Goal: Answer question/provide support: Share knowledge or assist other users

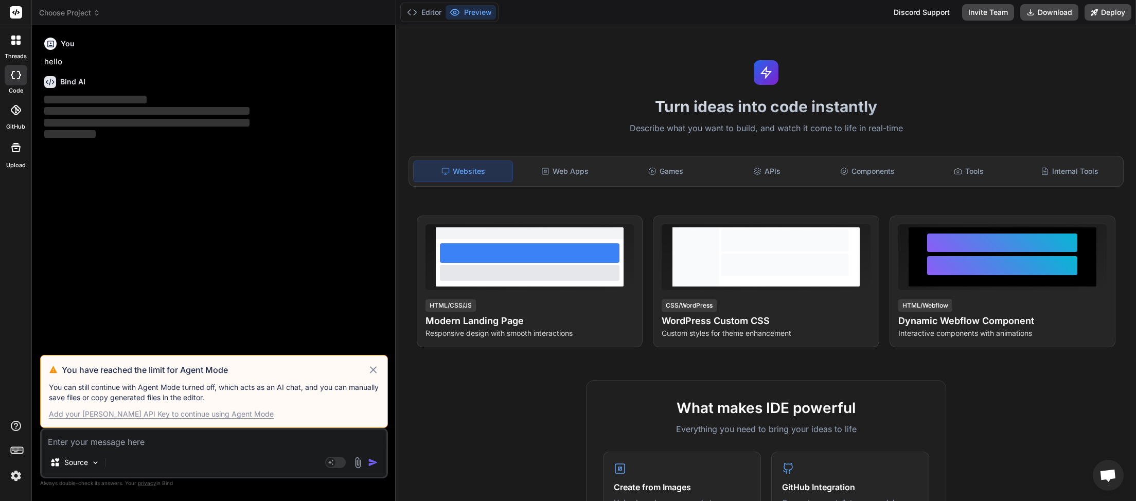
scroll to position [290, 0]
click at [376, 372] on icon at bounding box center [373, 370] width 12 height 12
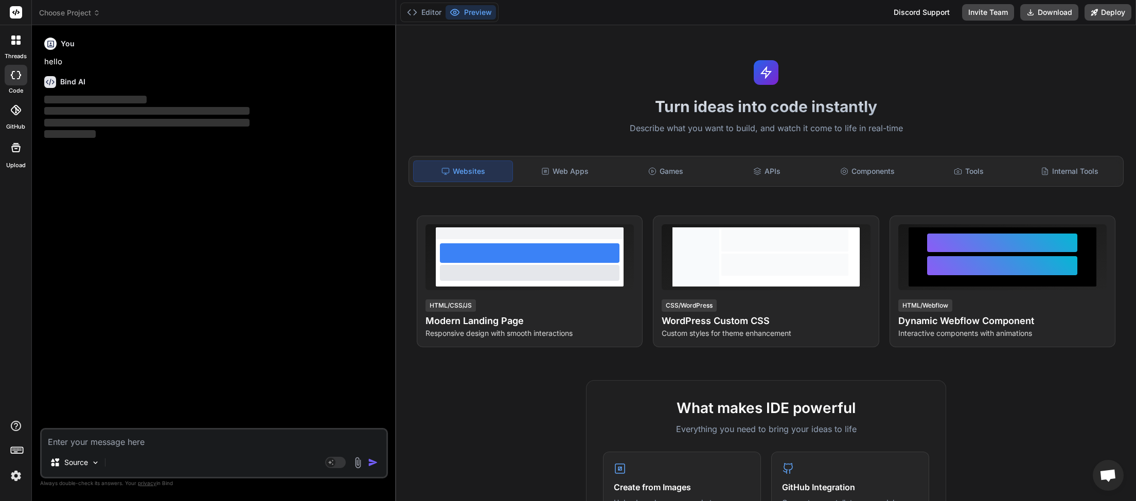
click at [94, 15] on span "Choose Project" at bounding box center [69, 13] width 61 height 10
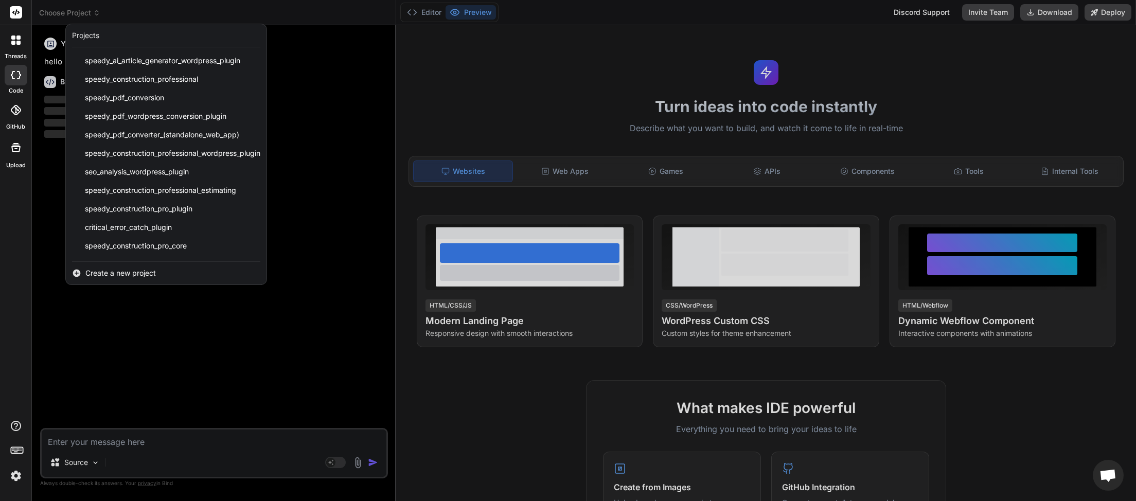
scroll to position [257, 0]
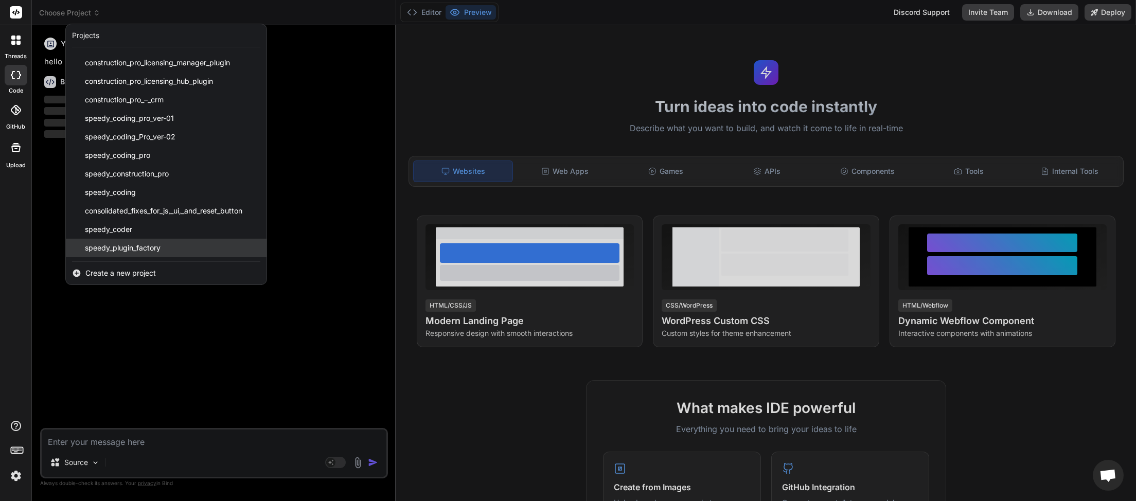
click at [142, 243] on span "speedy_plugin_factory" at bounding box center [123, 248] width 76 height 10
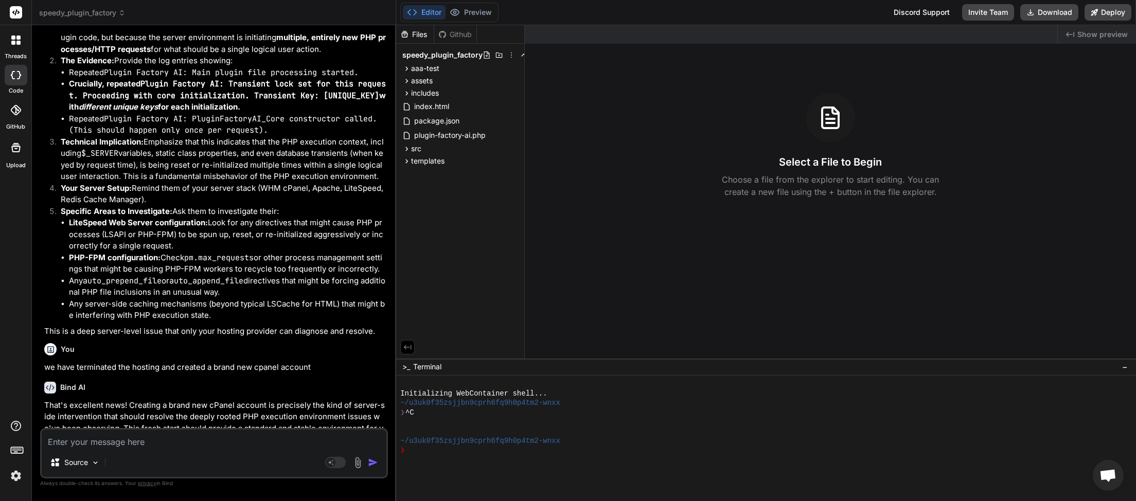
type textarea "x"
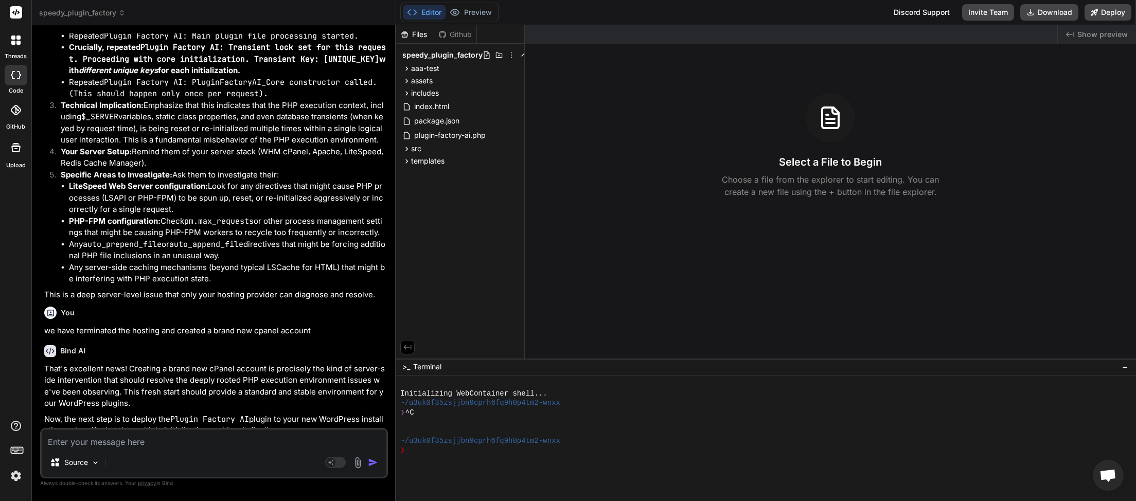
scroll to position [38885, 0]
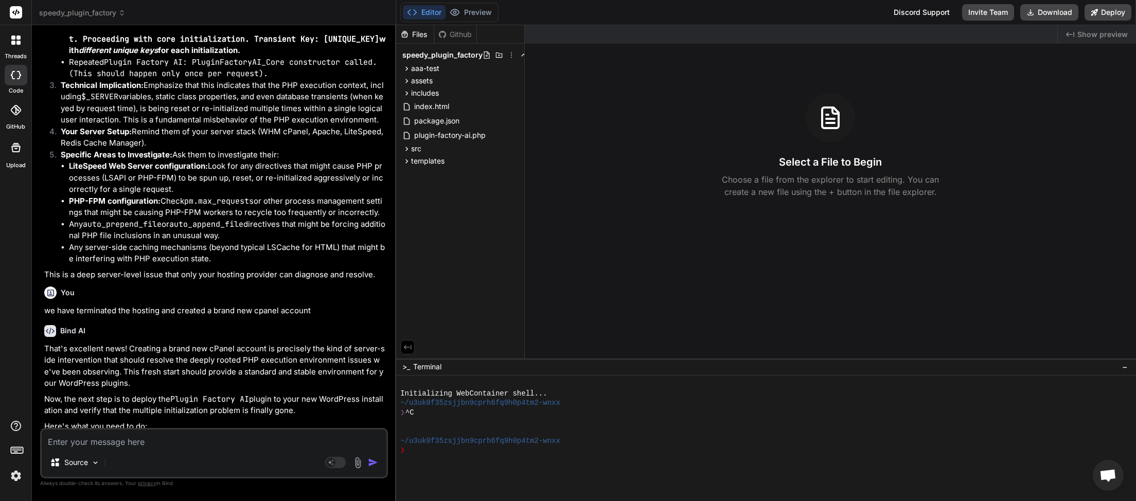
drag, startPoint x: 211, startPoint y: 325, endPoint x: 63, endPoint y: 292, distance: 151.0
copy code "define ( 'WP_DEBUG' , true ); define ( 'WP_DEBUG_LOG' , true ); define ( 'WP_DE…"
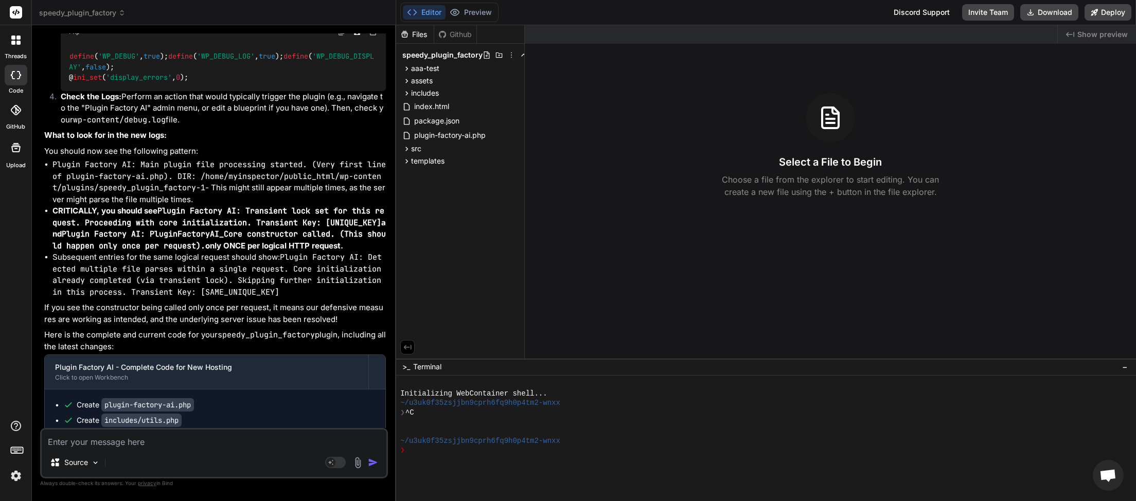
paste textarea "[[DATE] 04:56:56 UTC] Plugin Factory AI: Main plugin file processing started. (…"
type textarea "[[DATE] 04:56:56 UTC] Plugin Factory AI: Main plugin file processing started. (…"
type textarea "x"
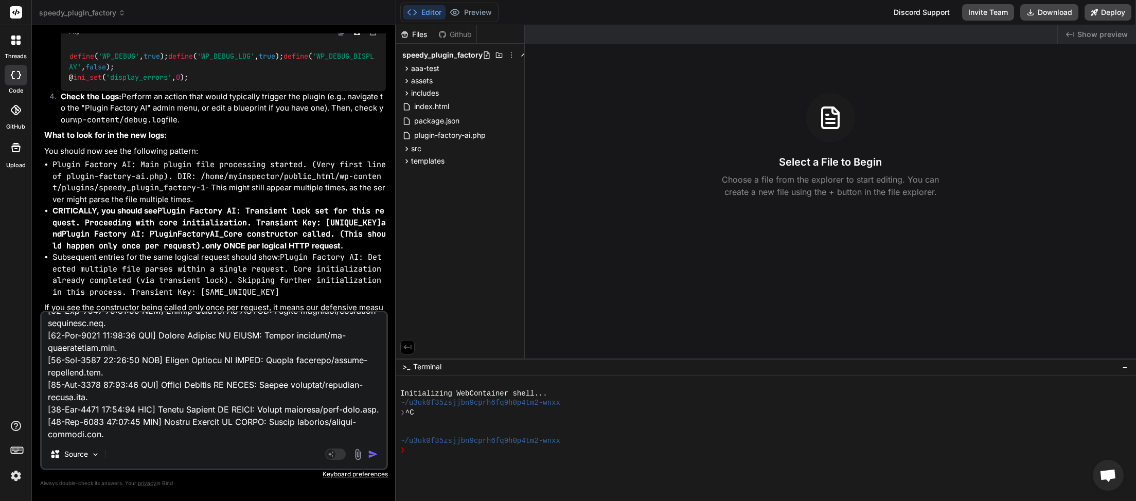
type textarea "[[DATE] 04:56:56 UTC] Plugin Factory AI: Main plugin file processing started. (…"
click at [371, 453] on img "button" at bounding box center [373, 454] width 10 height 10
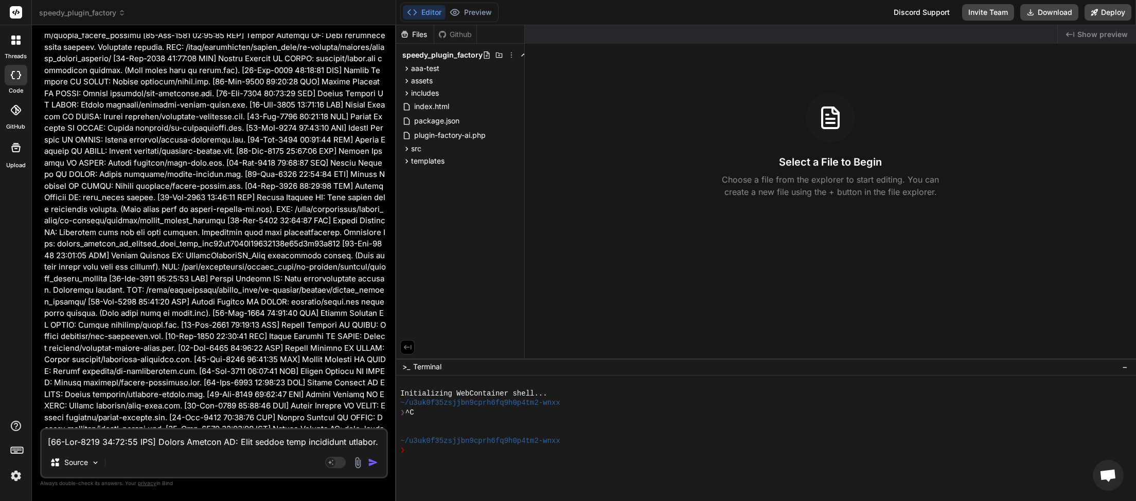
scroll to position [41768, 0]
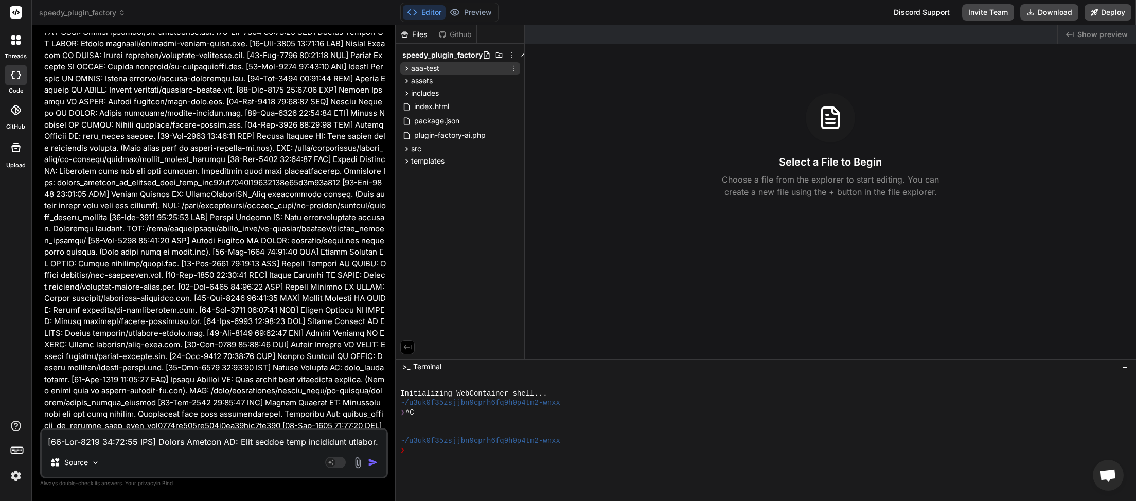
click at [429, 68] on span "aaa-test" at bounding box center [425, 68] width 28 height 10
click at [432, 83] on span "includes" at bounding box center [434, 82] width 28 height 10
click at [405, 69] on icon at bounding box center [406, 68] width 9 height 9
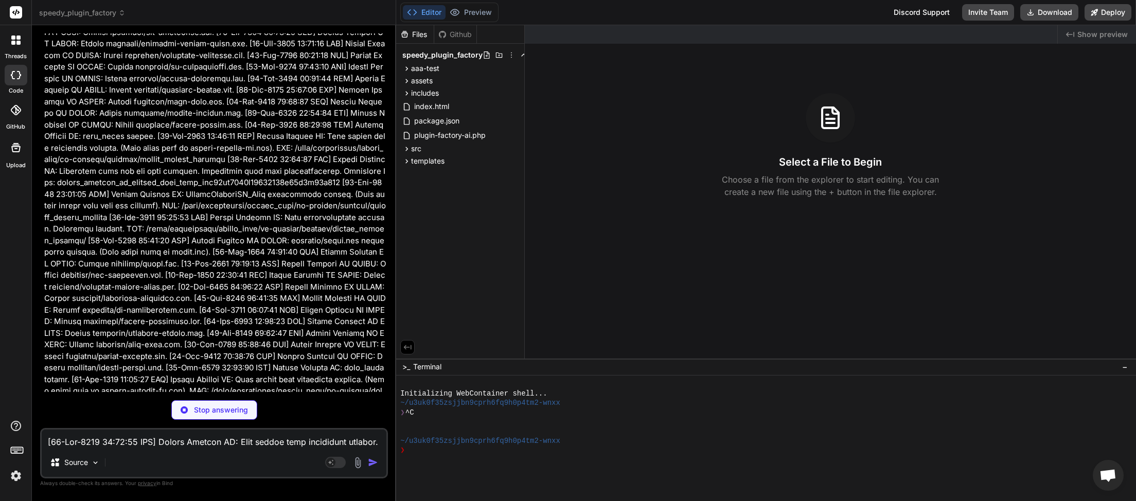
type textarea "x"
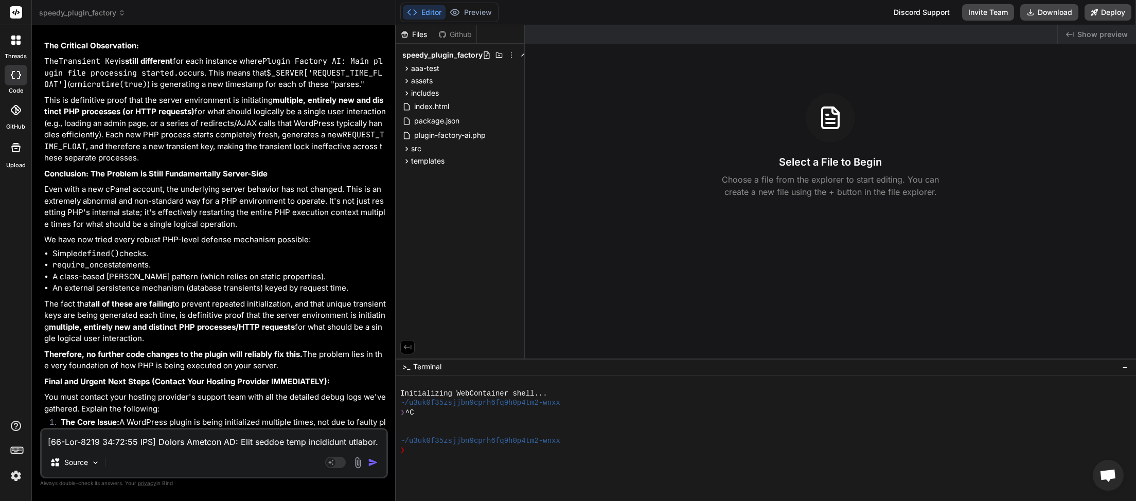
scroll to position [42677, 0]
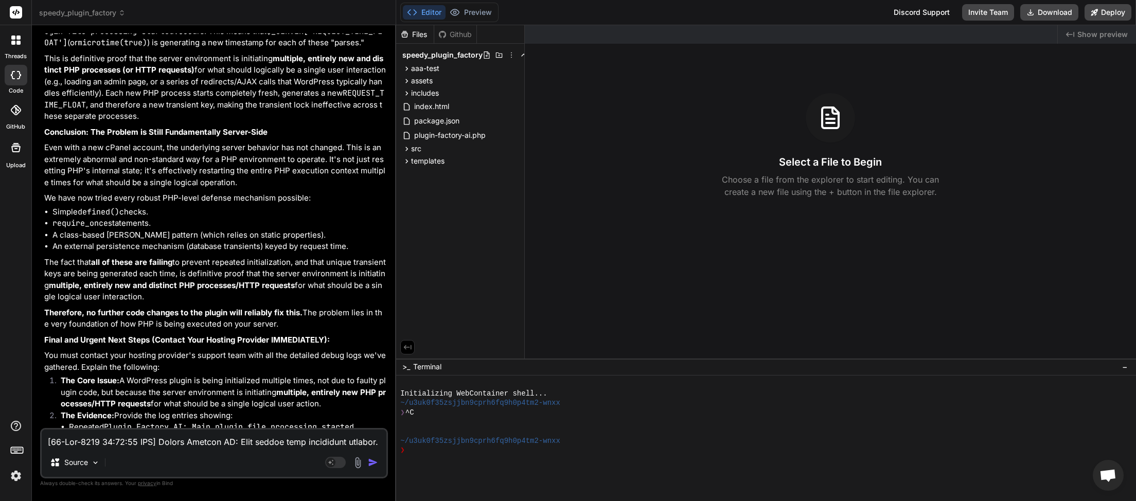
paste textarea "5:01:10 UTC] Plugin Factory AI: Main plugin file processing started. (Very firs…"
type textarea "[[DATE] 05:01:10 UTC] Plugin Factory AI: Main plugin file processing started. (…"
type textarea "x"
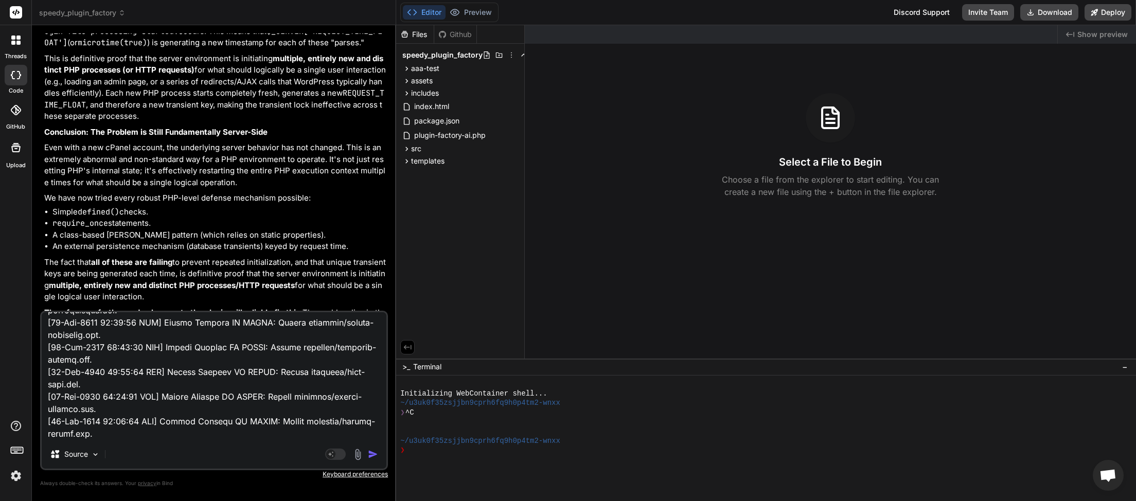
type textarea "[[DATE] 05:01:10 UTC] Plugin Factory AI: Main plugin file processing started. (…"
click at [371, 451] on img "button" at bounding box center [373, 454] width 10 height 10
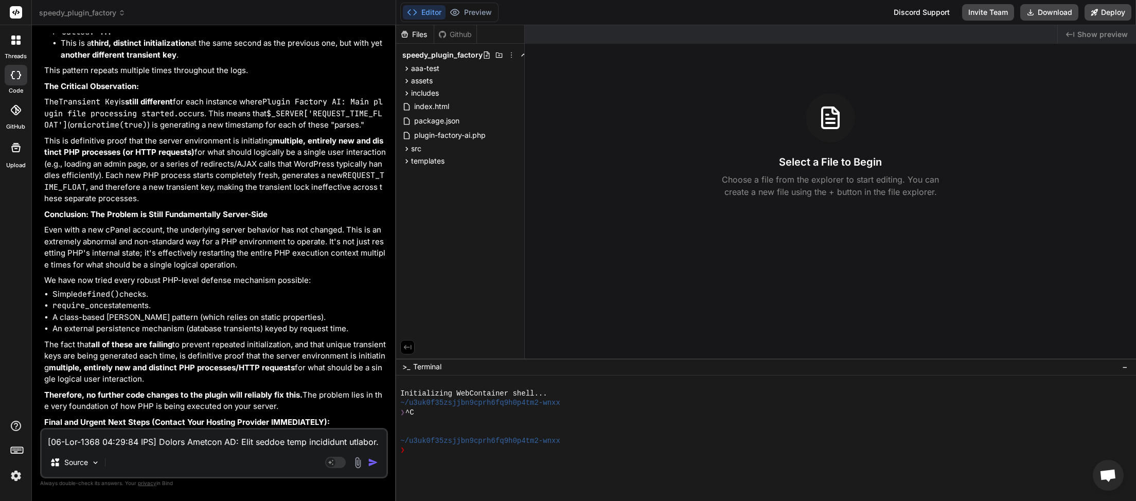
scroll to position [47598, 0]
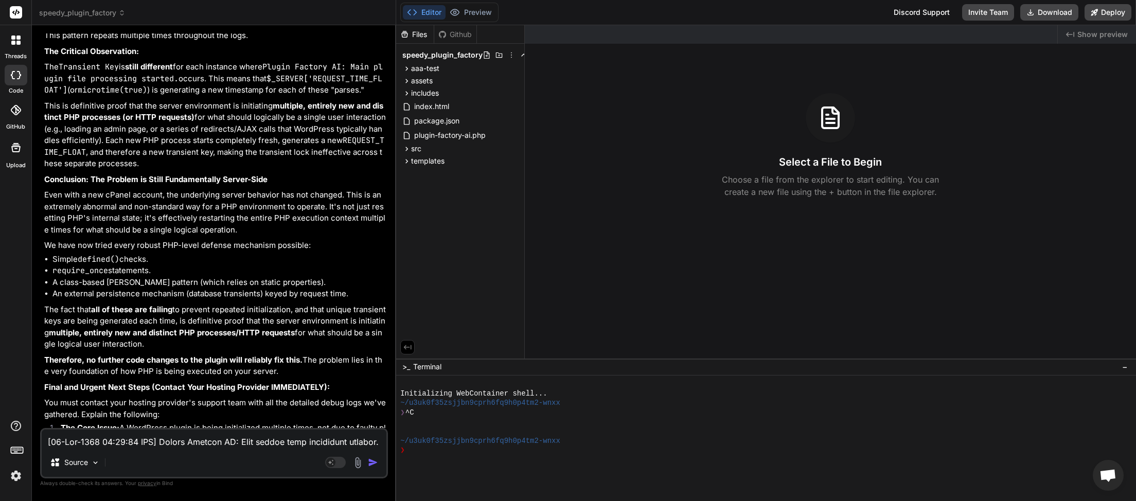
drag, startPoint x: 130, startPoint y: 144, endPoint x: 329, endPoint y: 166, distance: 200.5
click at [329, 423] on li "The Core Issue: A WordPress plugin is being initialized multiple times, not due…" at bounding box center [219, 440] width 334 height 35
copy li "WordPress plugin is being initialized multiple times, not due to faulty plugin …"
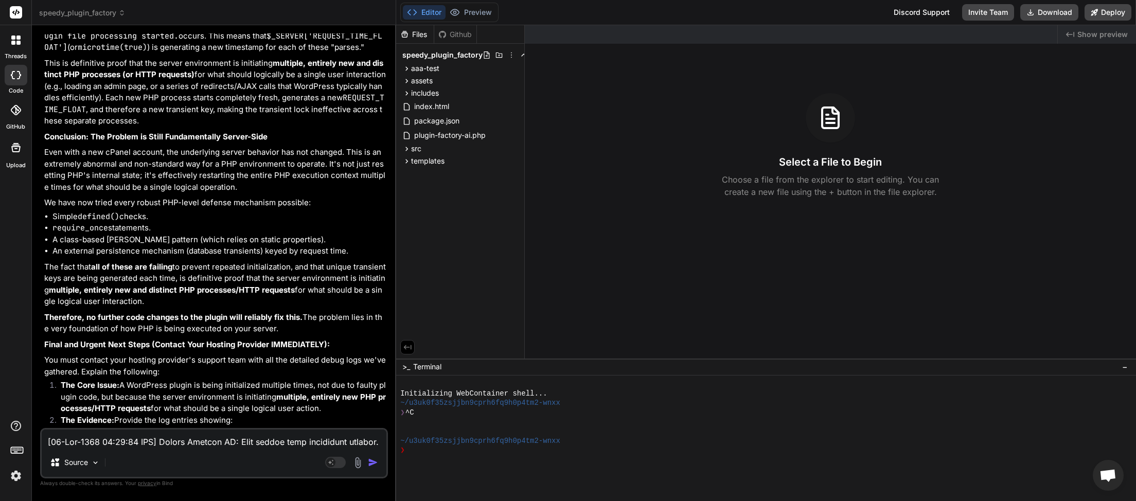
scroll to position [47645, 0]
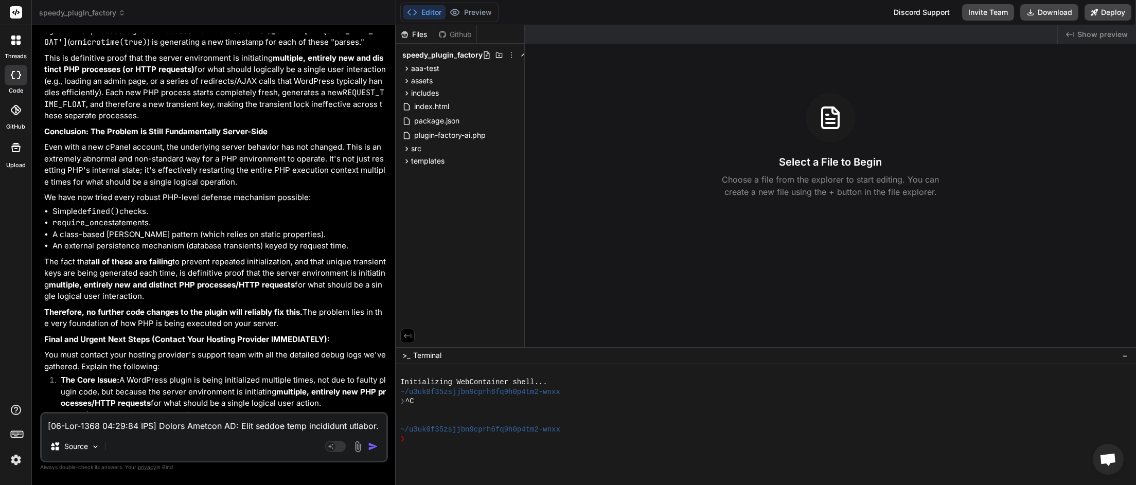
type textarea "x"
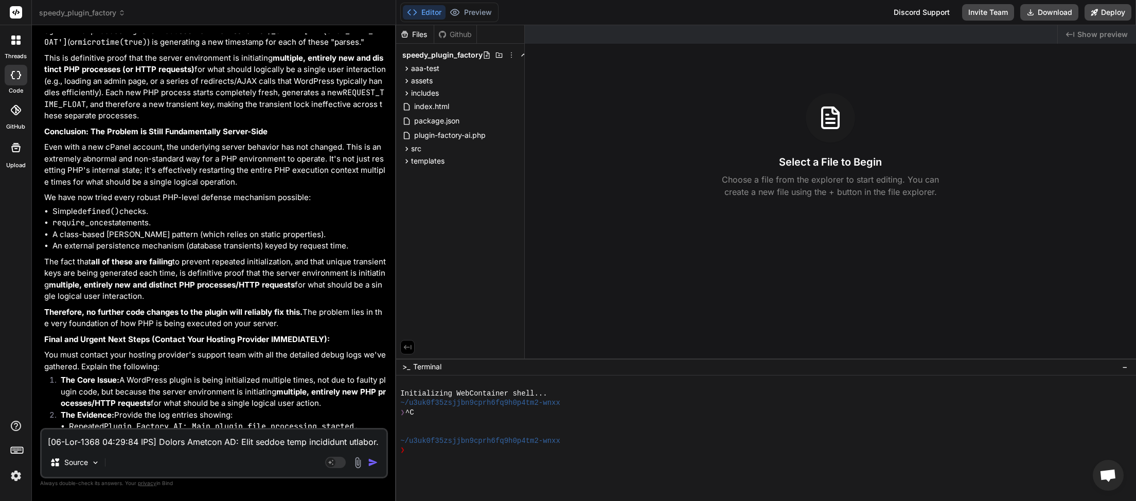
click at [107, 443] on textarea at bounding box center [214, 439] width 345 height 19
paste textarea "What specific symptoms are you seeing? Are you getting duplicate database entri…"
type textarea "What specific symptoms are you seeing? Are you getting duplicate database entri…"
type textarea "x"
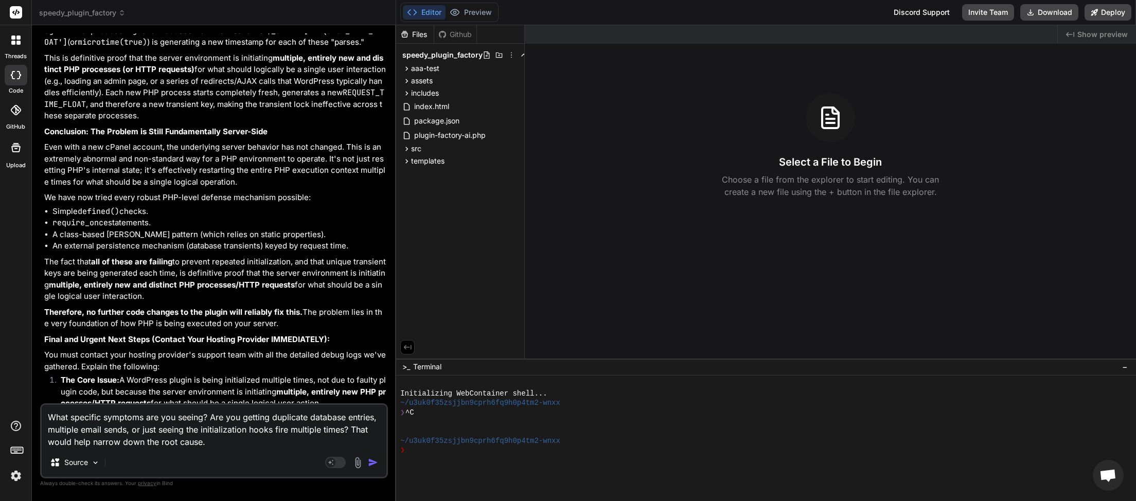
type textarea "What specific symptoms are you seeing? Are you getting duplicate database entri…"
click at [372, 462] on img "button" at bounding box center [373, 463] width 10 height 10
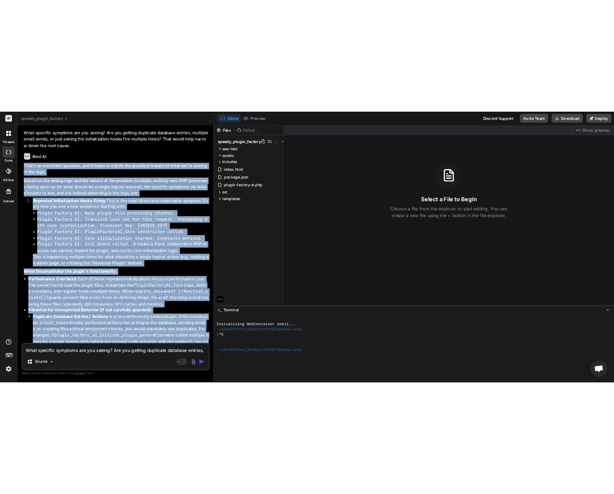
scroll to position [48368, 0]
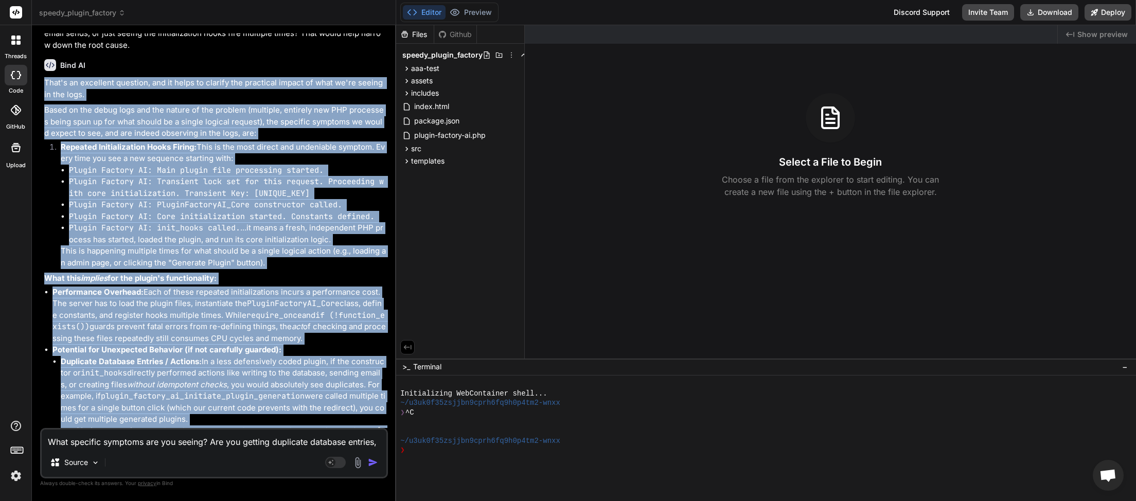
drag, startPoint x: 44, startPoint y: 162, endPoint x: 177, endPoint y: 417, distance: 287.5
click at [177, 417] on div "That's an excellent question, and it helps to clarify the practical impact of w…" at bounding box center [215, 393] width 342 height 633
copy div "That's an excellent question, and it helps to clarify the practical impact of w…"
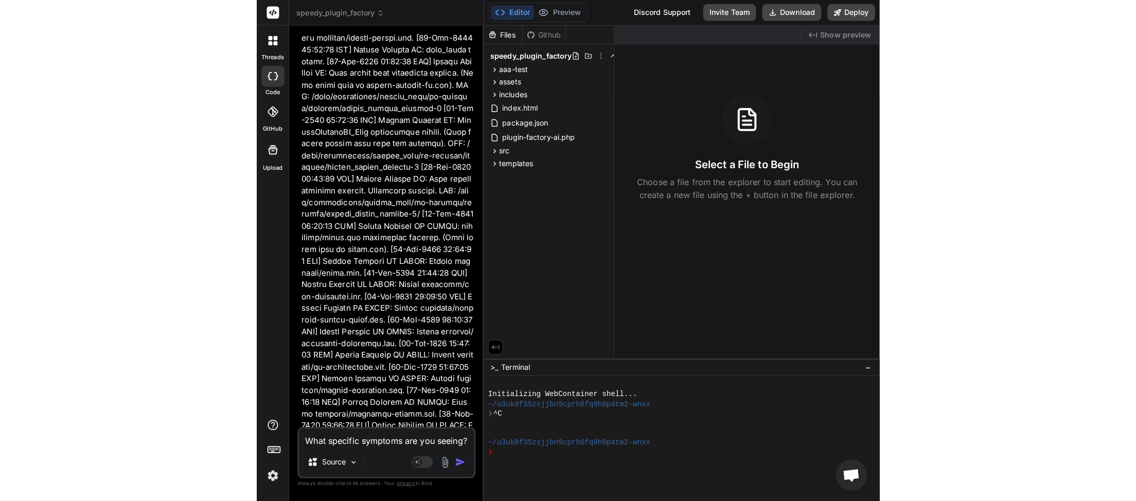
scroll to position [96111, 0]
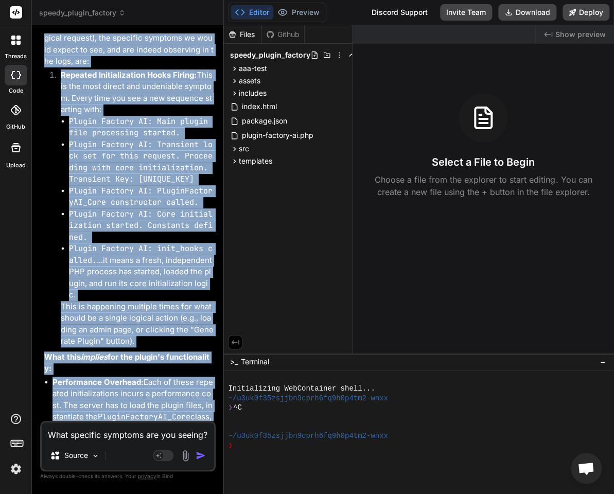
type textarea "x"
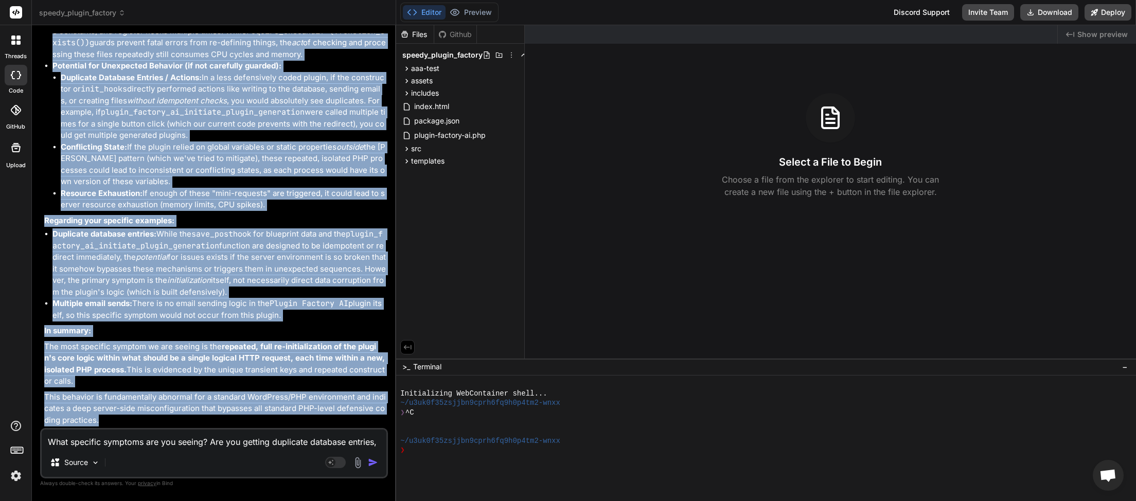
scroll to position [48368, 0]
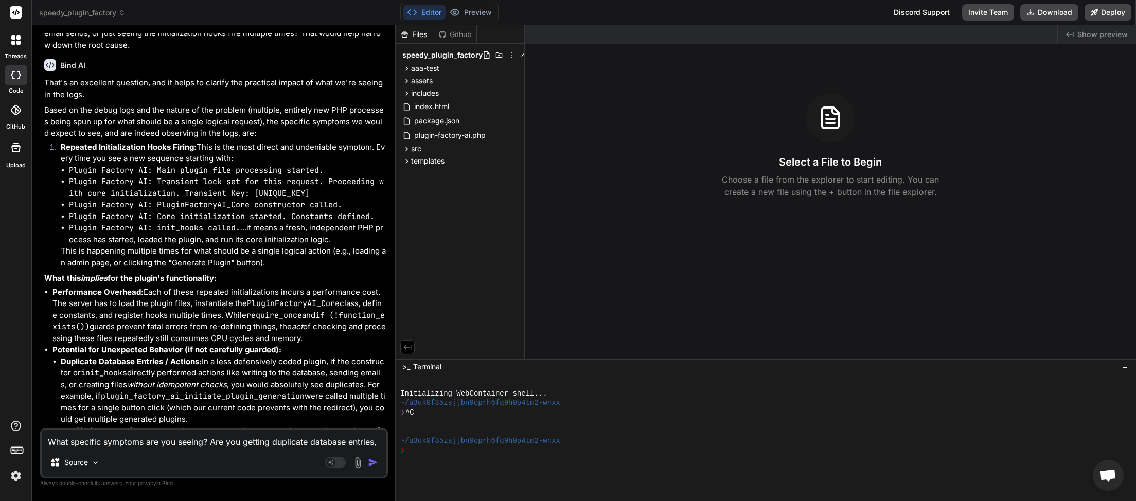
click at [144, 444] on textarea "What specific symptoms are you seeing? Are you getting duplicate database entri…" at bounding box center [214, 439] width 345 height 19
drag, startPoint x: 224, startPoint y: 347, endPoint x: 115, endPoint y: 372, distance: 111.8
copy strong "epeated, full re-initialization of the plugin's core logic within what should b…"
click at [84, 444] on textarea "What specific symptoms are you seeing? Are you getting duplicate database entri…" at bounding box center [214, 439] width 345 height 19
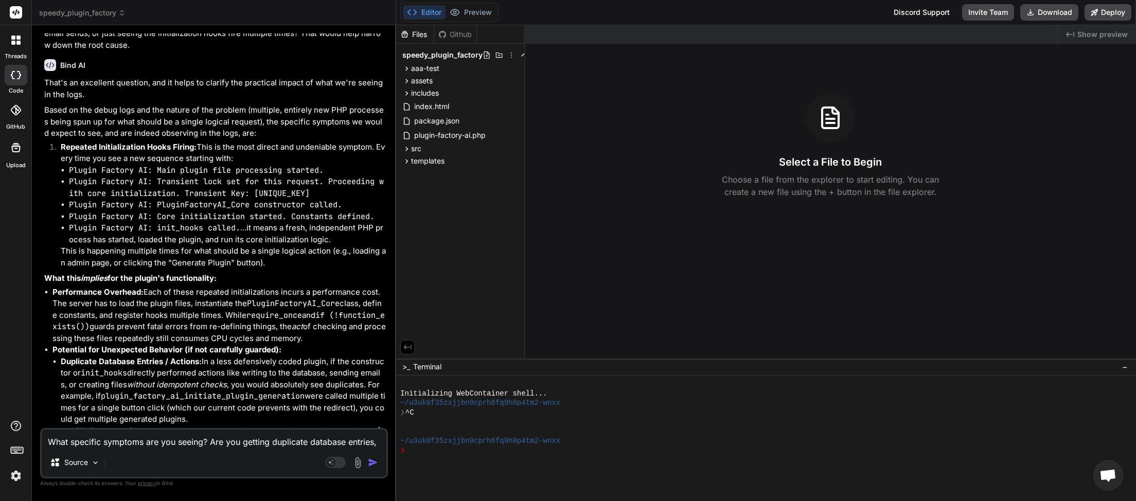
paste textarea "You can implement a file-based lock mechanism to ensure the plugin initializati…"
type textarea "You can implement a file-based lock mechanism to ensure the plugin initializati…"
type textarea "x"
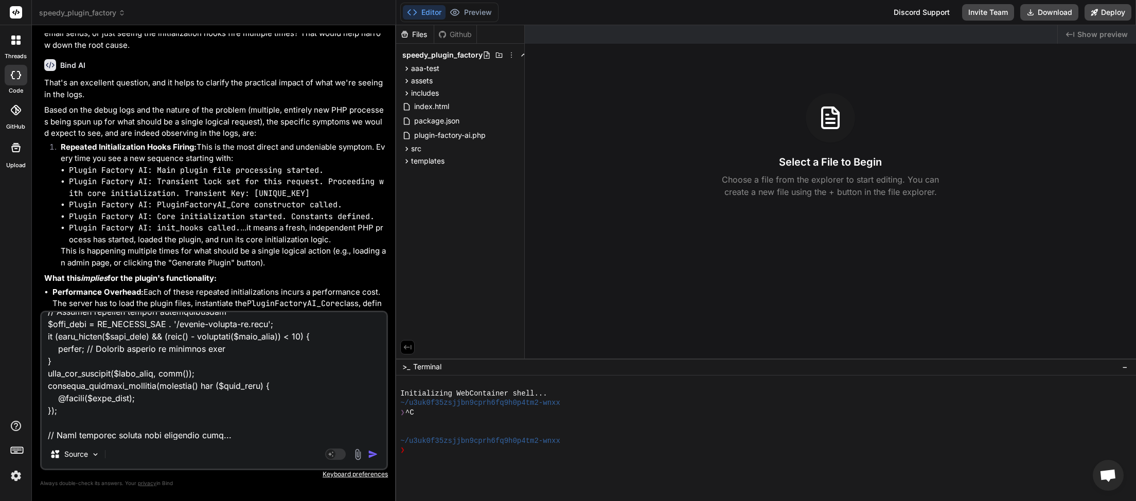
type textarea "You can implement a file-based lock mechanism to ensure the plugin initializati…"
click at [375, 454] on img "button" at bounding box center [373, 454] width 10 height 10
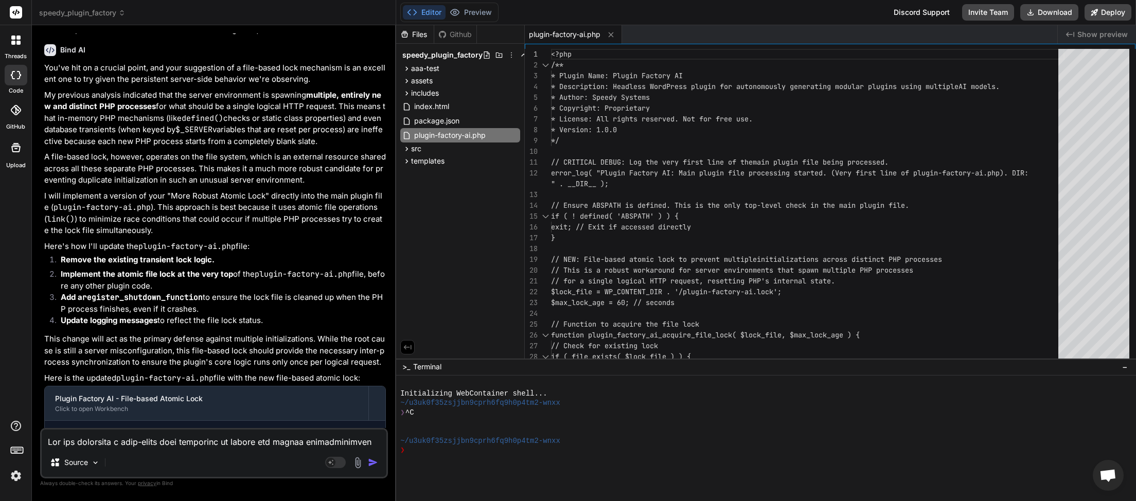
scroll to position [49765, 0]
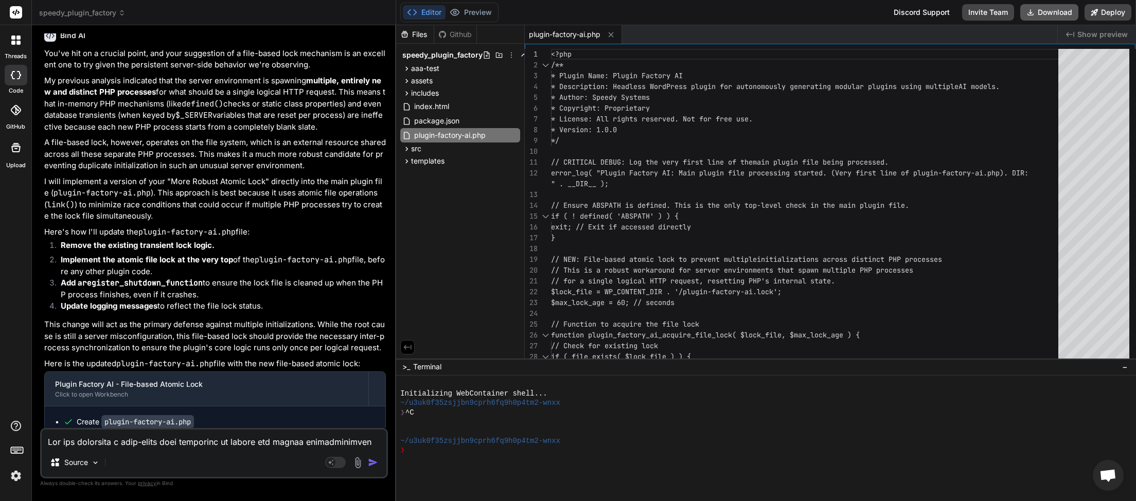
click at [1057, 8] on button "Download" at bounding box center [1050, 12] width 58 height 16
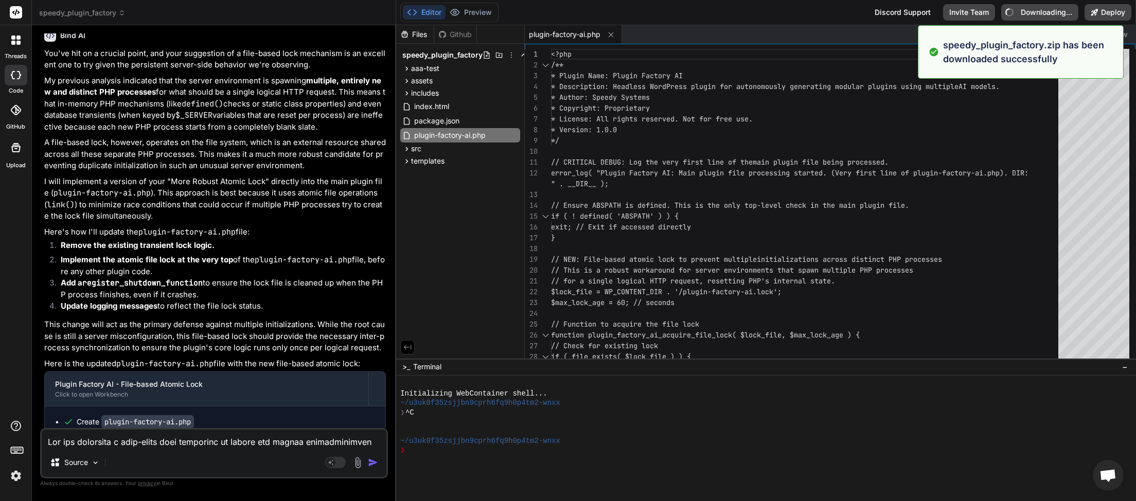
type textarea "x"
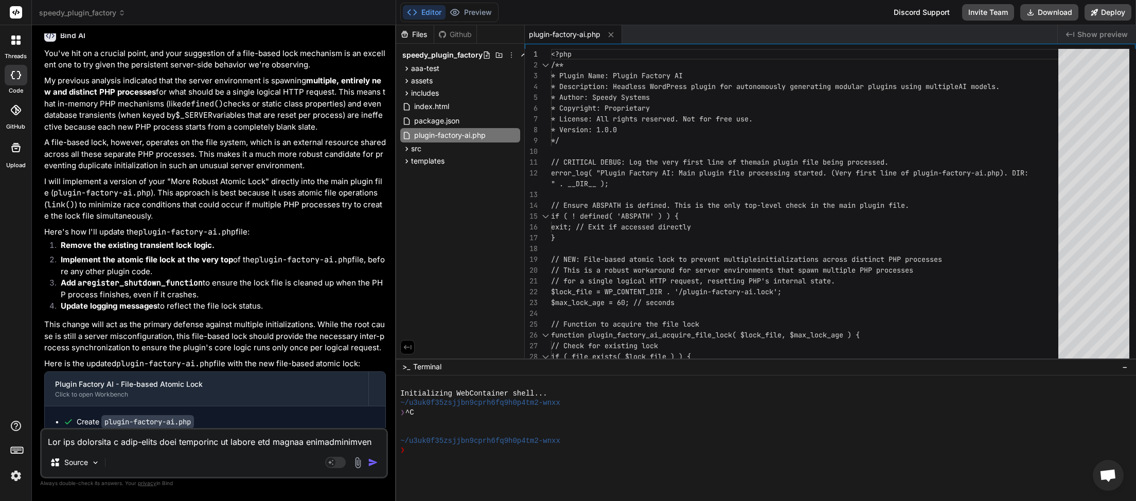
paste textarea "[[DATE] 05:18:42 UTC] Plugin Factory AI: Released file lock on shutdown. Lock f…"
type textarea "[[DATE] 05:18:42 UTC] Plugin Factory AI: Released file lock on shutdown. Lock f…"
type textarea "x"
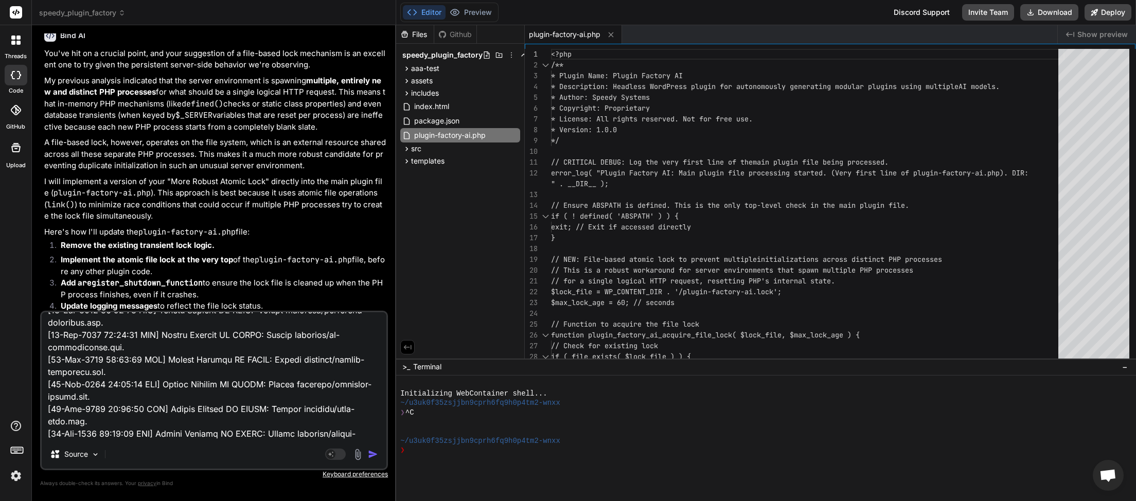
type textarea "[[DATE] 05:18:42 UTC] Plugin Factory AI: Released file lock on shutdown. Lock f…"
click at [375, 457] on img "button" at bounding box center [373, 454] width 10 height 10
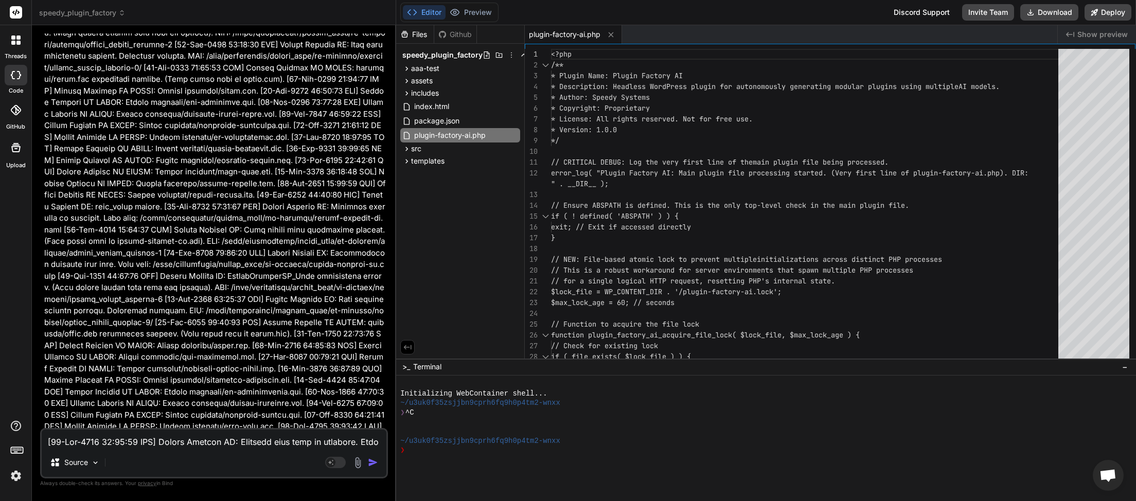
scroll to position [53034, 0]
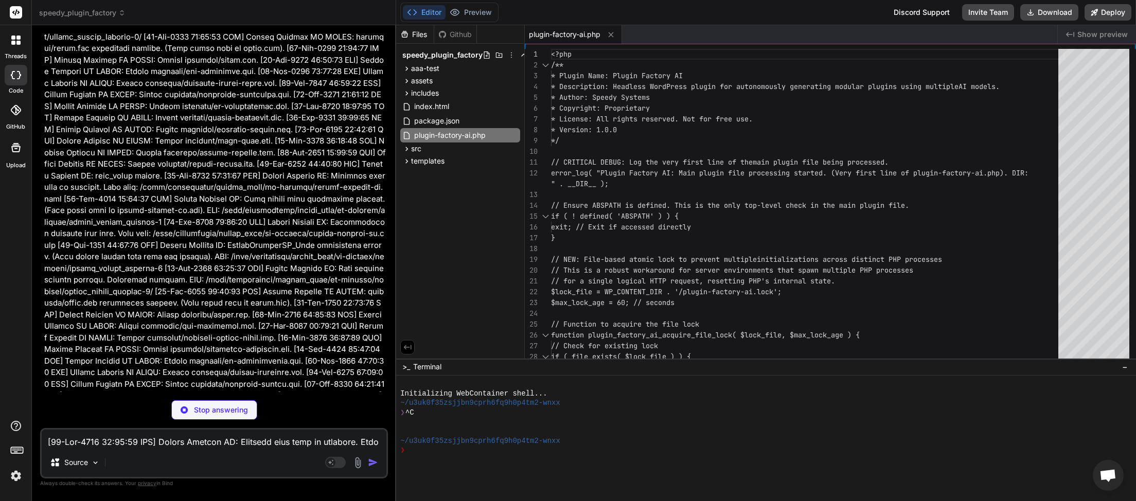
type textarea "x"
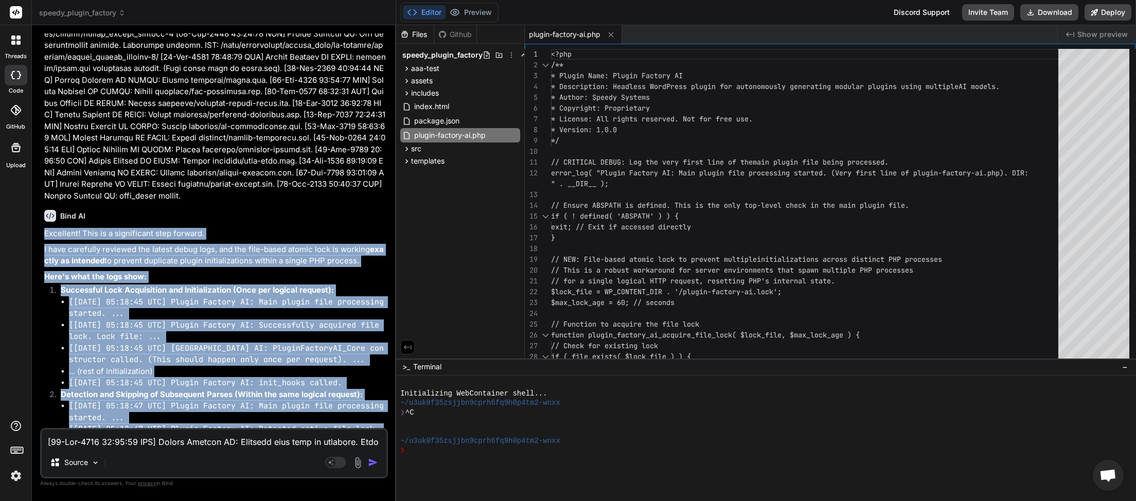
scroll to position [53580, 0]
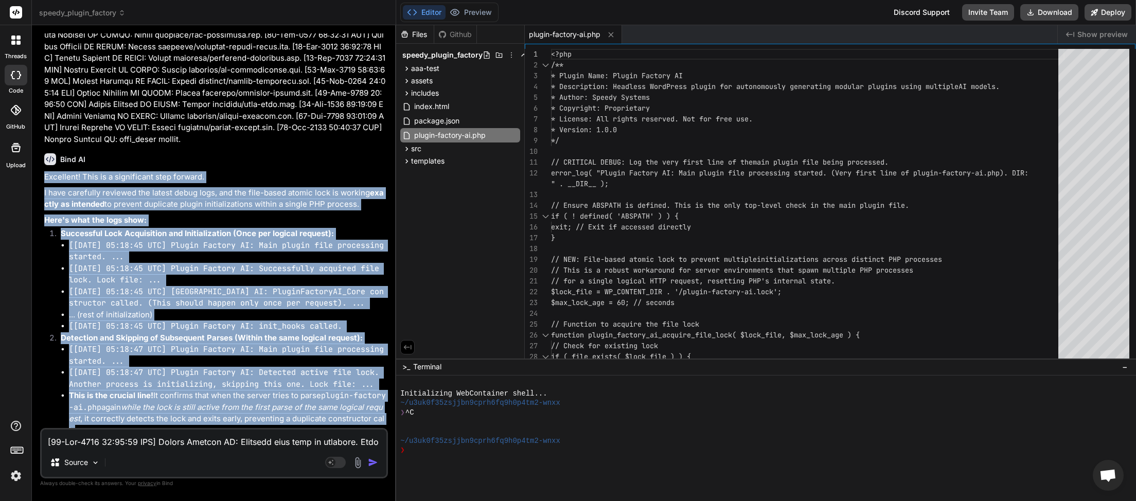
drag, startPoint x: 46, startPoint y: 127, endPoint x: 234, endPoint y: 289, distance: 248.1
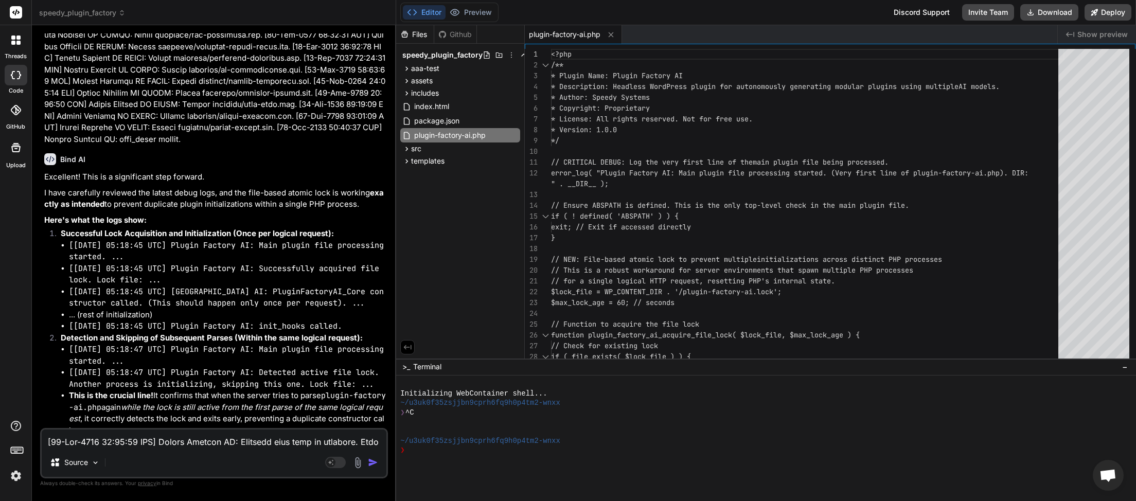
drag, startPoint x: 45, startPoint y: 198, endPoint x: 113, endPoint y: 293, distance: 117.0
copy div "The Remaining Challenge: While the file lock successfully prevents multiple ini…"
click at [83, 443] on textarea at bounding box center [214, 439] width 345 height 19
paste textarea "You're absolutely right - I was addressing the symptom (multiple initialization…"
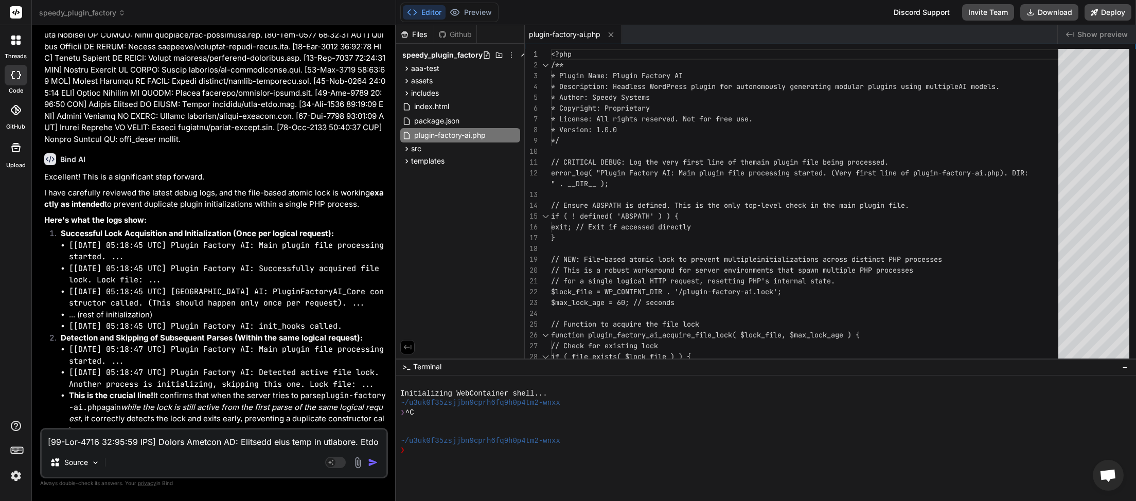
type textarea "You're absolutely right - I was addressing the symptom (multiple initialization…"
type textarea "x"
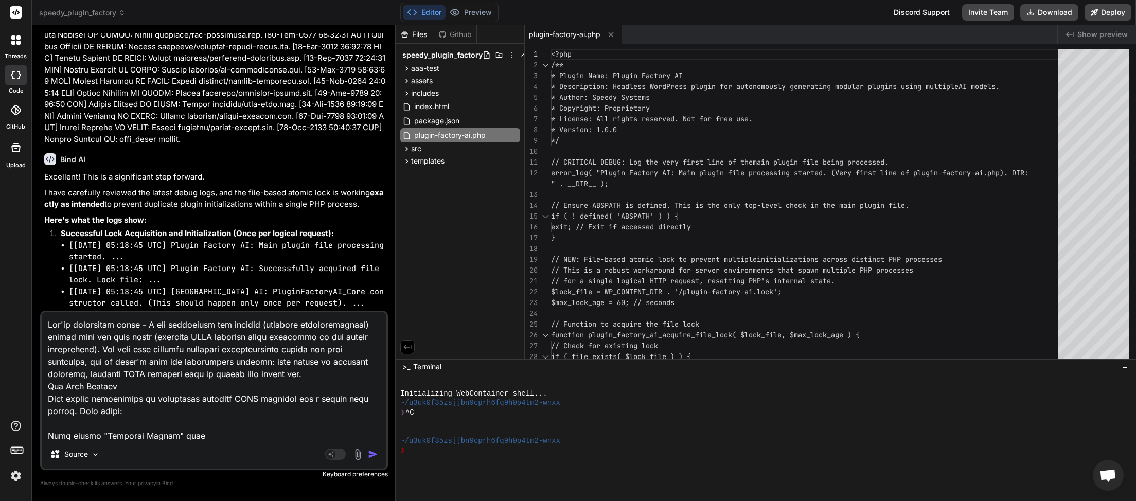
scroll to position [1532, 0]
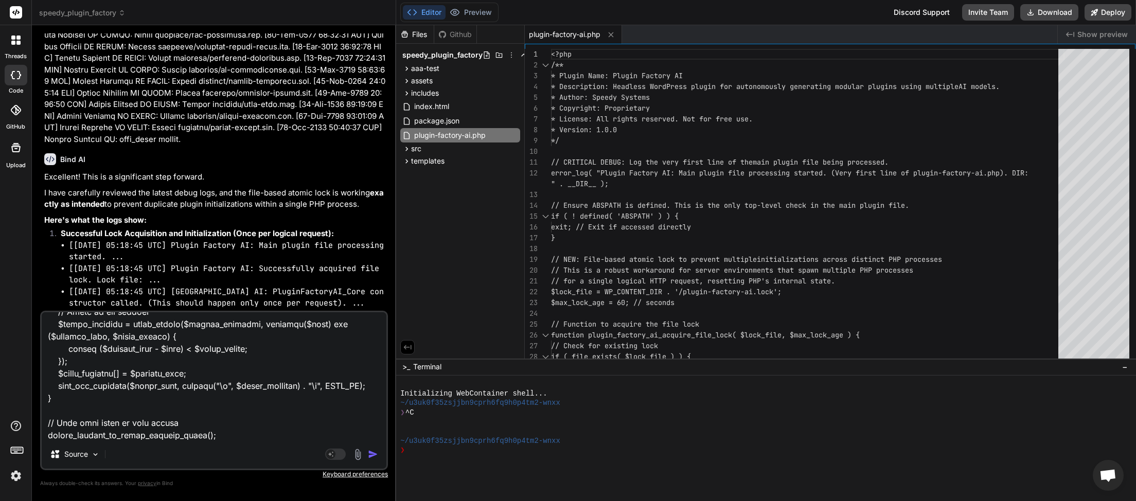
type textarea "You're absolutely right - I was addressing the symptom (multiple initialization…"
click at [375, 456] on img "button" at bounding box center [373, 454] width 10 height 10
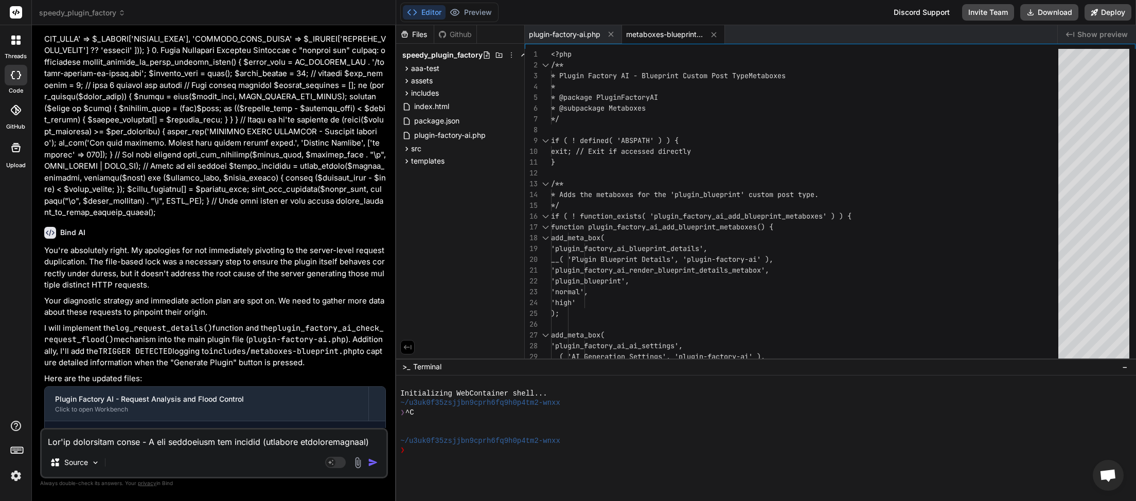
scroll to position [55193, 0]
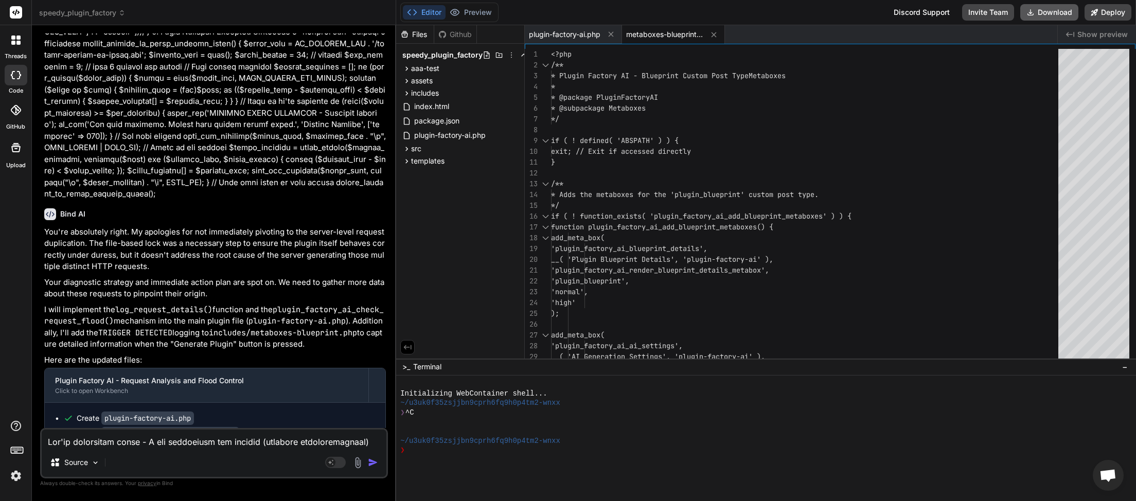
click at [1045, 12] on button "Download" at bounding box center [1050, 12] width 58 height 16
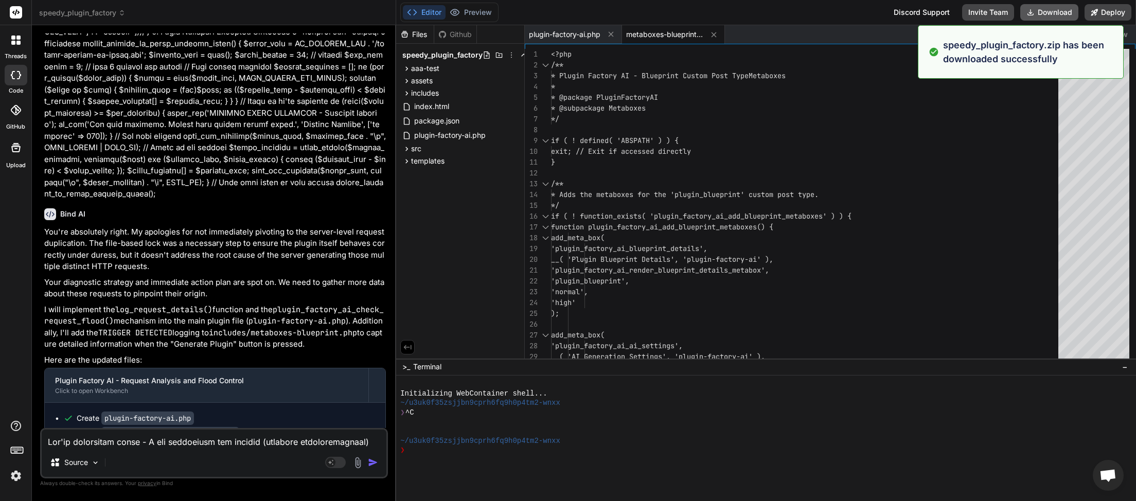
type textarea "x"
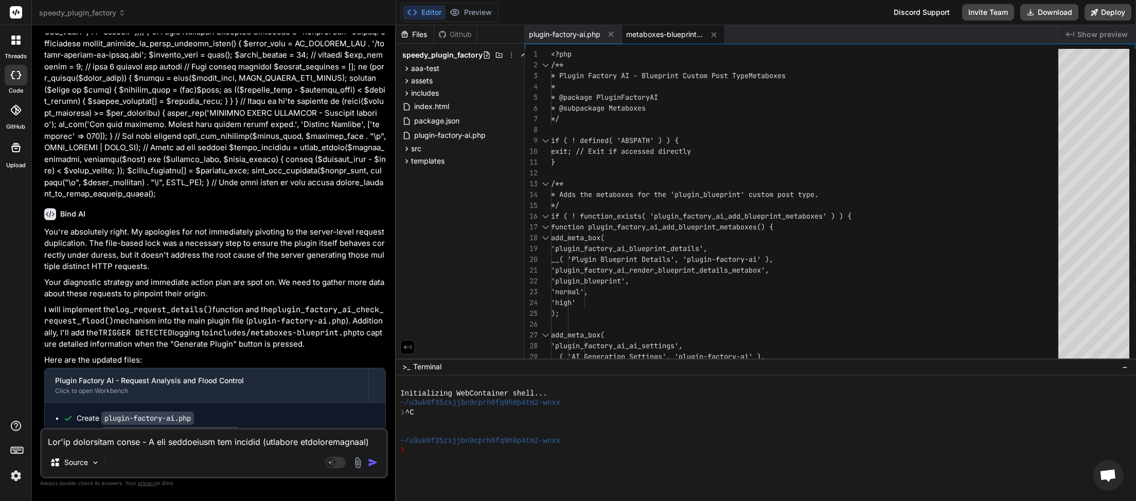
click at [73, 444] on textarea at bounding box center [214, 439] width 345 height 19
paste textarea "[[DATE] 05:30:53 UTC] Plugin Factory AI: Released file lock on shutdown. Lock f…"
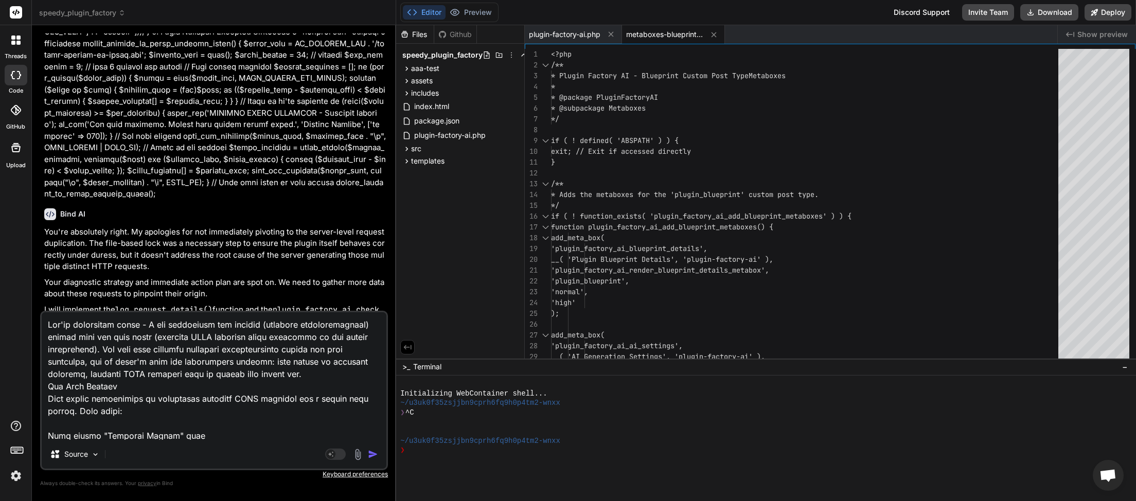
type textarea "[[DATE] 05:30:53 UTC] Plugin Factory AI: Released file lock on shutdown. Lock f…"
type textarea "x"
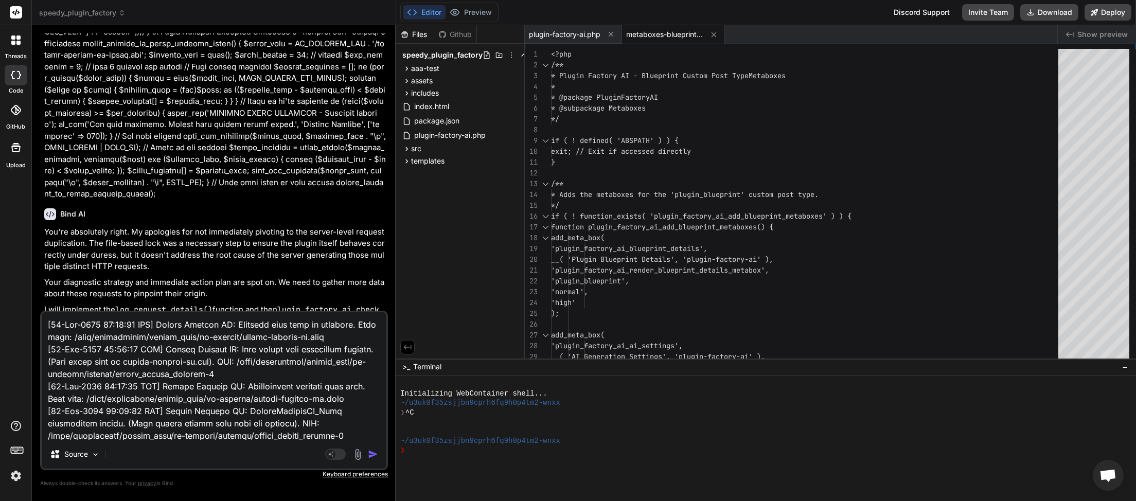
scroll to position [1310, 0]
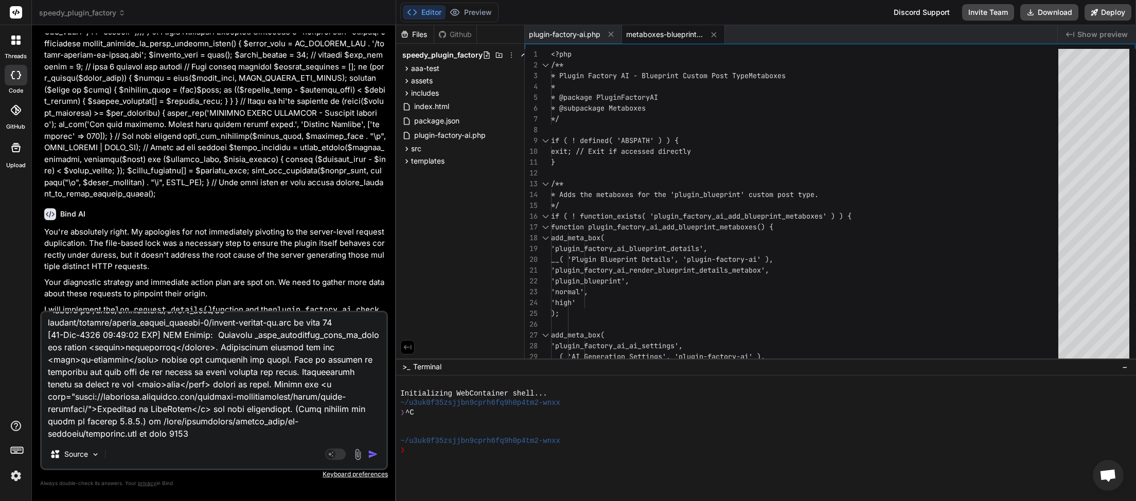
type textarea "[[DATE] 05:30:53 UTC] Plugin Factory AI: Released file lock on shutdown. Lock f…"
click at [378, 457] on img "button" at bounding box center [373, 454] width 10 height 10
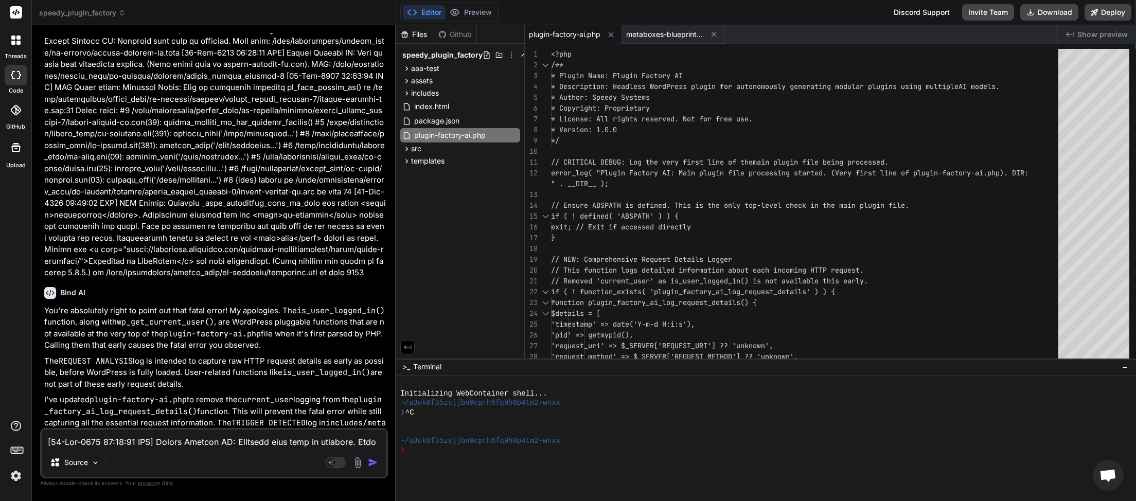
scroll to position [56598, 0]
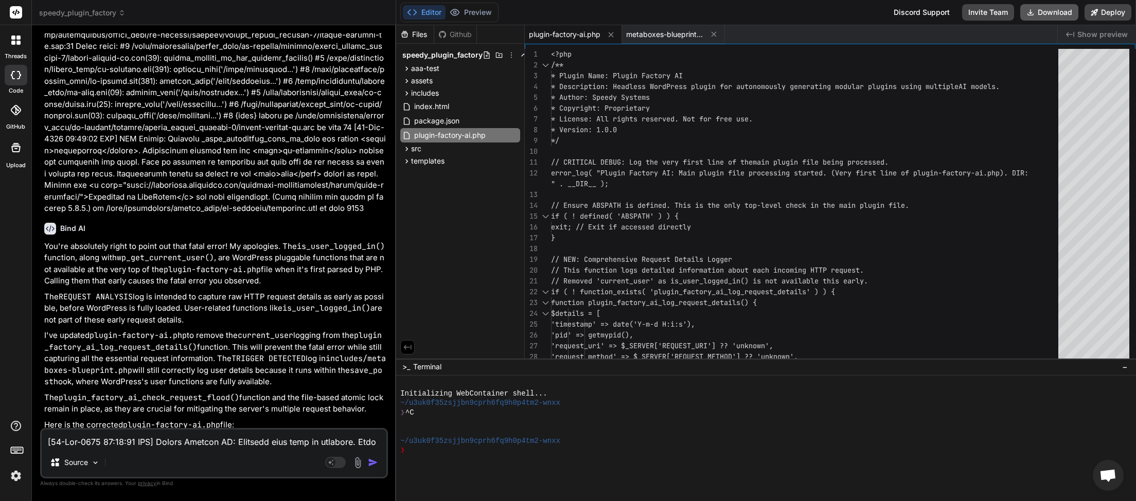
click at [1046, 19] on button "Download" at bounding box center [1050, 12] width 58 height 16
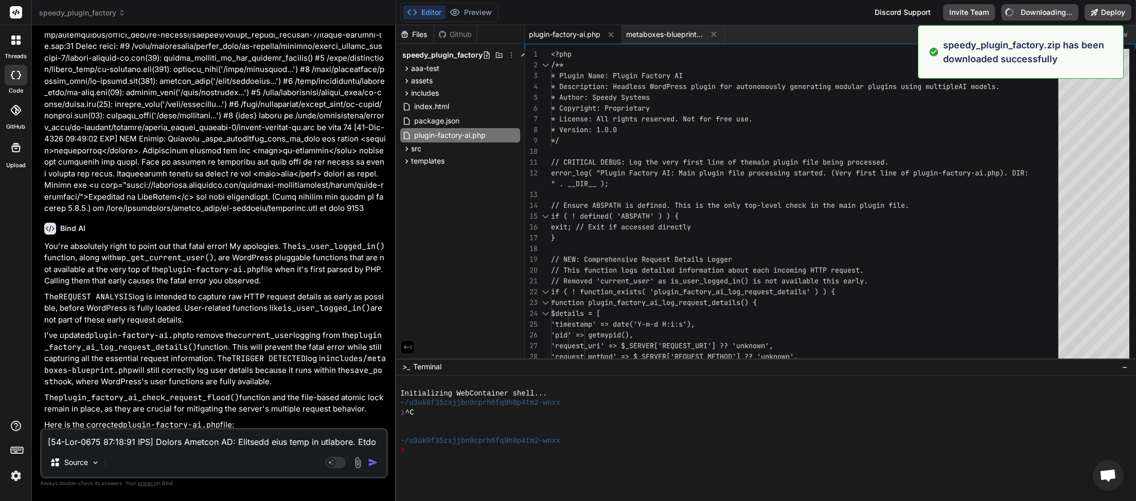
type textarea "x"
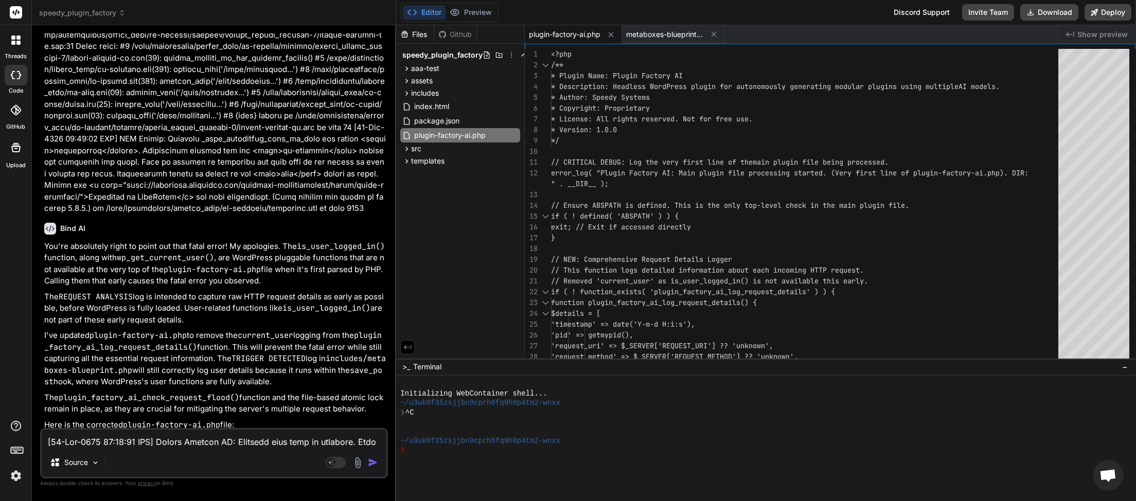
paste textarea "2:46 UTC] Plugin Factory AI: Main plugin file processing started. (Very first l…"
type textarea "[[DATE] 05:32:46 UTC] Plugin Factory AI: Main plugin file processing started. (…"
type textarea "x"
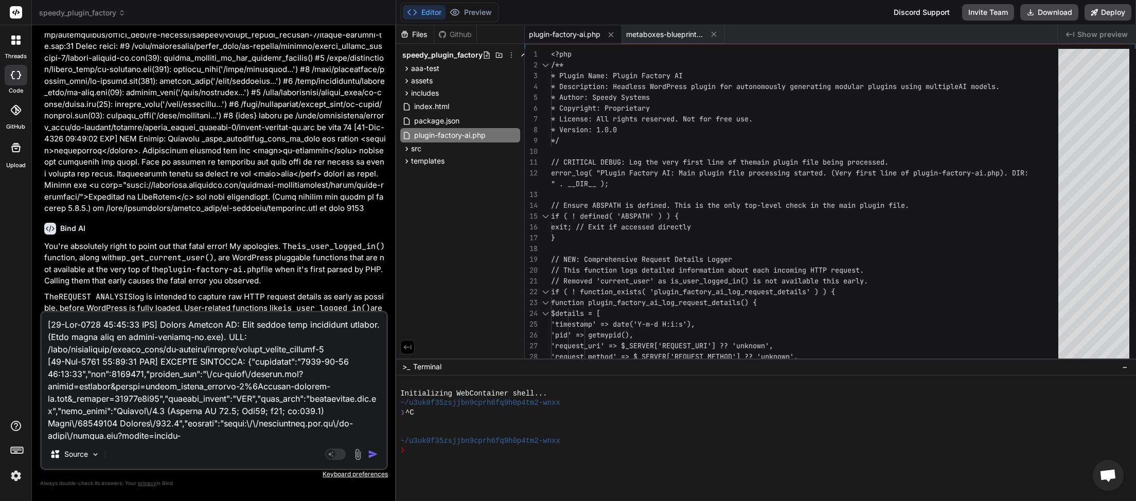
scroll to position [1225, 0]
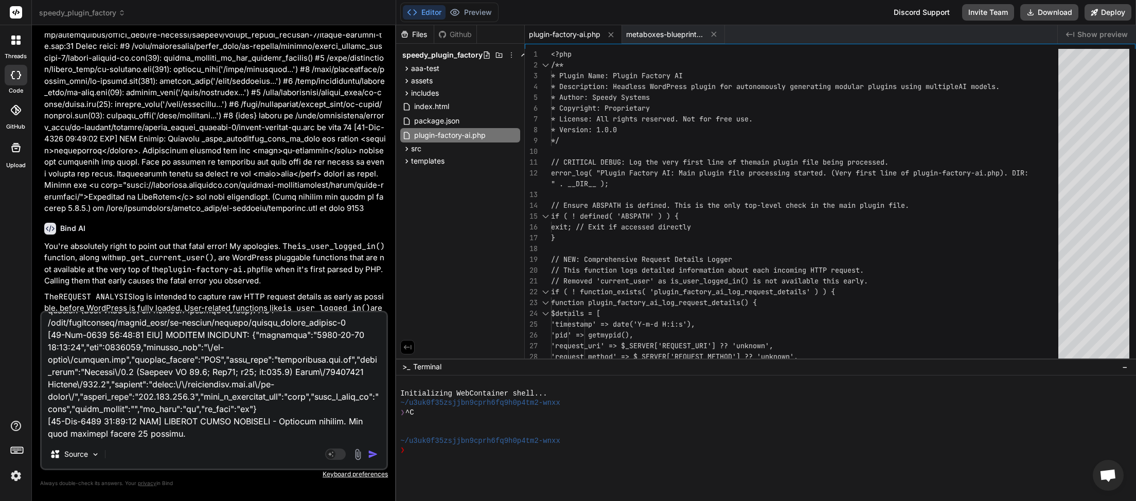
type textarea "[[DATE] 05:32:46 UTC] Plugin Factory AI: Main plugin file processing started. (…"
click at [379, 457] on button "button" at bounding box center [375, 454] width 14 height 10
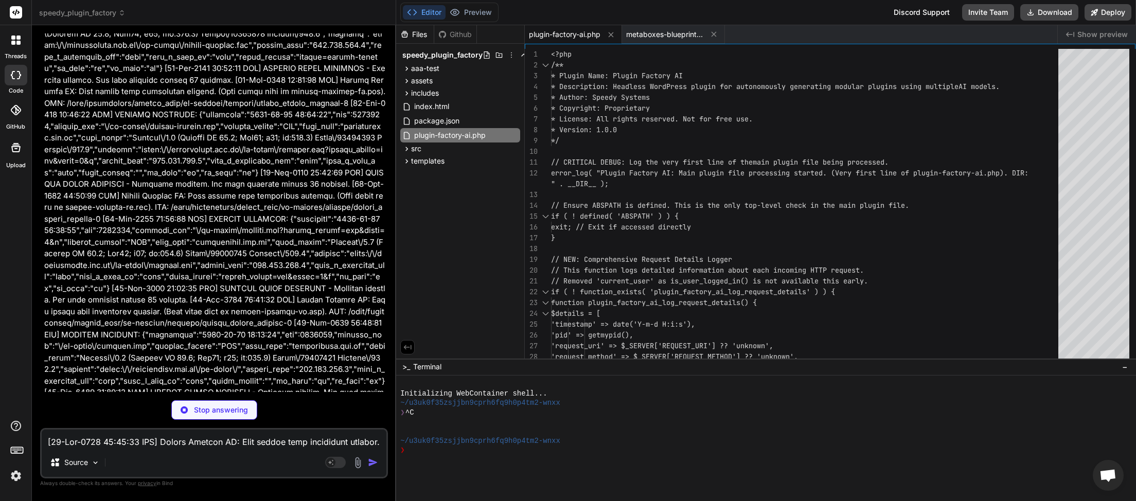
scroll to position [57881, 0]
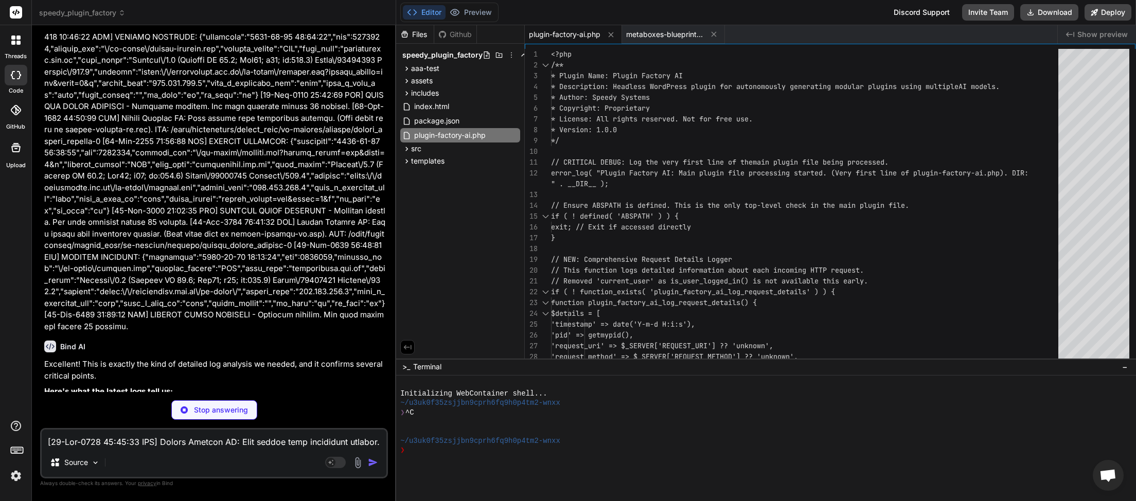
type textarea "x"
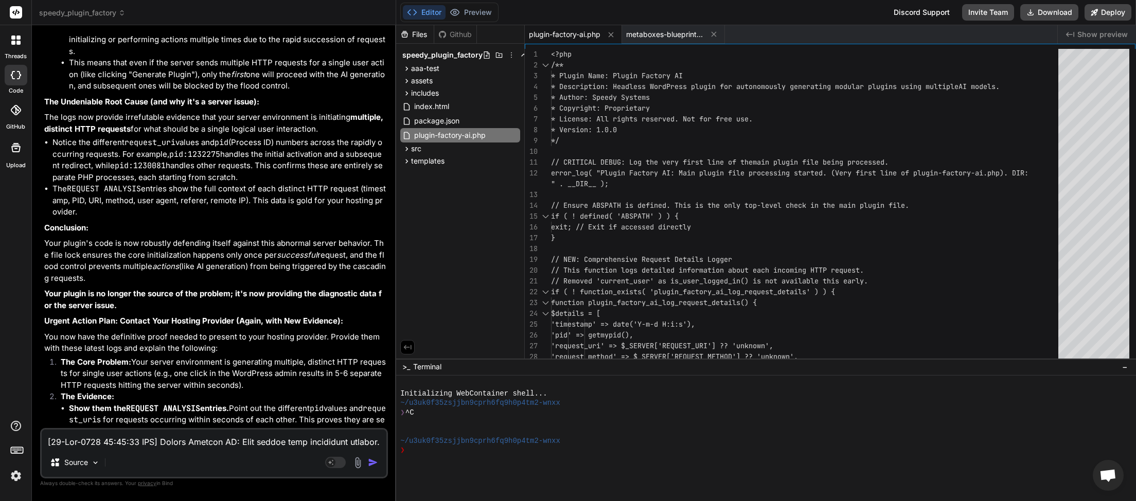
scroll to position [58494, 0]
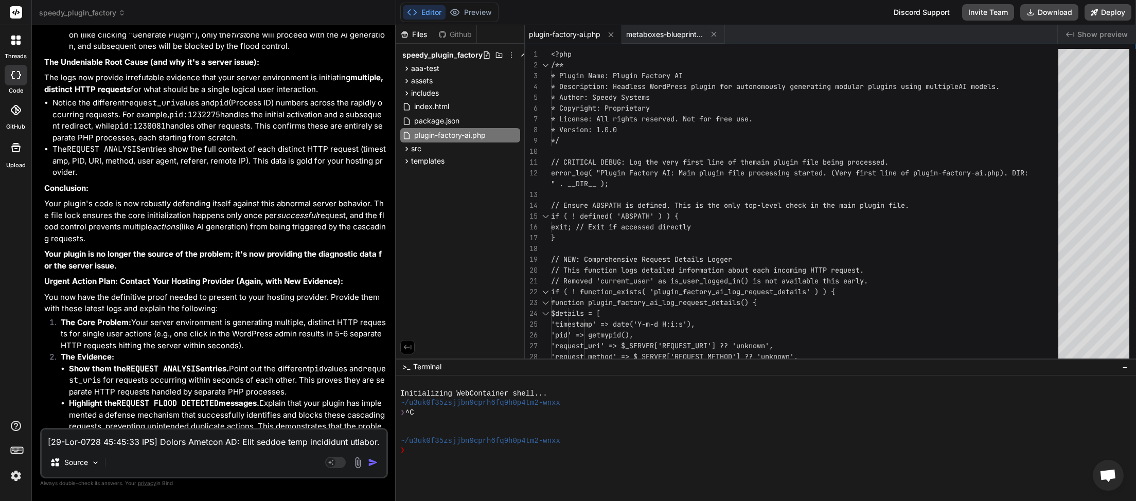
drag, startPoint x: 44, startPoint y: 257, endPoint x: 202, endPoint y: 392, distance: 207.7
click at [202, 392] on div "Excellent! This is exactly the kind of detailed log analysis we needed, and it …" at bounding box center [215, 264] width 342 height 923
copy div "Here's what the latest logs tell us: Fatal Error Resolved: The Call to undefine…"
click at [83, 443] on textarea at bounding box center [214, 439] width 345 height 19
paste textarea "Here's a comprehensive solution that makes your plugin completely resilient to …"
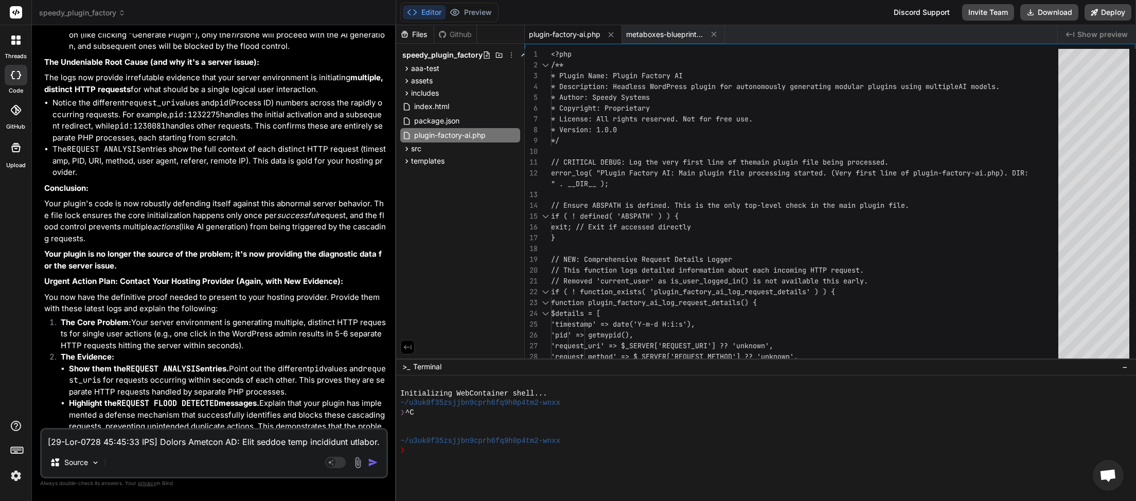
type textarea "Here's a comprehensive solution that makes your plugin completely resilient to …"
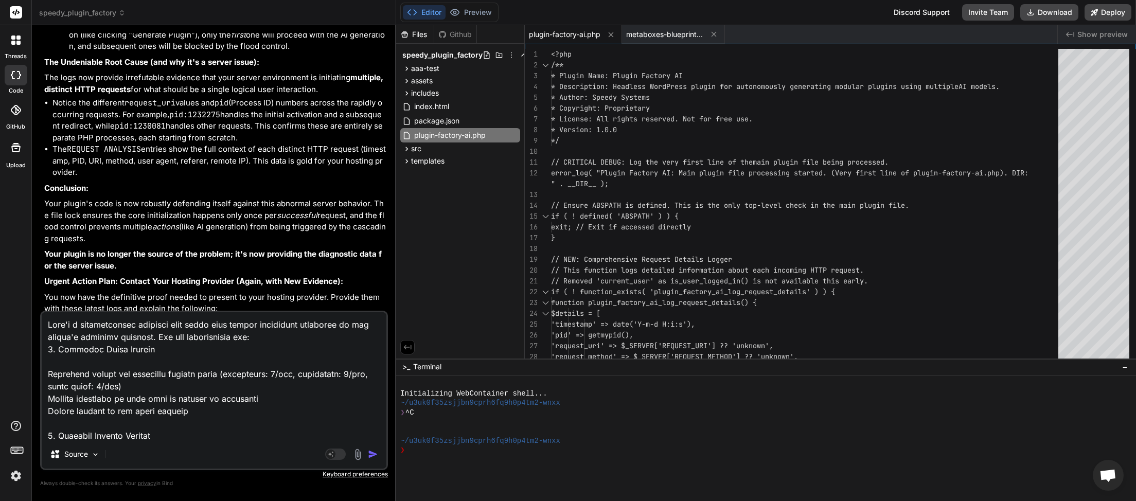
scroll to position [729, 0]
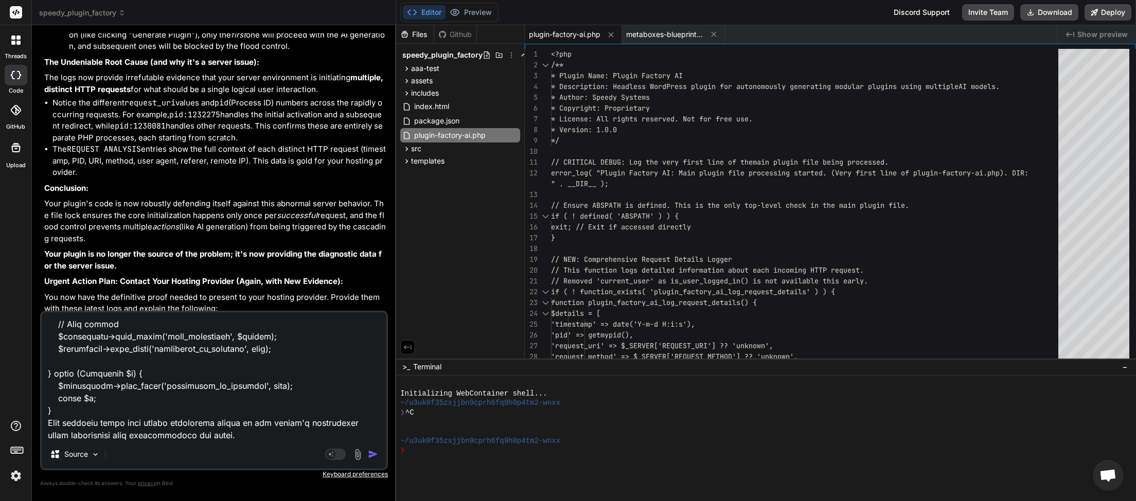
type textarea "x"
type textarea "Here's a comprehensive solution that makes your plugin completely resilient to …"
type textarea "x"
click at [76, 437] on textarea at bounding box center [214, 376] width 345 height 128
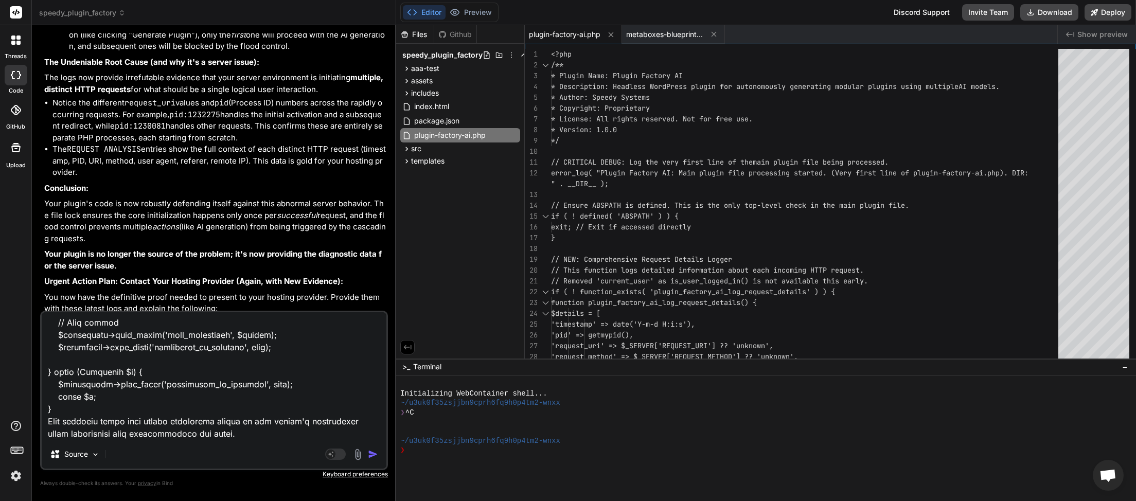
paste textarea "<?php /** * Enhanced protection against server-initiated duplicate requests * P…"
type textarea "Here's a comprehensive solution that makes your plugin completely resilient to …"
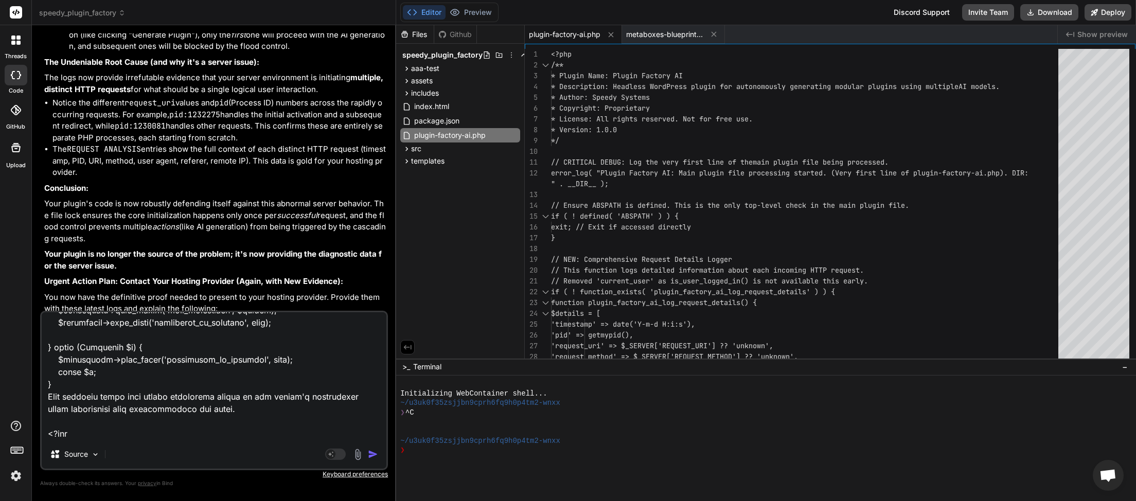
scroll to position [5646, 0]
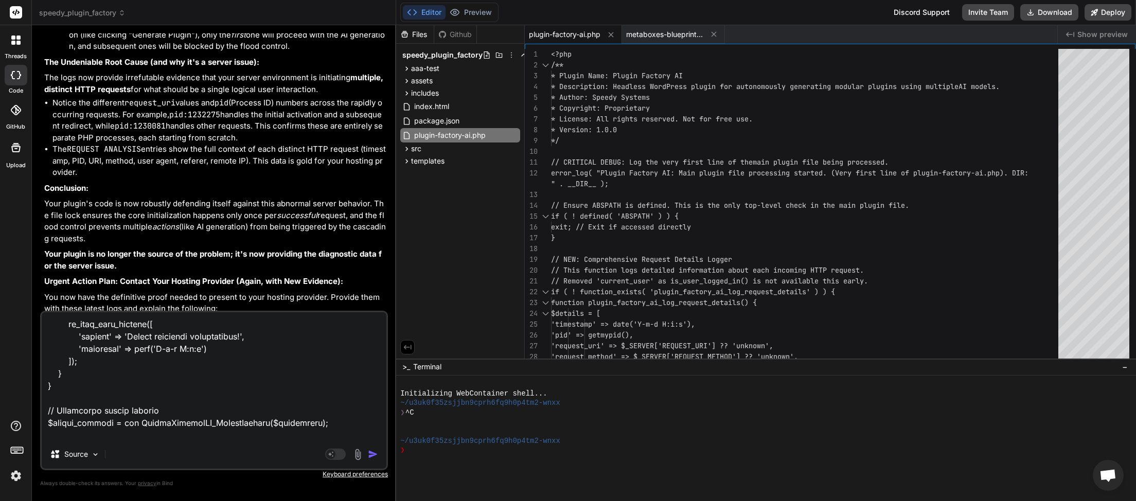
type textarea "x"
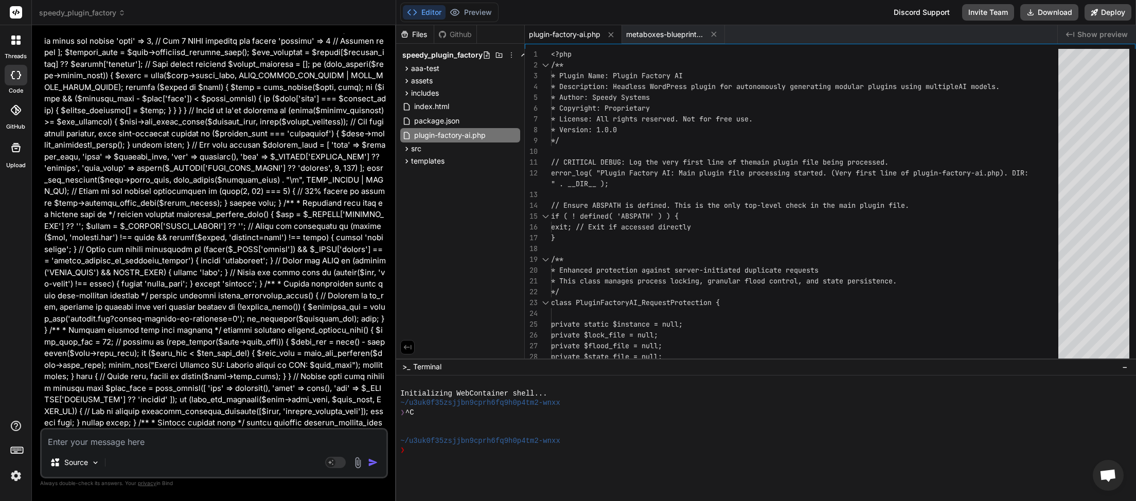
scroll to position [60315, 0]
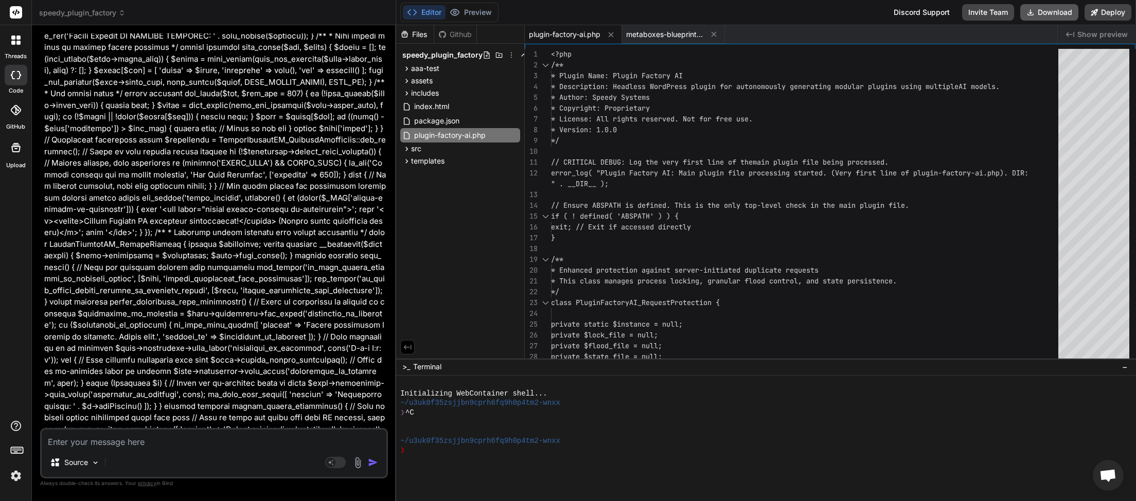
click at [1059, 7] on button "Download" at bounding box center [1050, 12] width 58 height 16
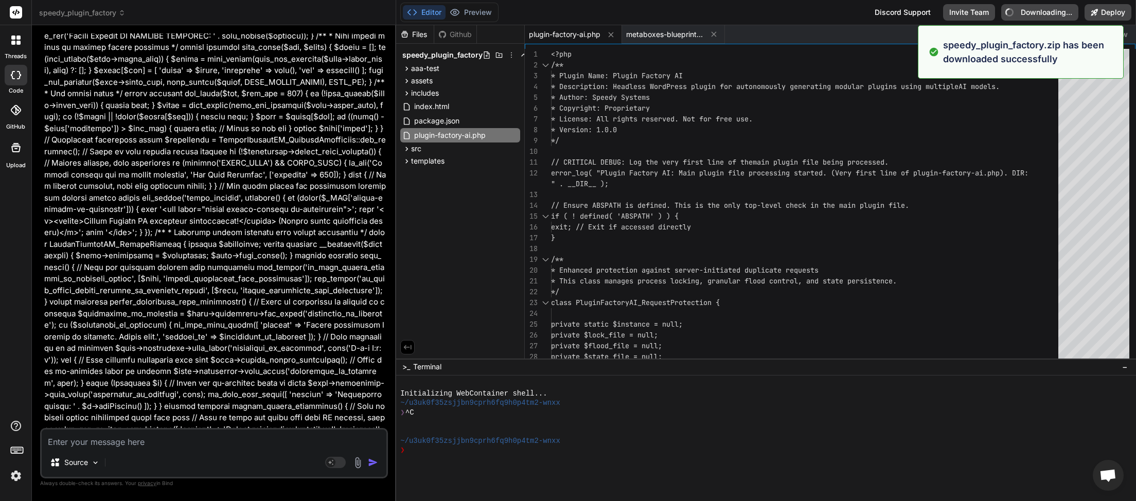
type textarea "x"
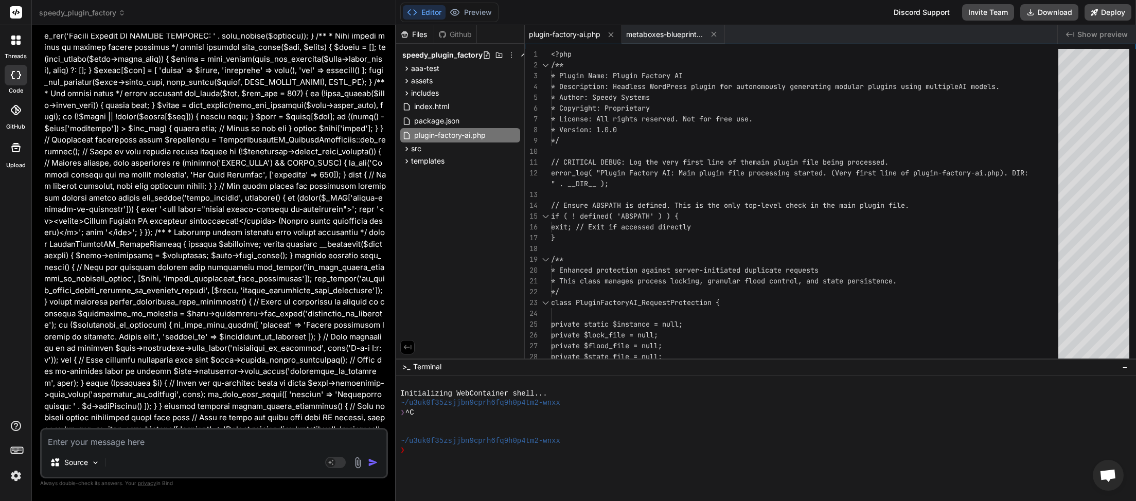
paste textarea "[[DATE] 05:40:40 UTC] Plugin Factory AI: Main plugin file processing started. (…"
type textarea "[[DATE] 05:40:40 UTC] Plugin Factory AI: Main plugin file processing started. (…"
type textarea "x"
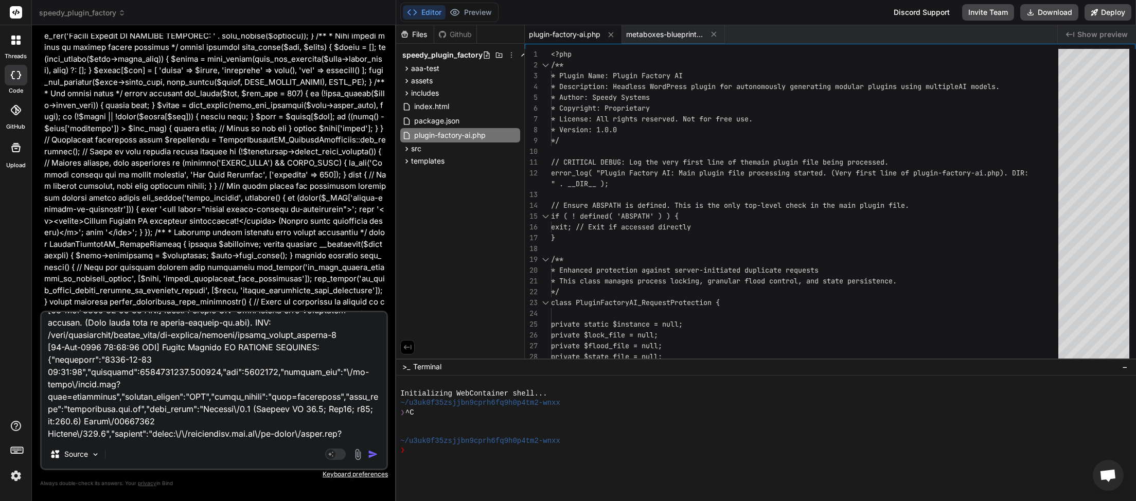
type textarea "[[DATE] 05:40:40 UTC] Plugin Factory AI: Main plugin file processing started. (…"
click at [373, 458] on img "button" at bounding box center [373, 454] width 10 height 10
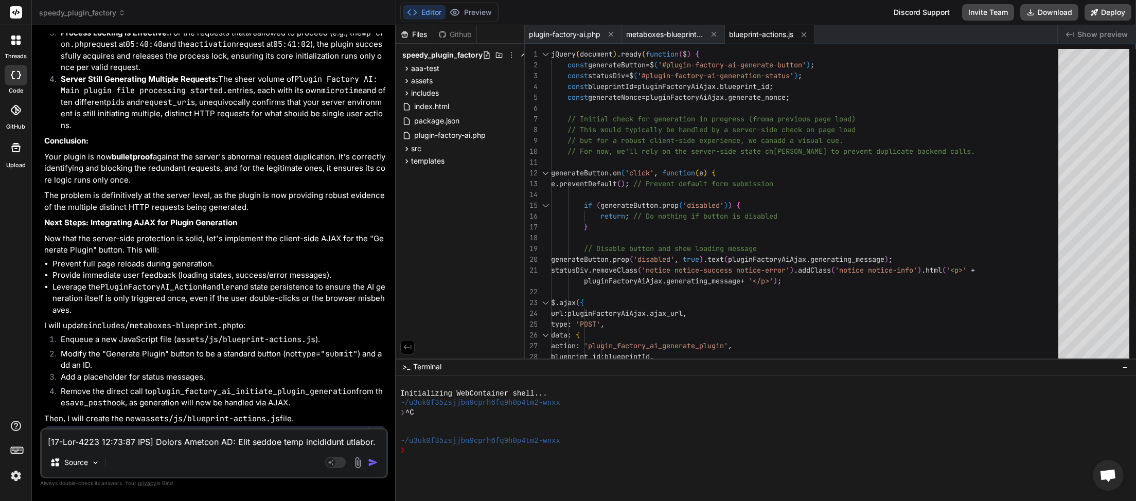
scroll to position [63906, 0]
click at [1040, 9] on button "Download" at bounding box center [1050, 12] width 58 height 16
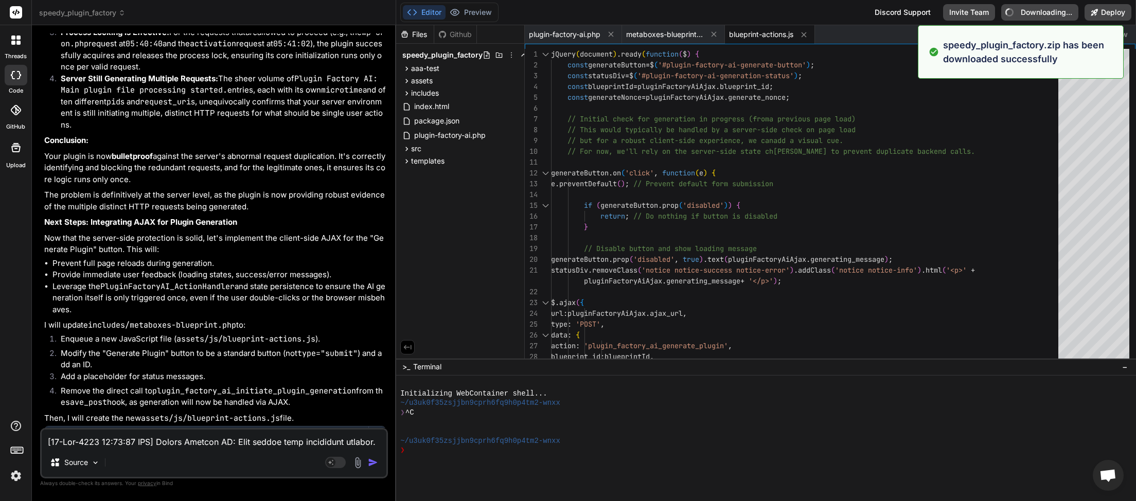
type textarea "x"
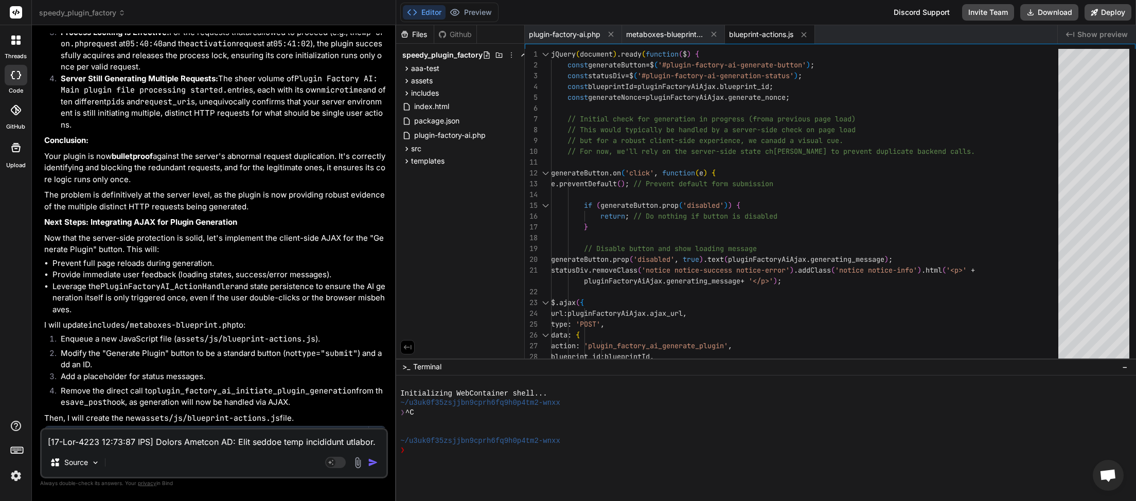
paste textarea "3:54 UTC] Plugin Factory AI: Main plugin file processing started. (Very first l…"
type textarea "[[DATE] 05:43:54 UTC] Plugin Factory AI: Main plugin file processing started. (…"
type textarea "x"
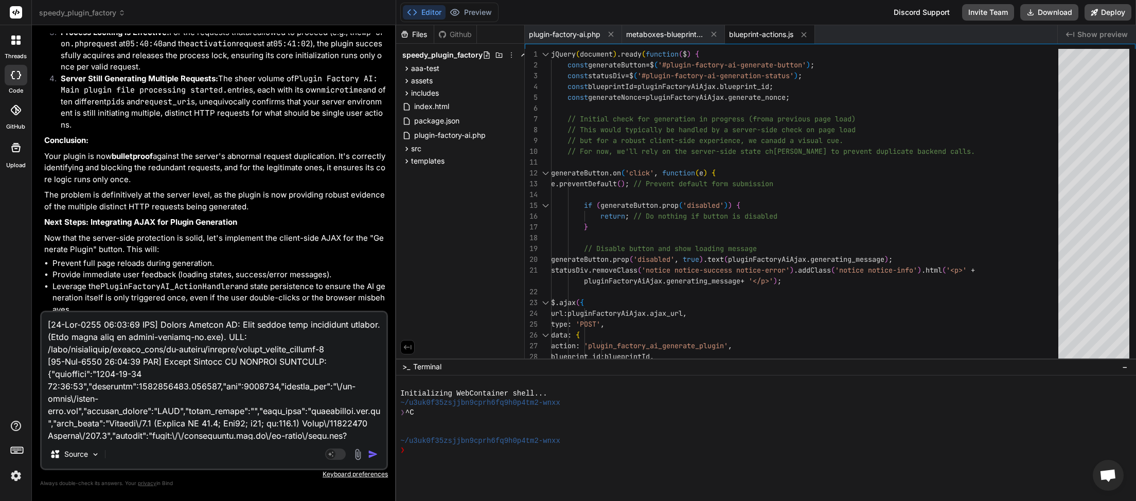
scroll to position [2794, 0]
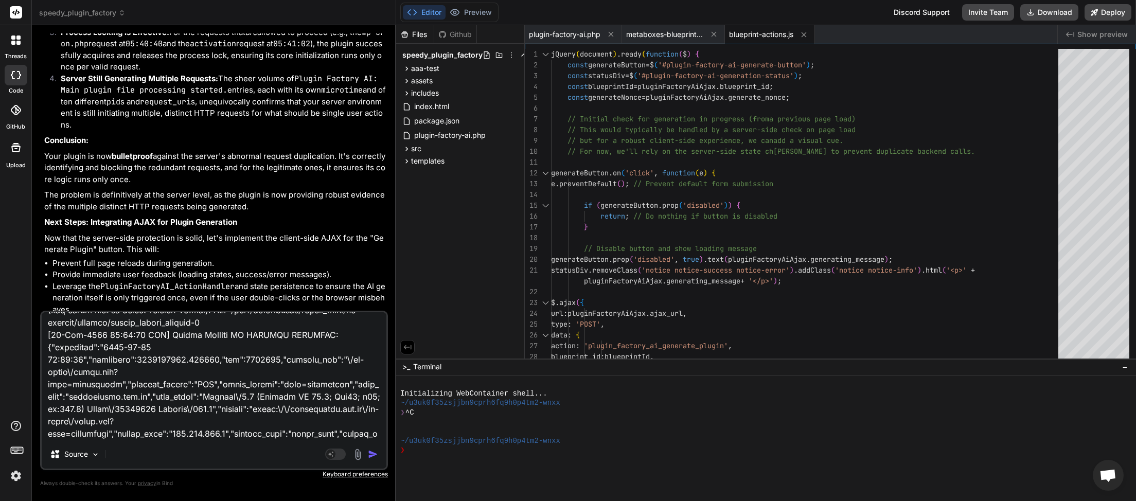
type textarea "[[DATE] 05:43:54 UTC] Plugin Factory AI: Main plugin file processing started. (…"
click at [373, 459] on img "button" at bounding box center [373, 454] width 10 height 10
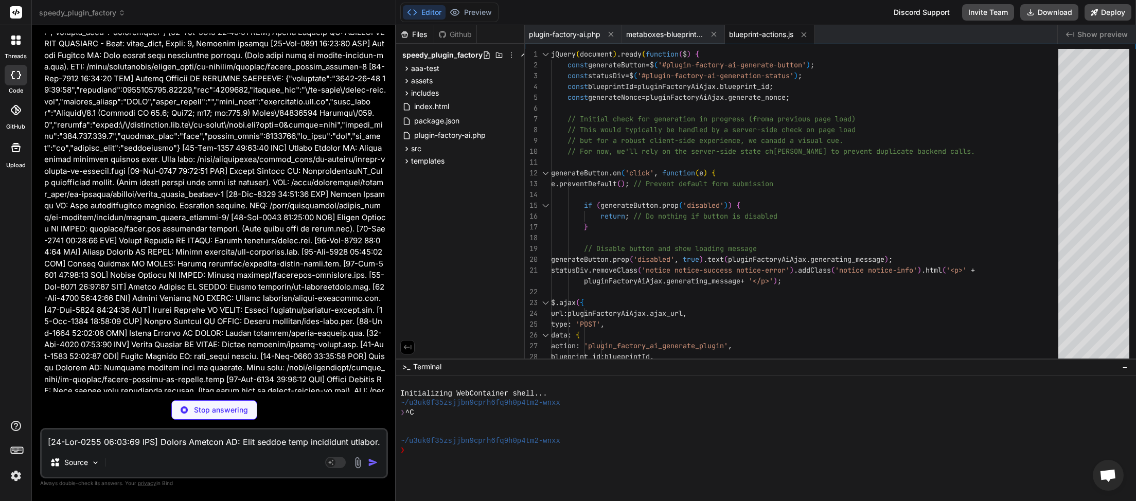
scroll to position [66209, 0]
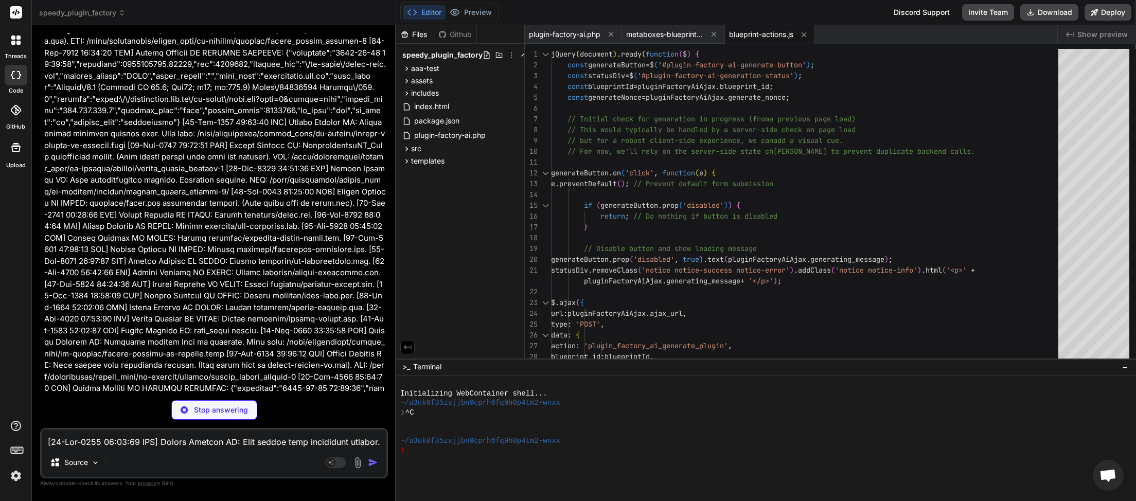
type textarea "x"
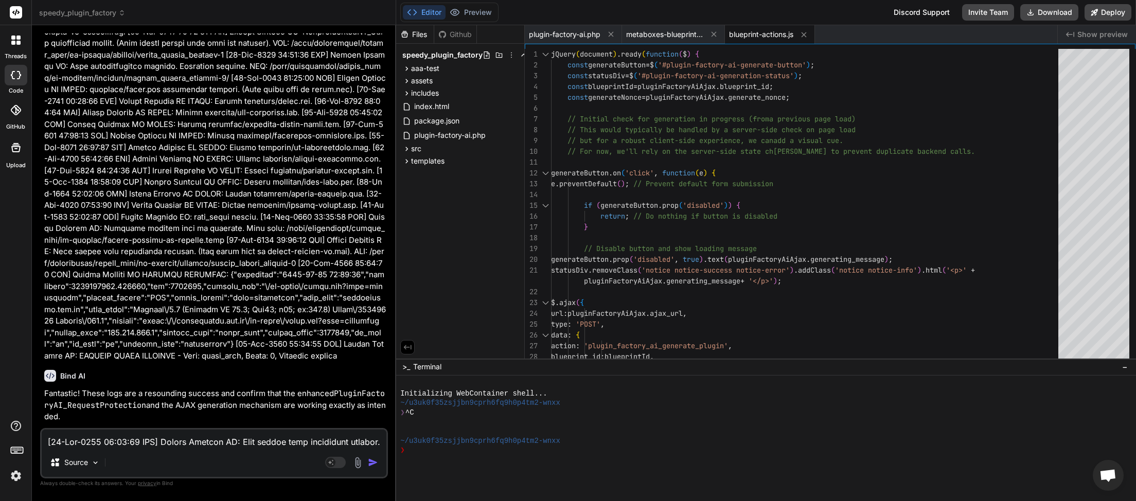
scroll to position [66607, 0]
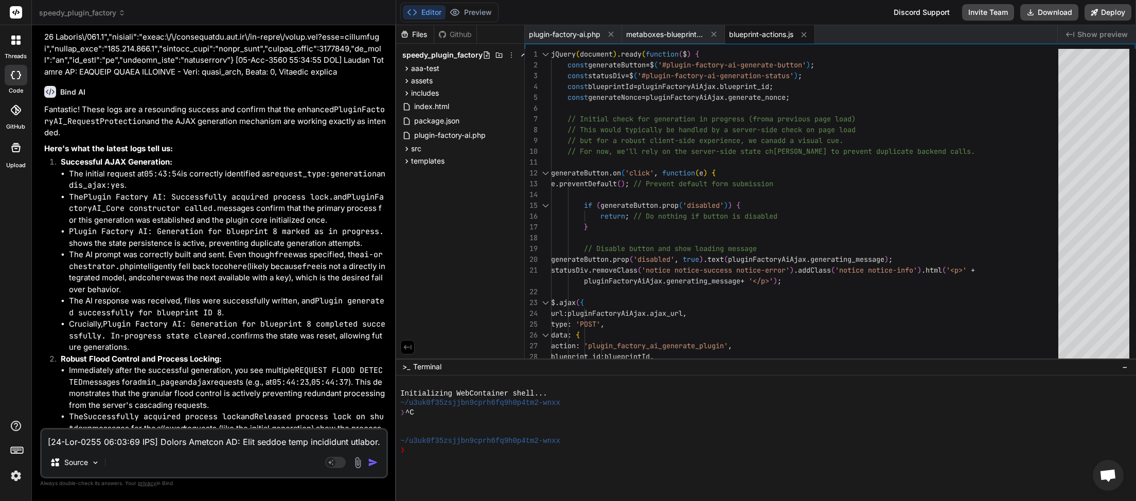
click at [125, 445] on textarea at bounding box center [214, 439] width 345 height 19
type textarea "w"
type textarea "x"
type textarea "wh"
type textarea "x"
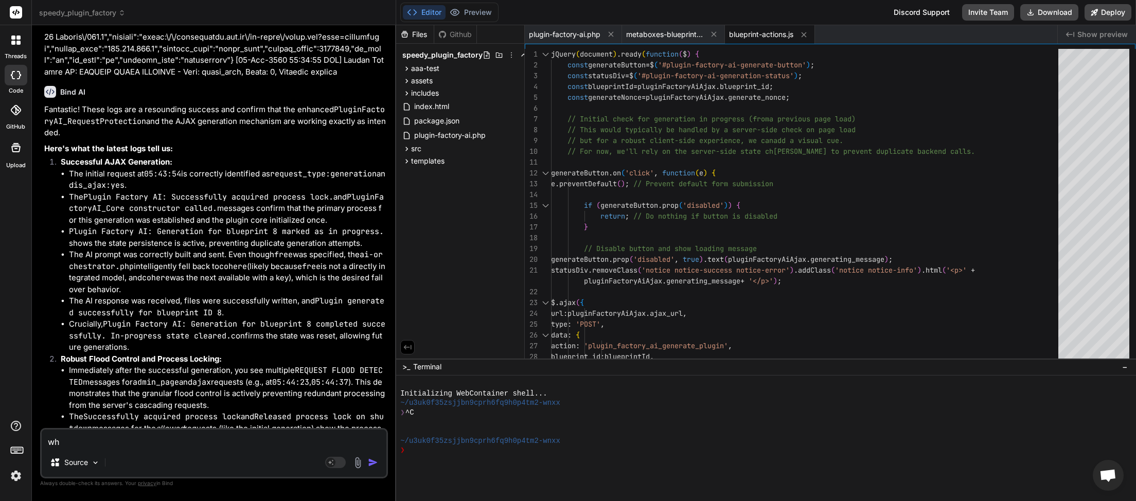
type textarea "whe"
type textarea "x"
type textarea "when"
type textarea "x"
type textarea "when"
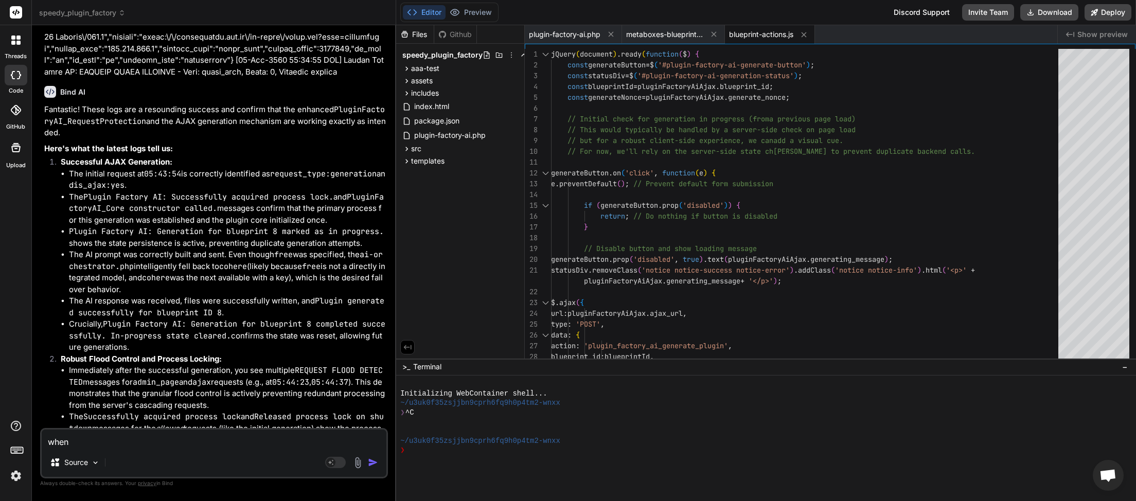
type textarea "x"
type textarea "when w"
type textarea "x"
type textarea "when we"
type textarea "x"
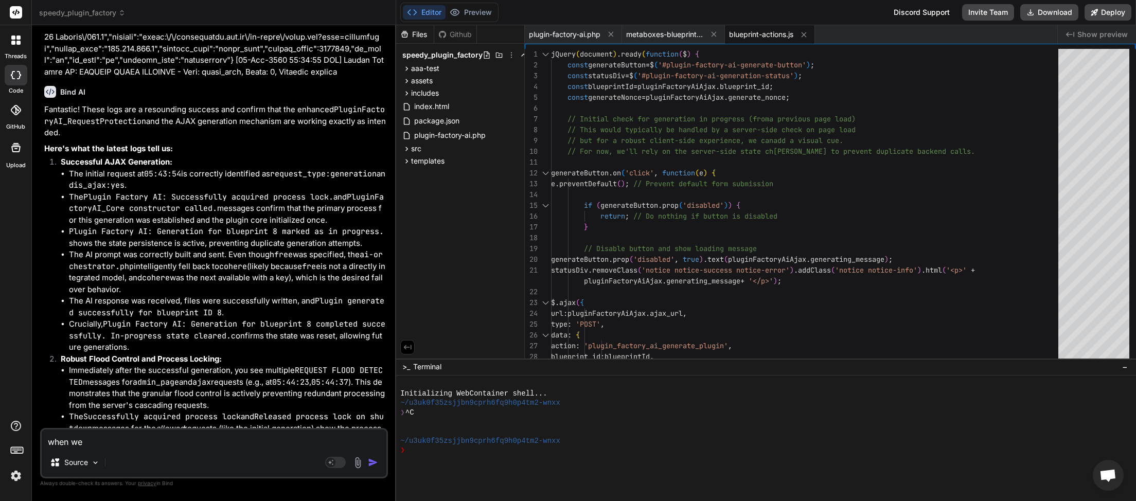
type textarea "when we"
type textarea "x"
type textarea "when we g"
type textarea "x"
type textarea "when we ge"
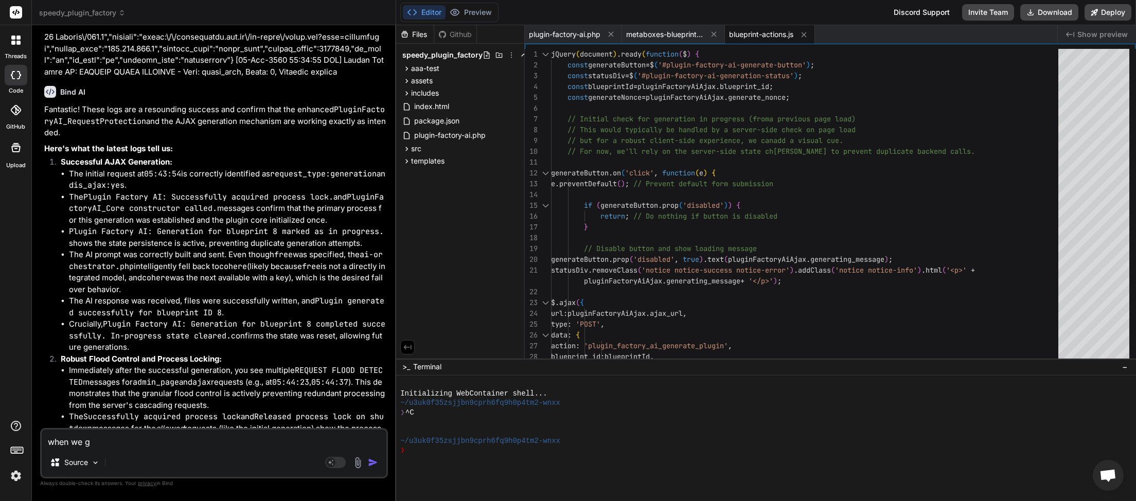
type textarea "x"
type textarea "when we gen"
type textarea "x"
type textarea "when we gene"
type textarea "x"
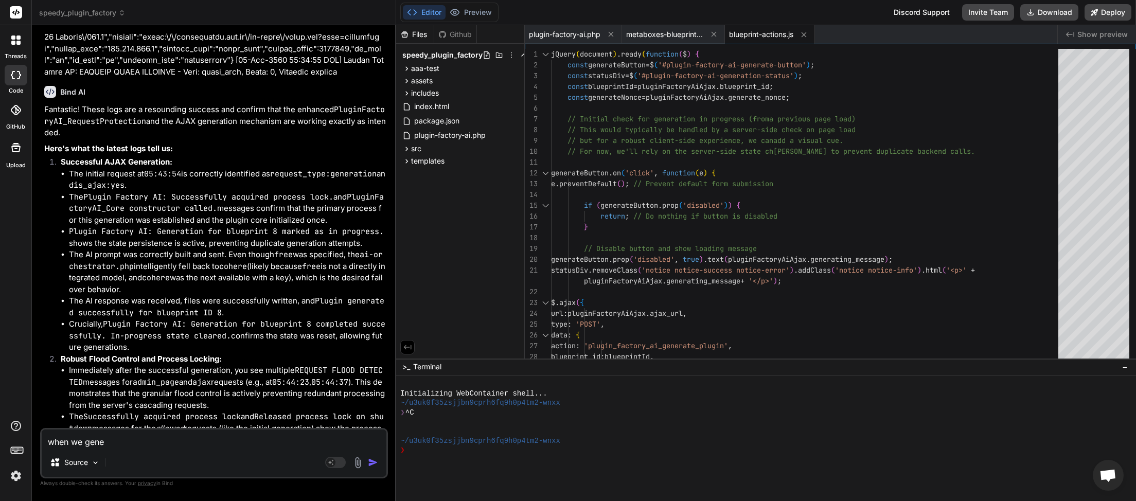
type textarea "when we gener"
type textarea "x"
type textarea "when we genera"
type textarea "x"
type textarea "when we generat"
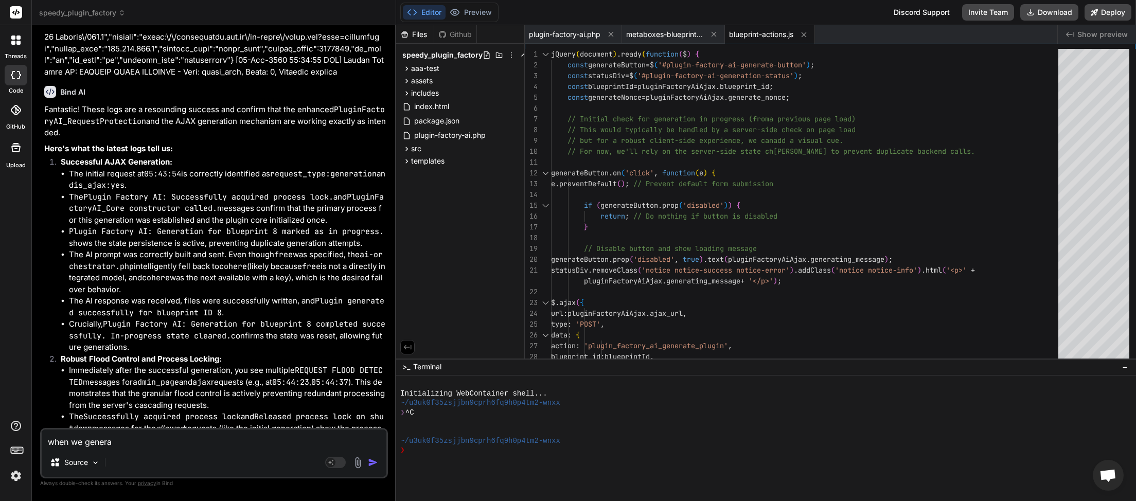
type textarea "x"
type textarea "when we generate"
type textarea "x"
type textarea "when we generate"
type textarea "x"
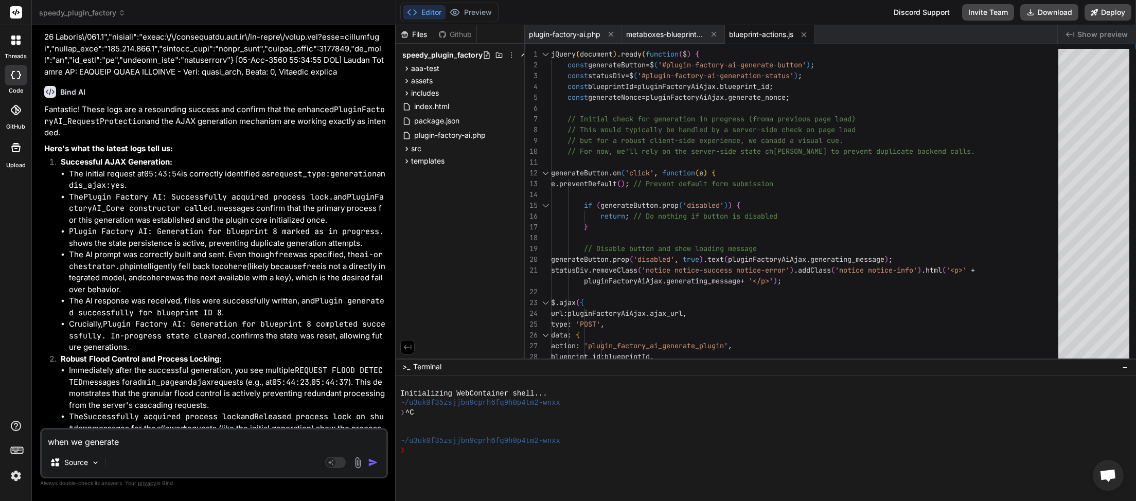
type textarea "when we generate a"
type textarea "x"
type textarea "when we generate a"
type textarea "x"
type textarea "when we generate a p"
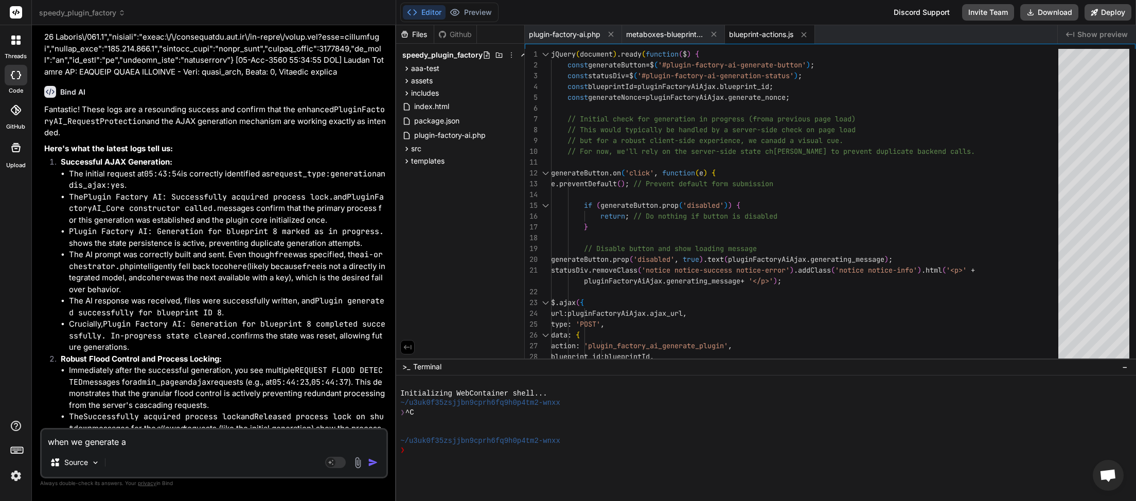
type textarea "x"
type textarea "when we generate a pl"
type textarea "x"
type textarea "when we generate a plu"
type textarea "x"
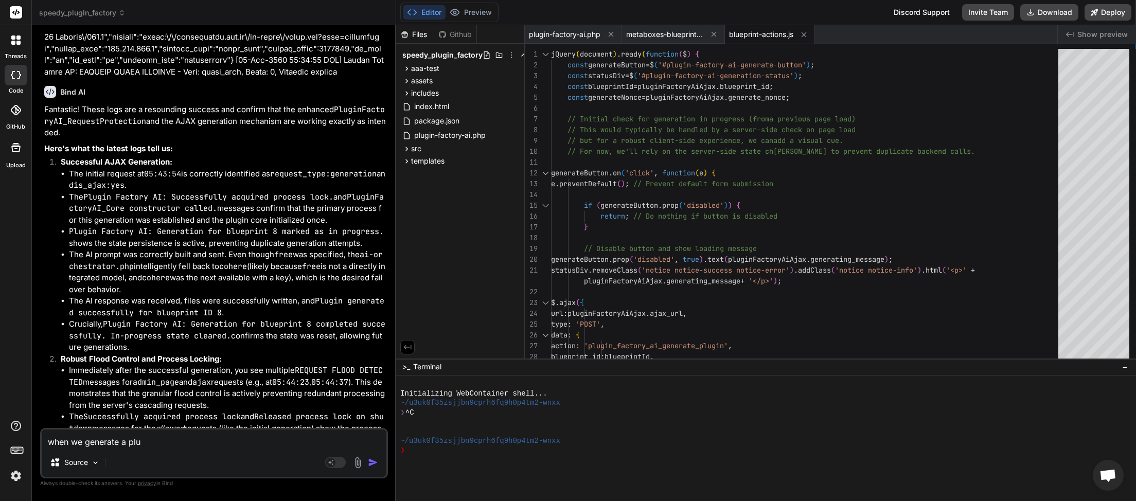
type textarea "when we generate a plug"
type textarea "x"
type textarea "when we generate a plugi"
type textarea "x"
type textarea "when we generate a plugin"
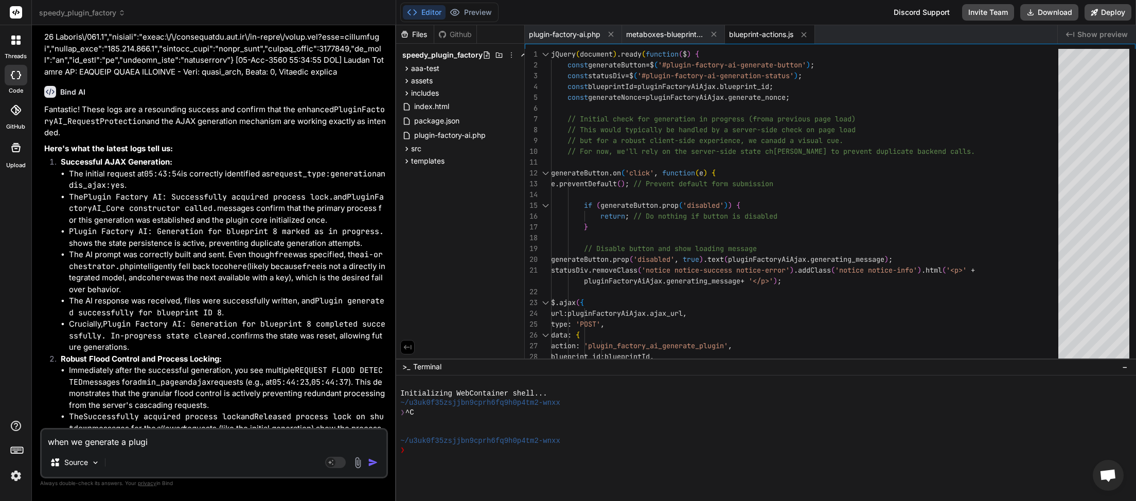
type textarea "x"
type textarea "when we generate a plugin"
type textarea "x"
type textarea "when we generate a plugin w"
type textarea "x"
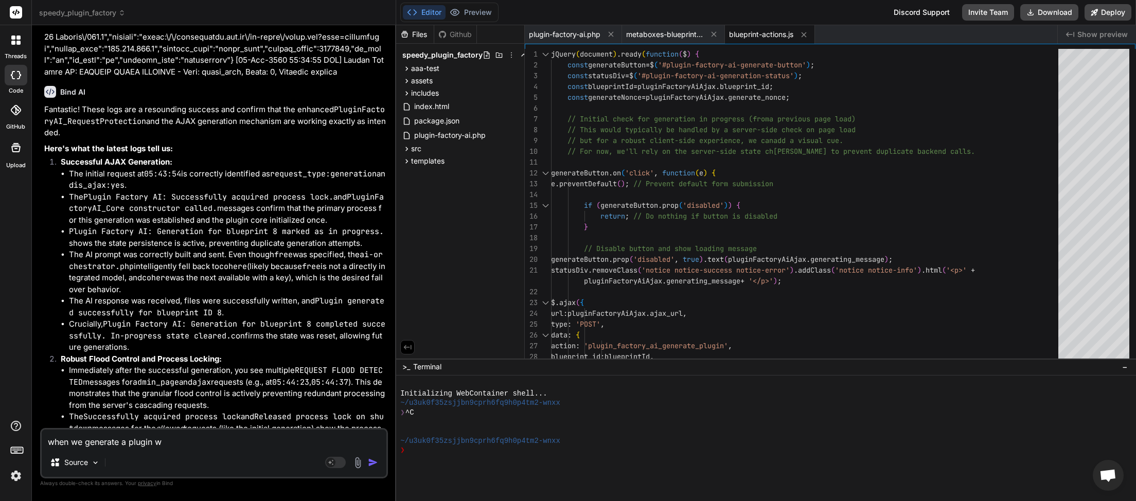
type textarea "when we generate a plugin we"
type textarea "x"
type textarea "when we generate a plugin we"
type textarea "x"
type textarea "when we generate a plugin we g"
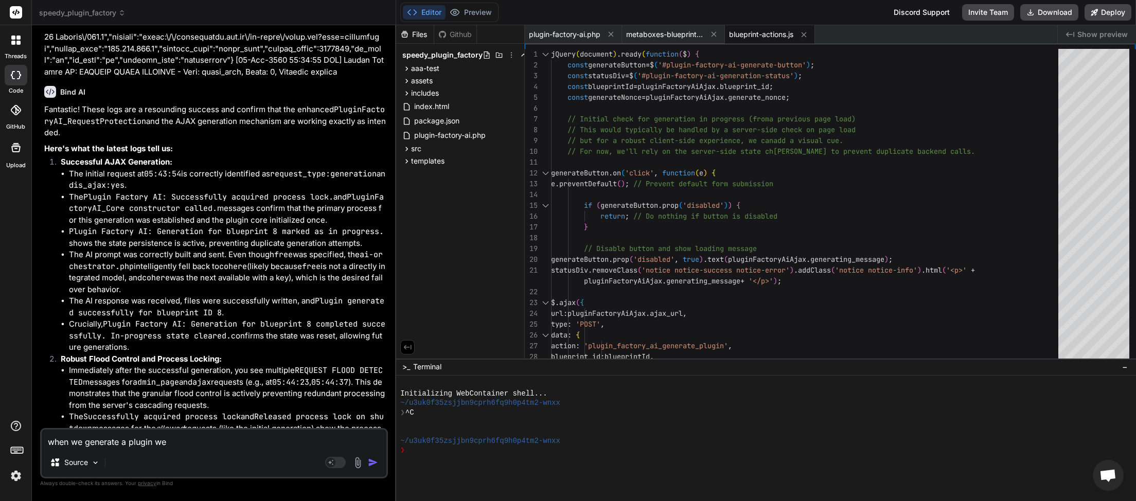
type textarea "x"
type textarea "when we generate a plugin we ge"
type textarea "x"
type textarea "when we generate a plugin we get"
type textarea "x"
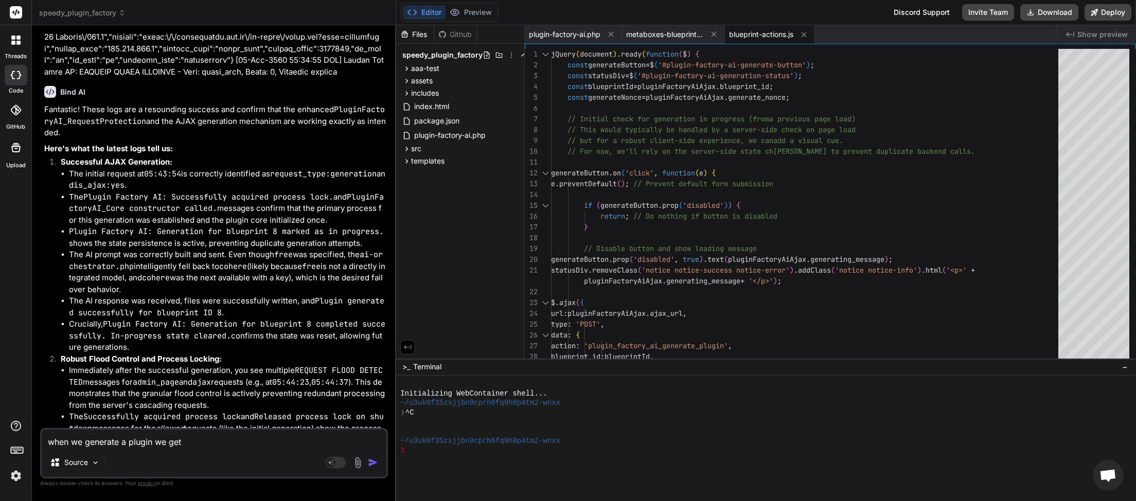
type textarea "when we generate a plugin we get"
type textarea "x"
type textarea "when we generate a plugin we get t"
type textarea "x"
type textarea "when we generate a plugin we get th"
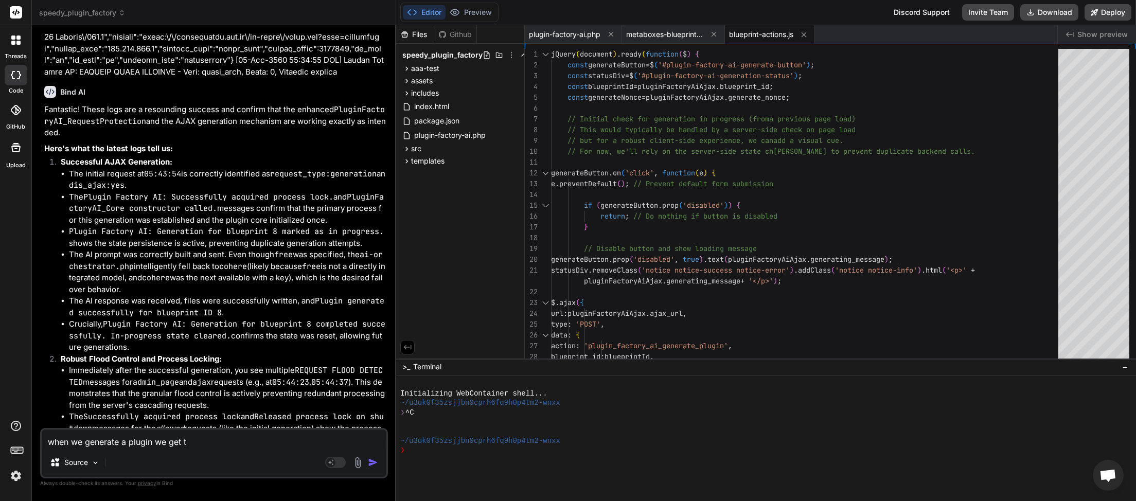
type textarea "x"
type textarea "when we generate a plugin we get thi"
type textarea "x"
type textarea "when we generate a plugin we get this"
type textarea "x"
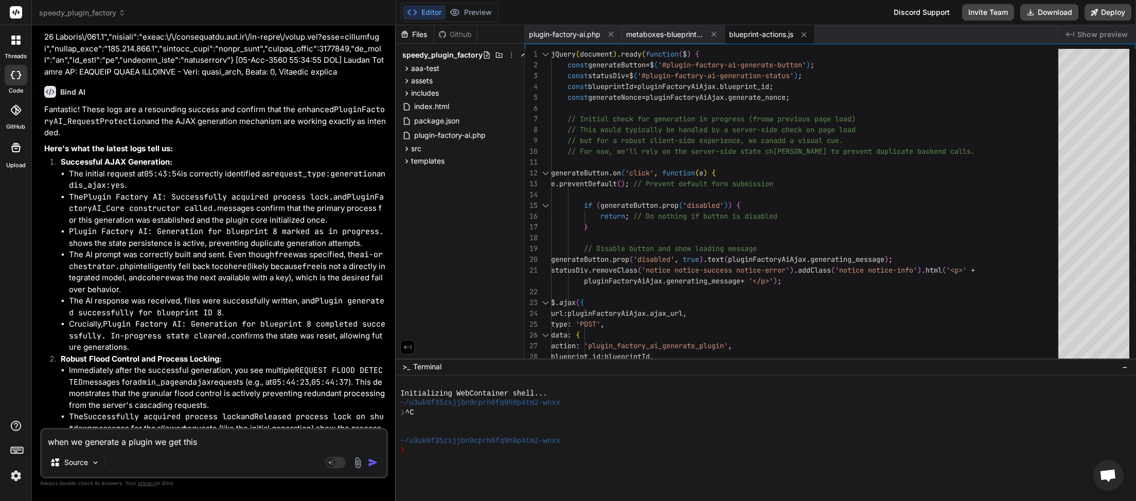
type textarea "when we generate a plugin we get this"
type textarea "x"
type textarea "when we generate a plugin we get this m"
type textarea "x"
type textarea "when we generate a plugin we get this me"
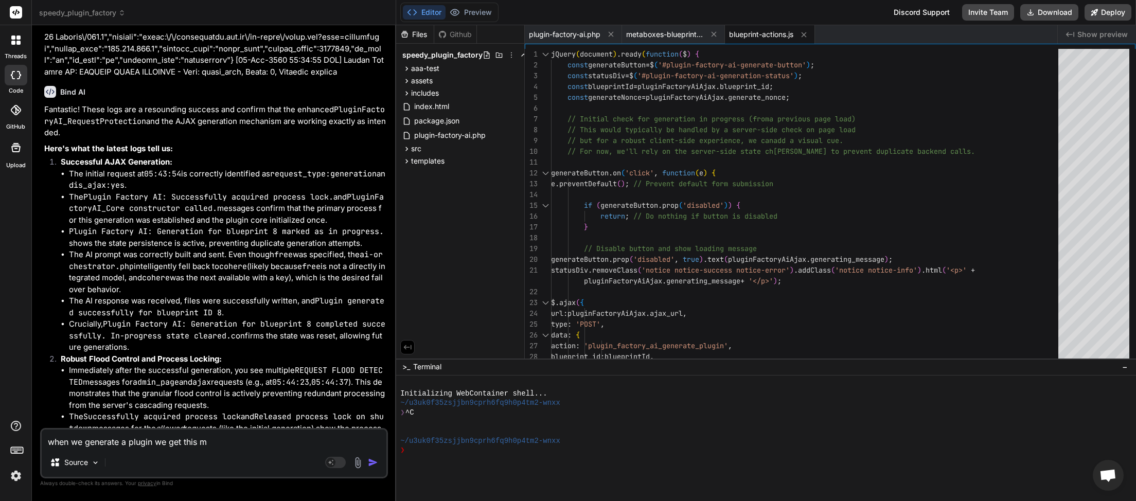
type textarea "x"
type textarea "when we generate a plugin we get this mes"
type textarea "x"
type textarea "when we generate a plugin we get this mess"
type textarea "x"
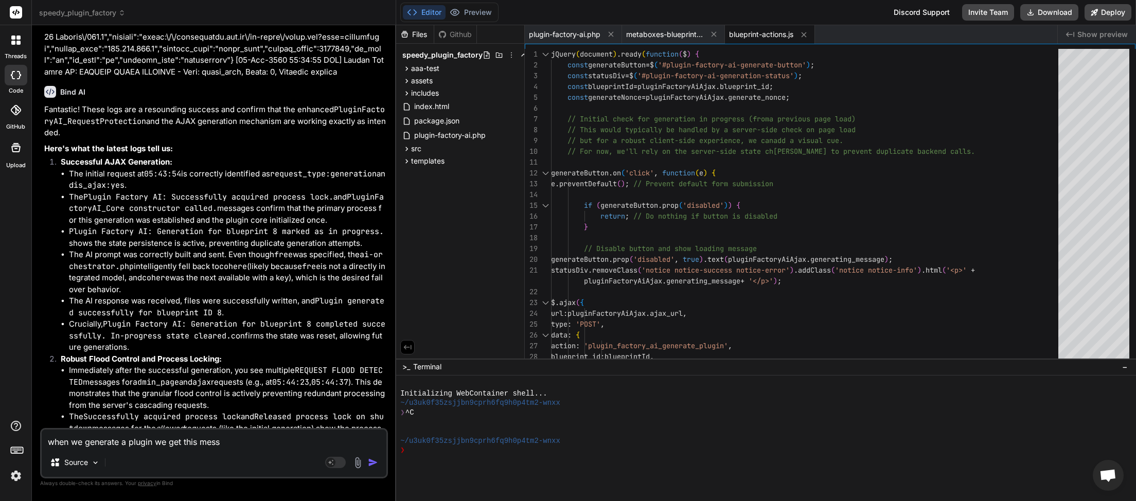
type textarea "when we generate a plugin we get this messa"
type textarea "x"
type textarea "when we generate a plugin we get this messag"
type textarea "x"
type textarea "when we generate a plugin we get this message"
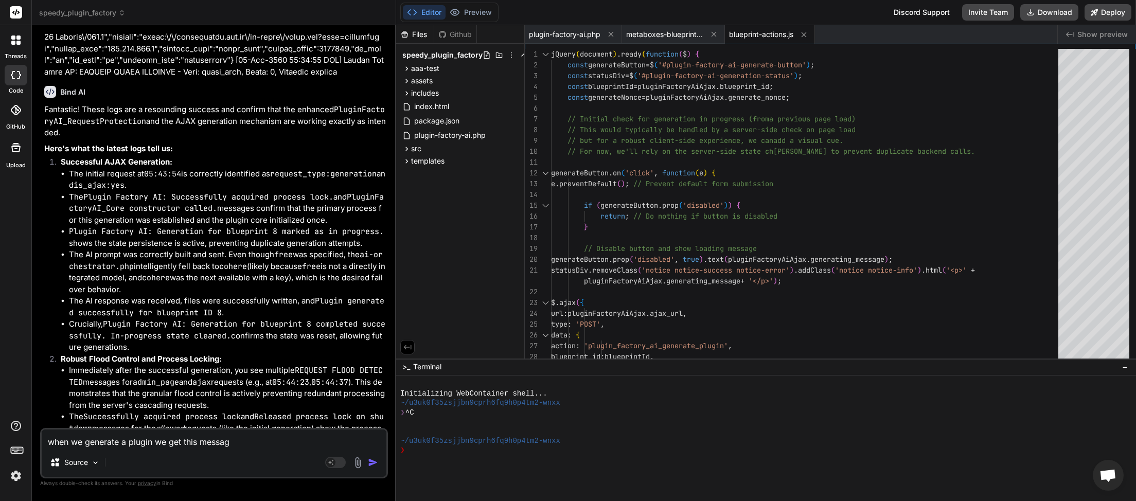
type textarea "x"
type textarea "when we generate a plugin we get this message"
type textarea "x"
paste textarea "Invalid post type."
type textarea "when we generate a plugin we get this message Invalid post type."
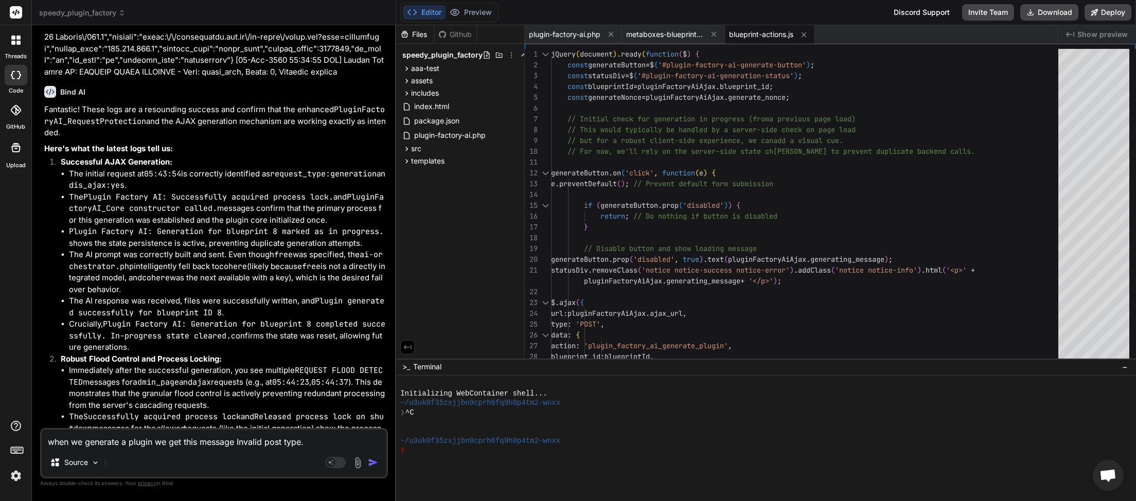
type textarea "x"
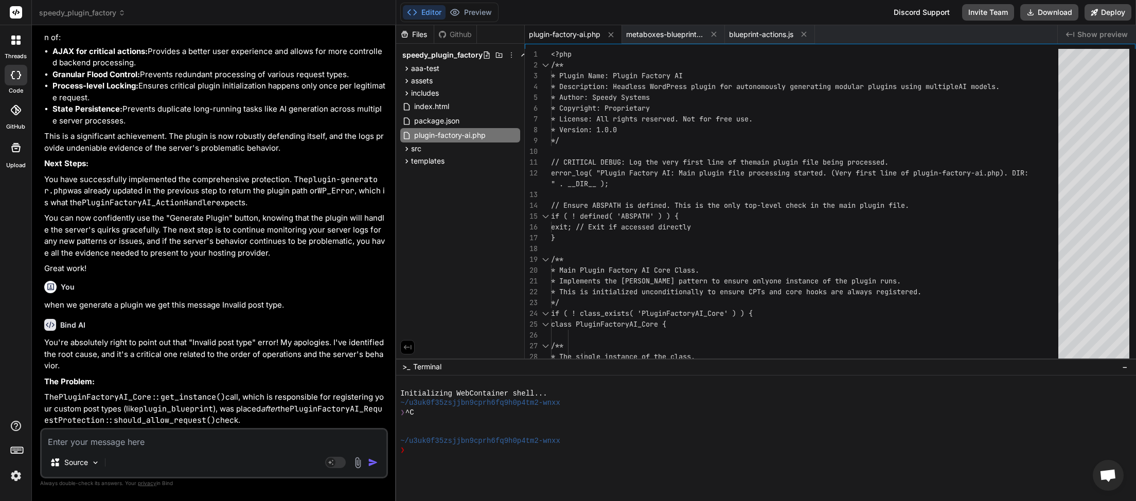
scroll to position [67200, 0]
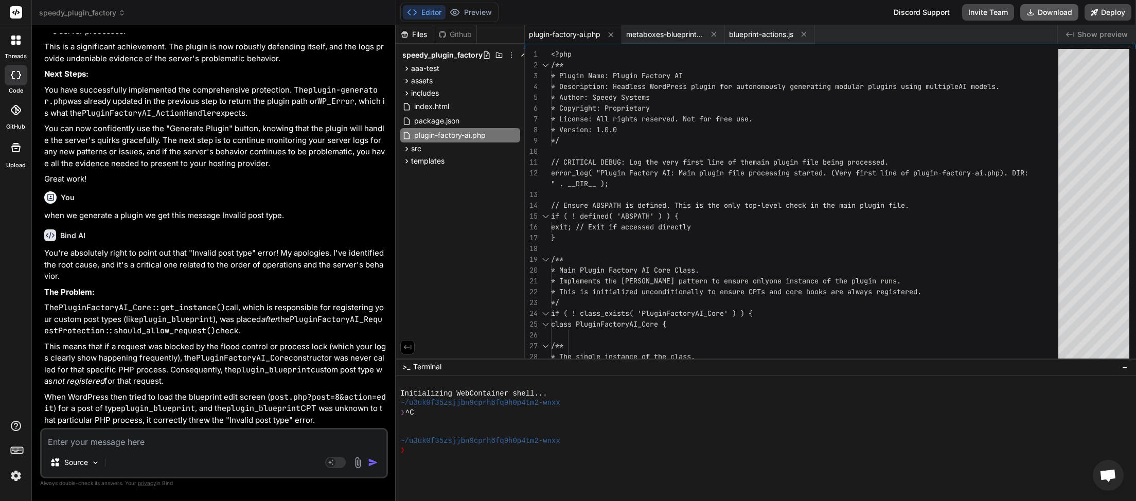
click at [1050, 13] on button "Download" at bounding box center [1050, 12] width 58 height 16
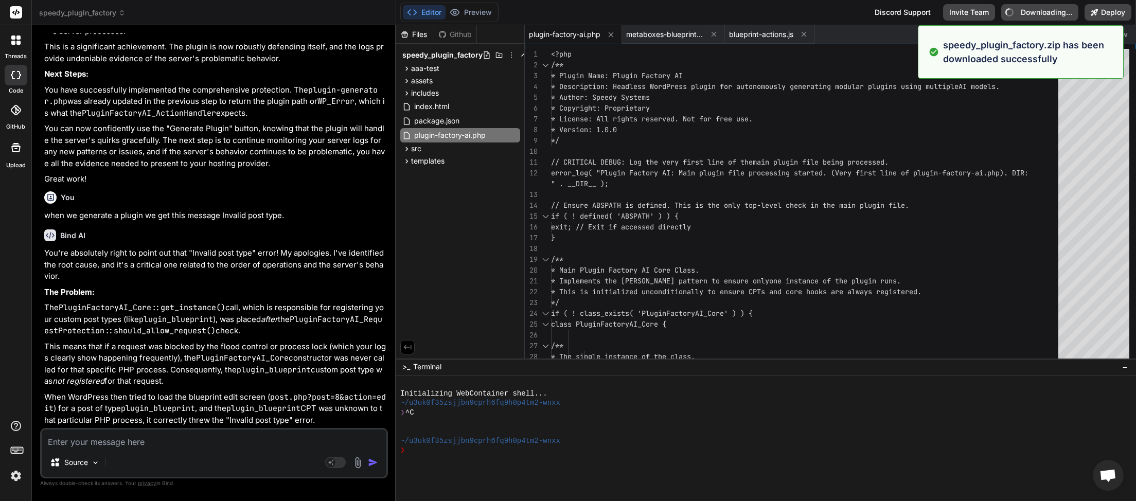
type textarea "x"
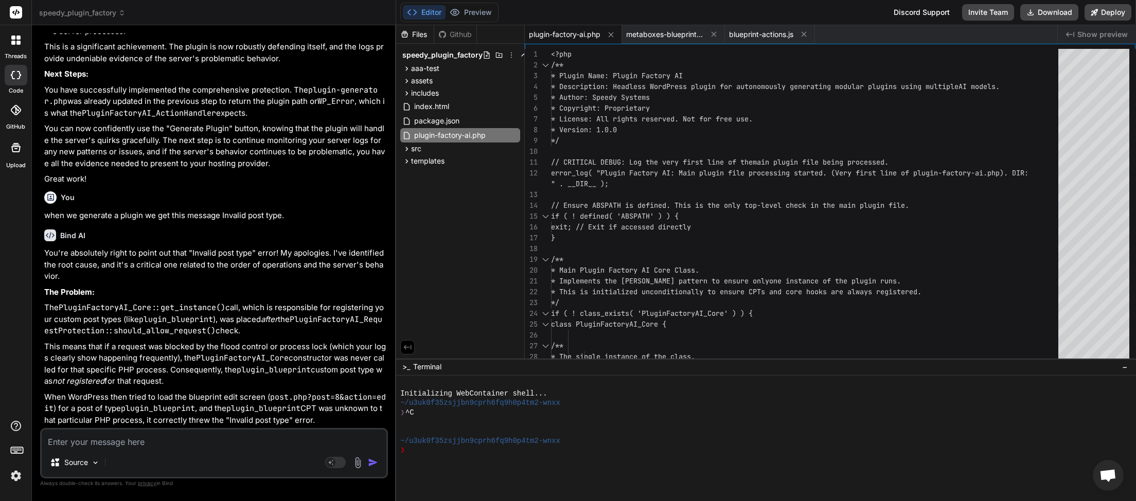
click at [122, 443] on textarea at bounding box center [214, 439] width 345 height 19
type textarea "P"
type textarea "x"
type textarea "Pl"
type textarea "x"
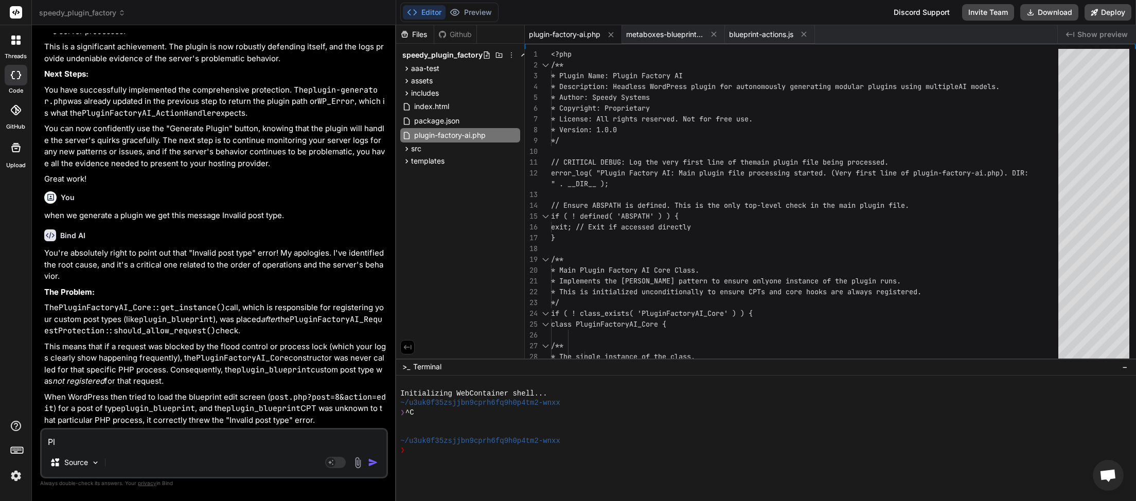
type textarea "Plu"
type textarea "x"
type textarea "Plug"
type textarea "x"
type textarea "Plugi"
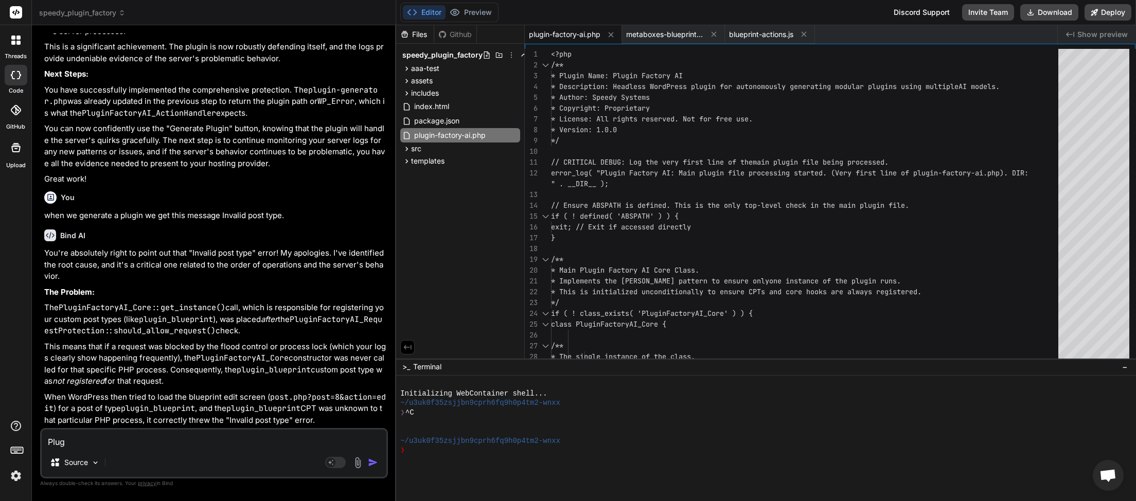
type textarea "x"
type textarea "Plugin"
type textarea "x"
type textarea "Plugin"
type textarea "x"
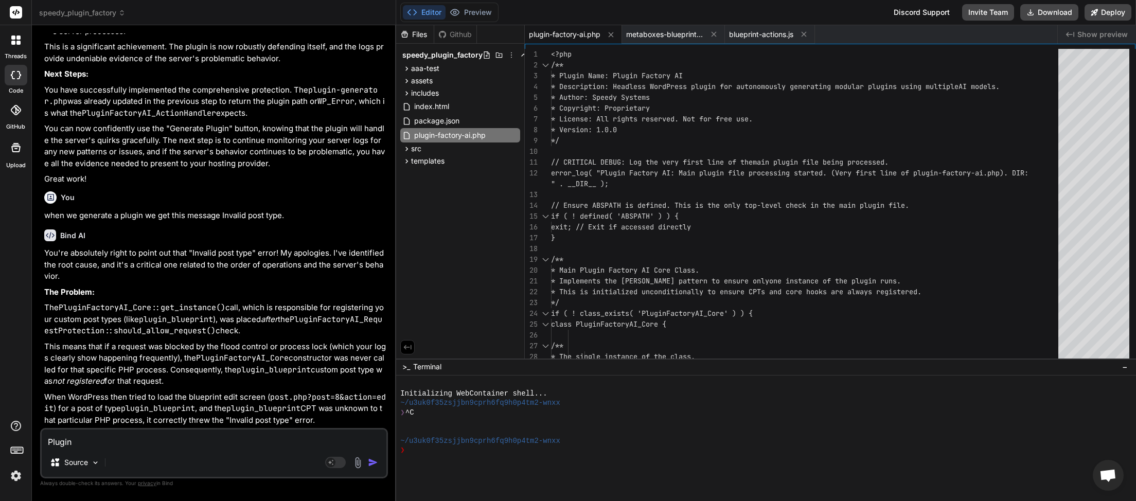
type textarea "Plugin g"
type textarea "x"
type textarea "Plugin ge"
type textarea "x"
type textarea "Plugin gen"
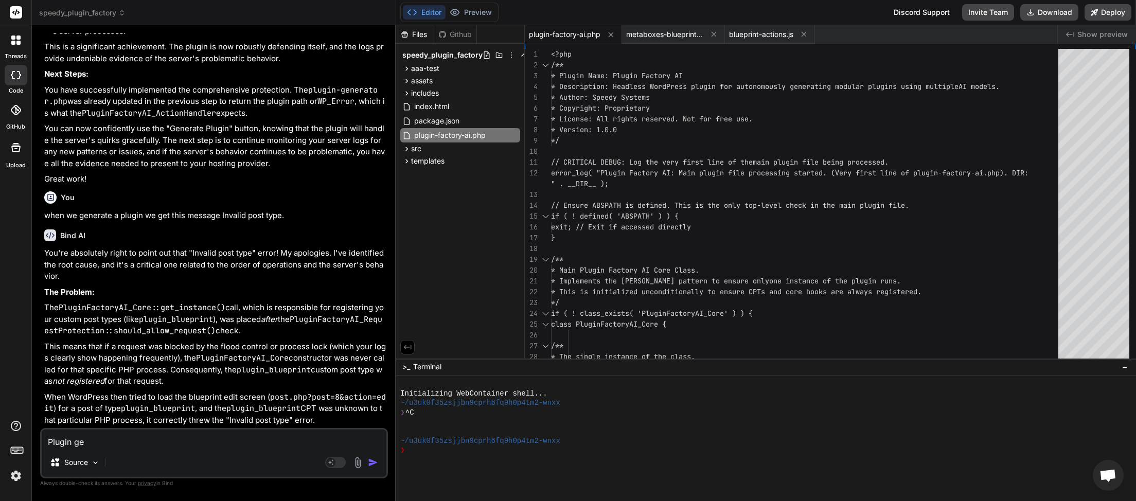
type textarea "x"
type textarea "Plugin gene"
type textarea "x"
type textarea "Plugin gener"
type textarea "x"
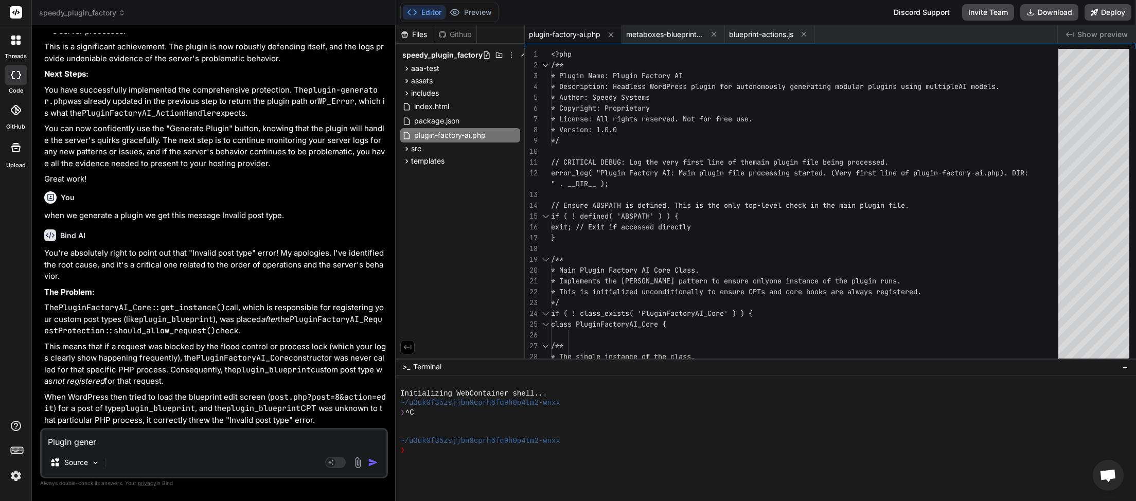
type textarea "Plugin genera"
type textarea "x"
type textarea "Plugin generat"
type textarea "x"
type textarea "Plugin generati"
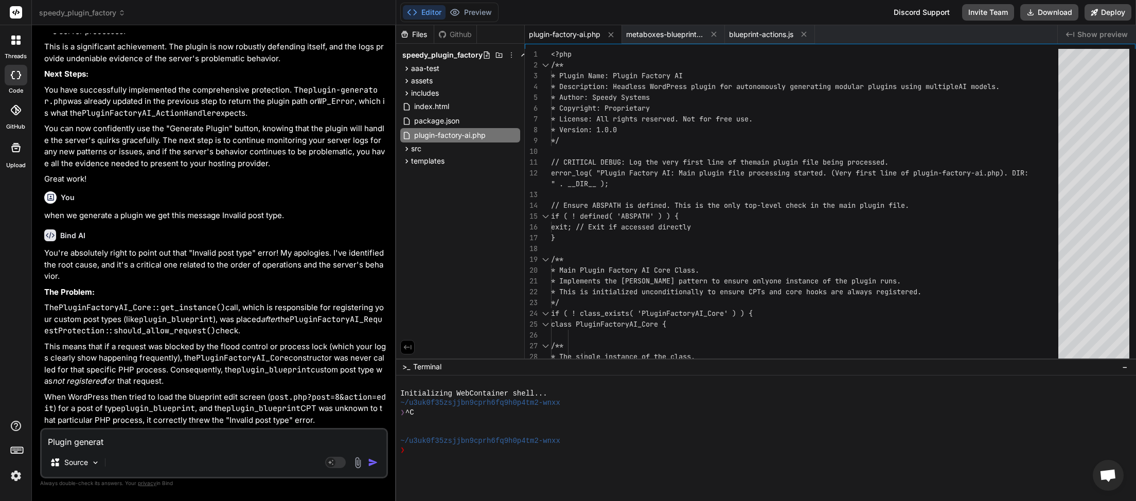
type textarea "x"
type textarea "Plugin generatio"
type textarea "x"
type textarea "Plugin generation"
type textarea "x"
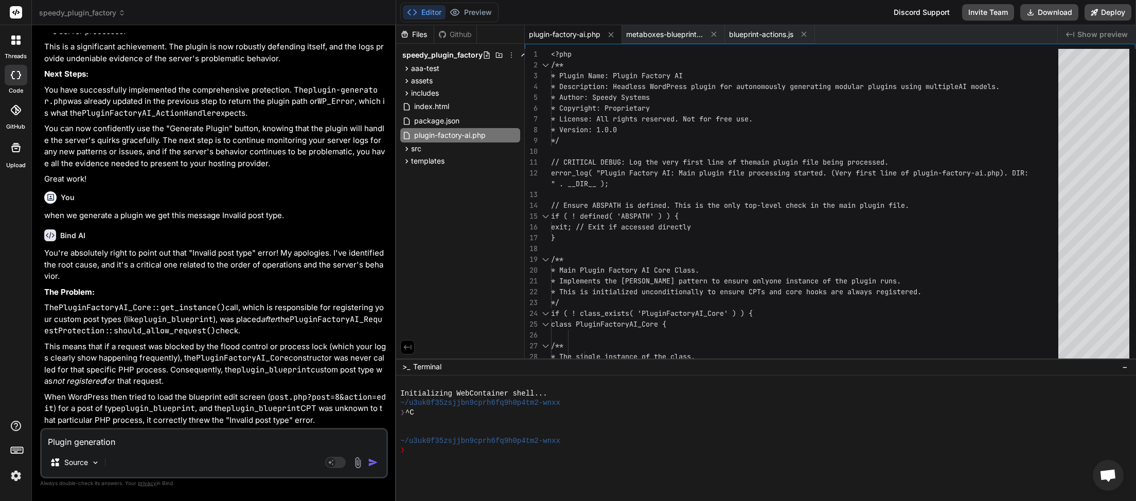
type textarea "Plugin generation"
type textarea "x"
type textarea "Plugin generation i"
type textarea "x"
type textarea "Plugin generation is"
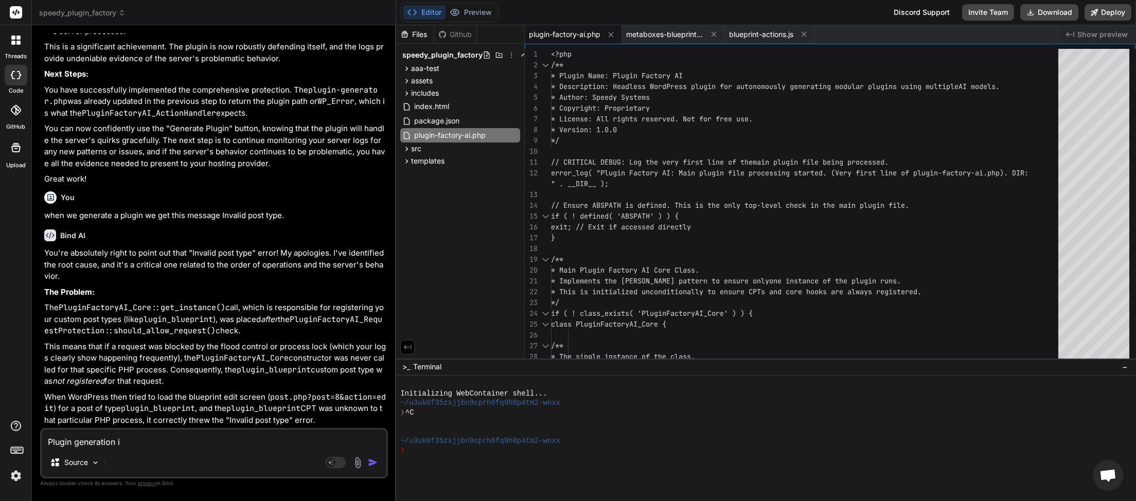
type textarea "x"
type textarea "Plugin generation is"
type textarea "x"
type textarea "Plugin generation is s"
type textarea "x"
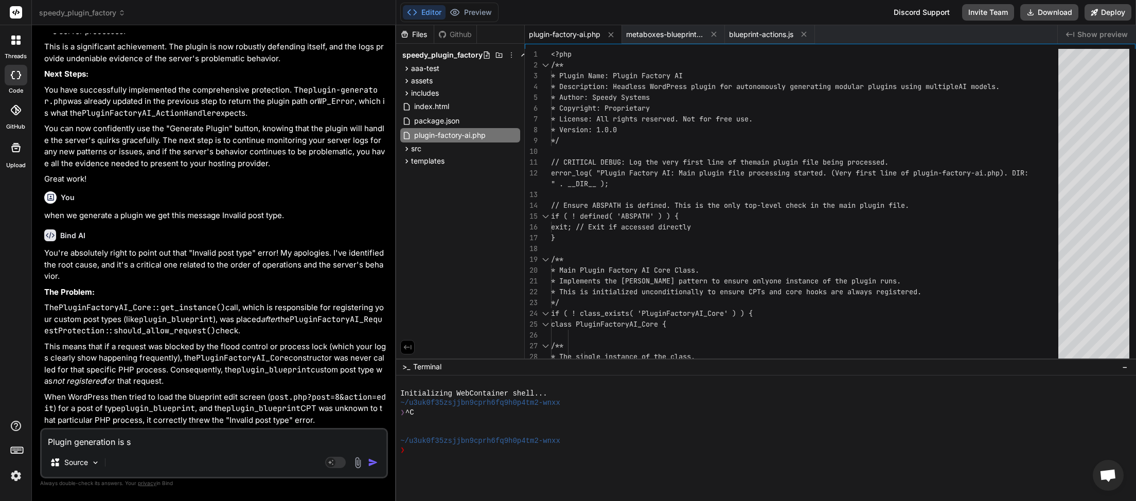
type textarea "Plugin generation is su"
type textarea "x"
type textarea "Plugin generation is suc"
type textarea "x"
type textarea "Plugin generation is succ"
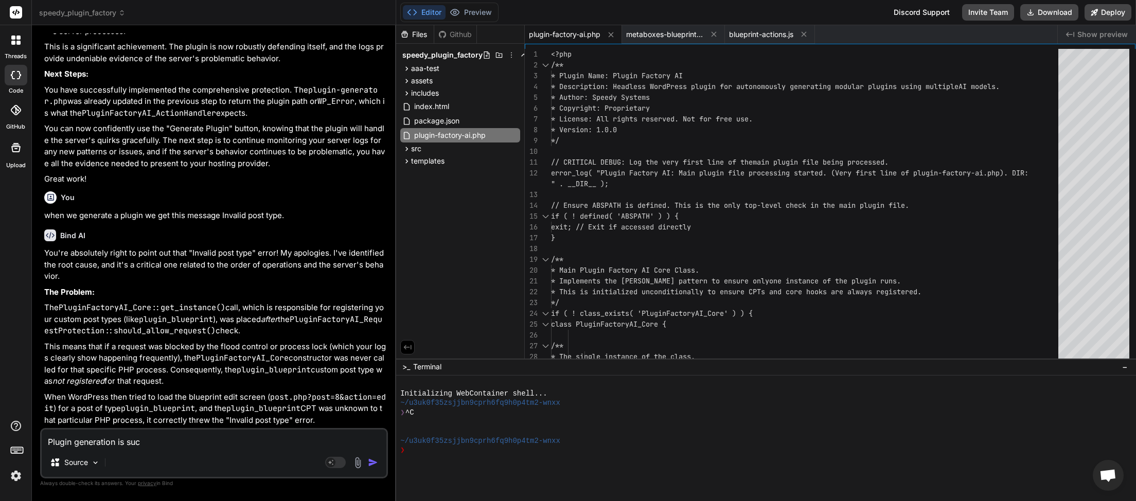
type textarea "x"
type textarea "Plugin generation is succe"
type textarea "x"
type textarea "Plugin generation is succes"
type textarea "x"
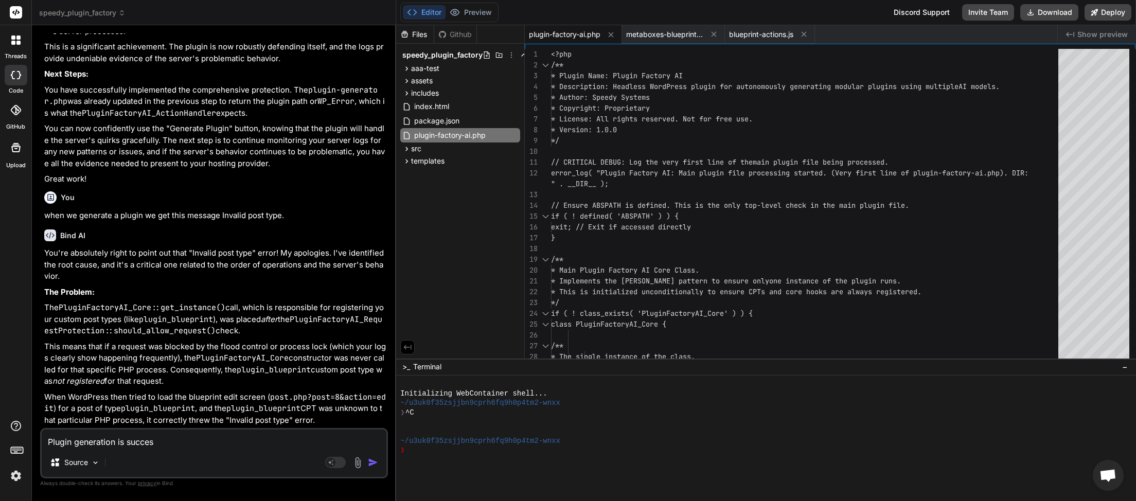
type textarea "Plugin generation is success"
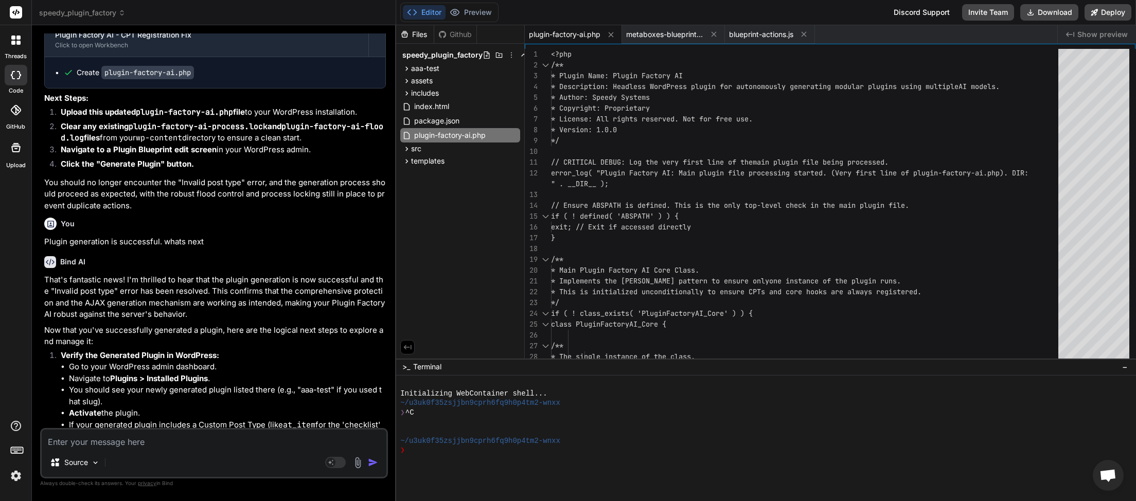
scroll to position [67788, 0]
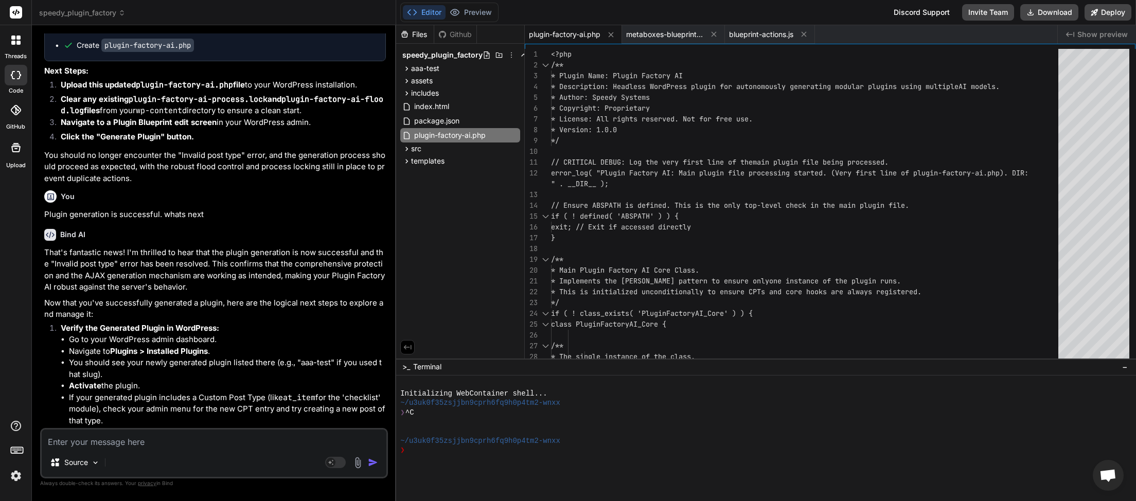
click at [125, 441] on textarea at bounding box center [214, 439] width 345 height 19
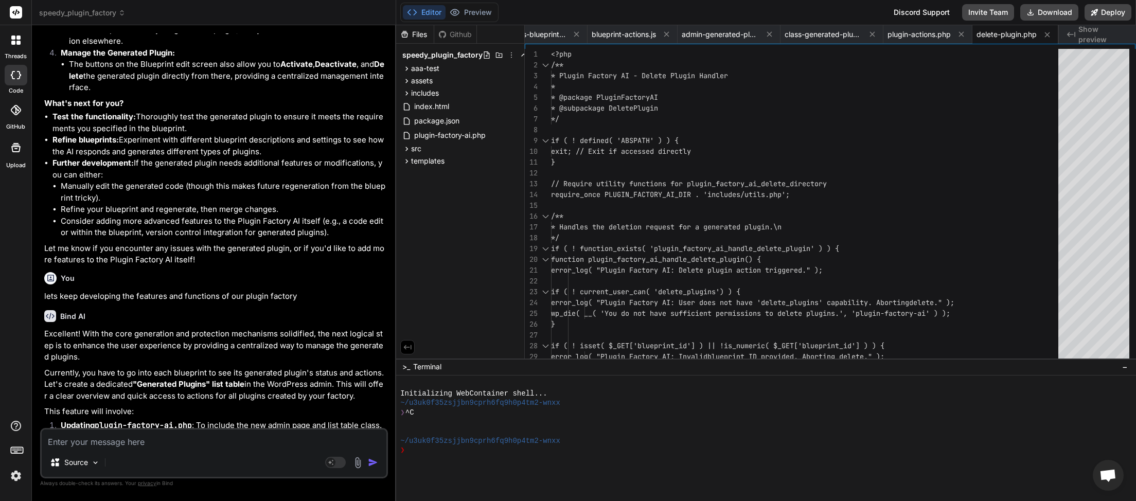
scroll to position [68387, 0]
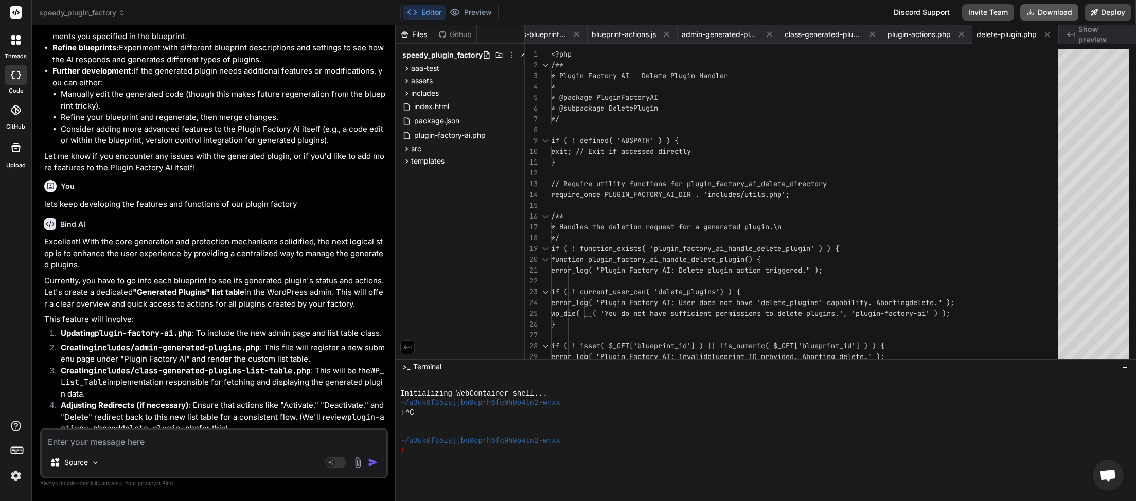
click at [1060, 11] on button "Download" at bounding box center [1050, 12] width 58 height 16
click at [150, 445] on textarea at bounding box center [214, 439] width 345 height 19
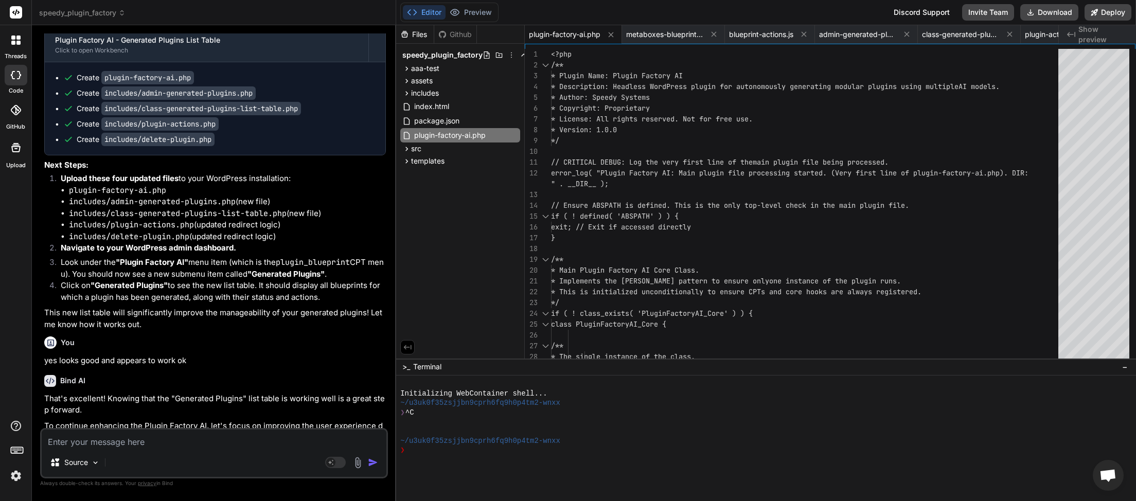
scroll to position [68886, 0]
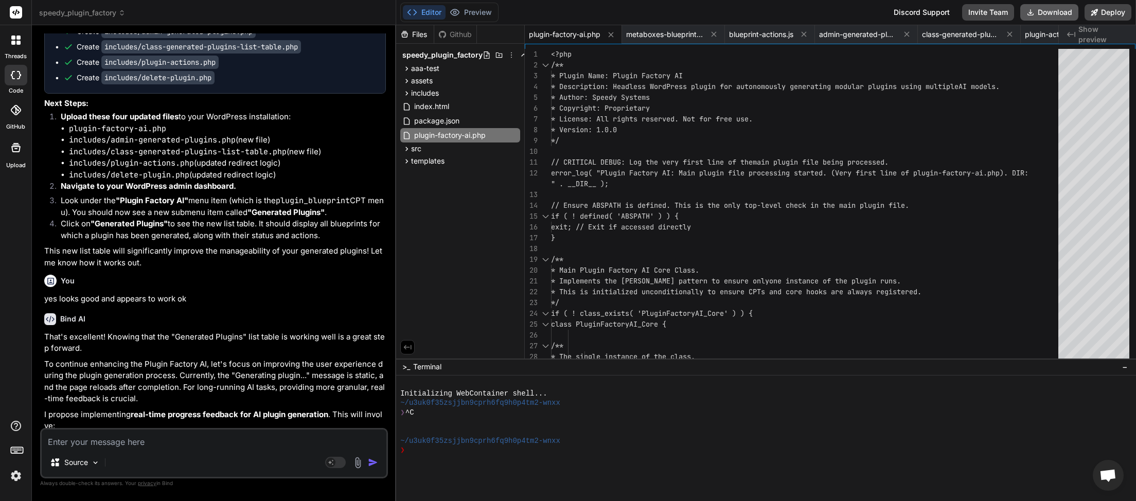
click at [1050, 14] on button "Download" at bounding box center [1050, 12] width 58 height 16
click at [194, 443] on textarea at bounding box center [214, 439] width 345 height 19
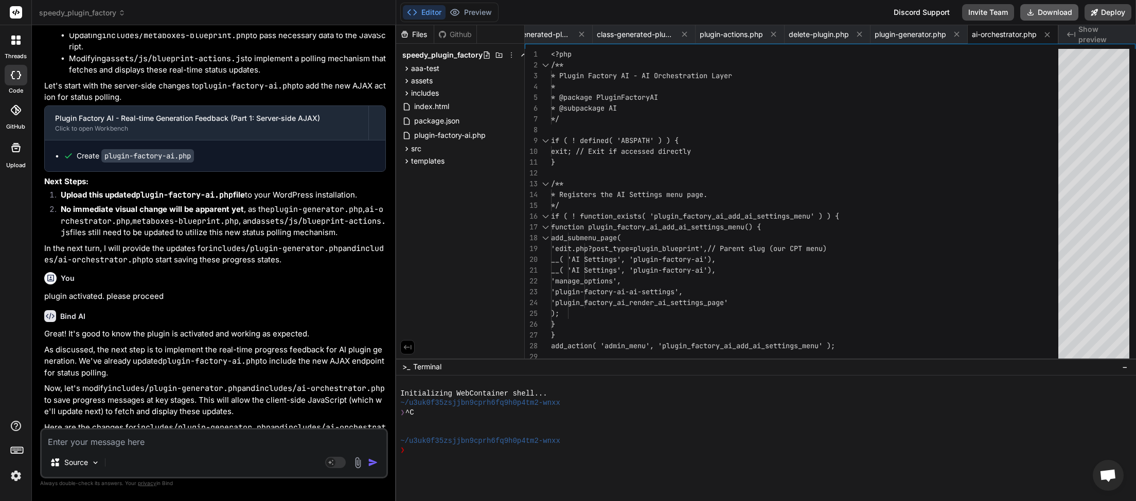
scroll to position [0, 329]
click at [1056, 16] on button "Download" at bounding box center [1050, 12] width 58 height 16
paste textarea "[[DATE] 05:58:25 UTC] Plugin Factory AI: Released process lock on shutdown. Loc…"
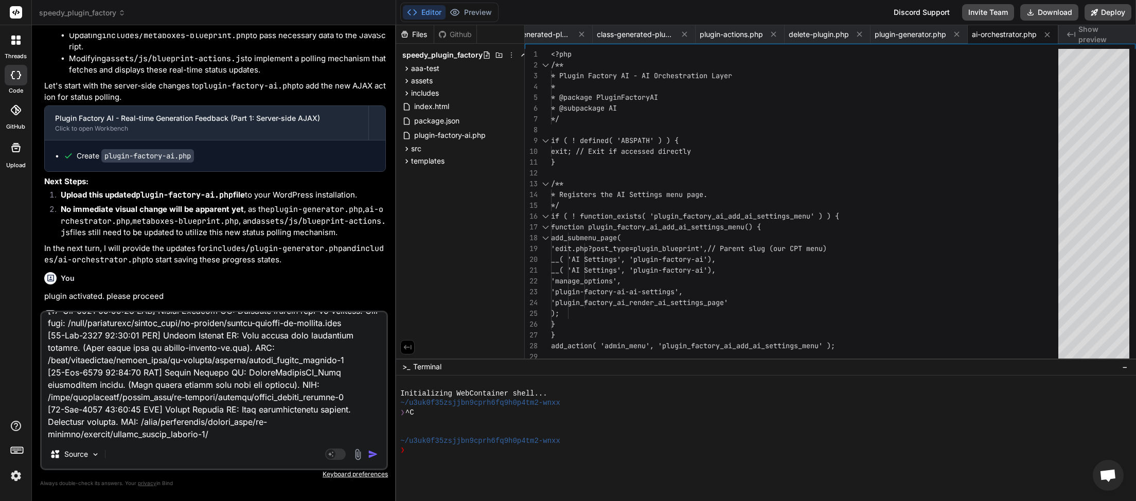
click at [374, 457] on img "button" at bounding box center [373, 454] width 10 height 10
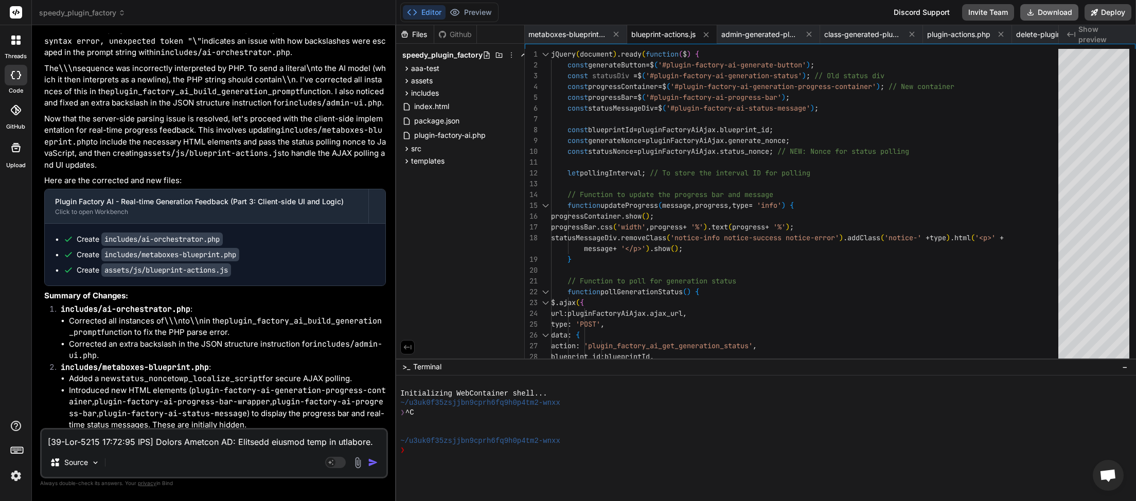
scroll to position [0, 98]
click at [1043, 15] on button "Download" at bounding box center [1050, 12] width 58 height 16
paste textarea "6:07:43 UTC] Plugin Factory AI: Main plugin file processing started. (Very firs…"
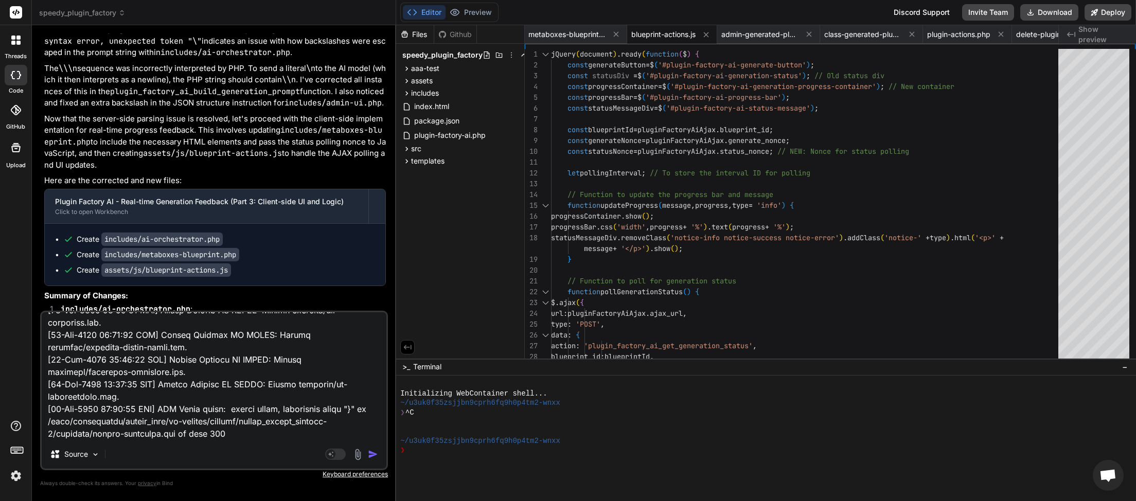
click at [374, 457] on img "button" at bounding box center [373, 454] width 10 height 10
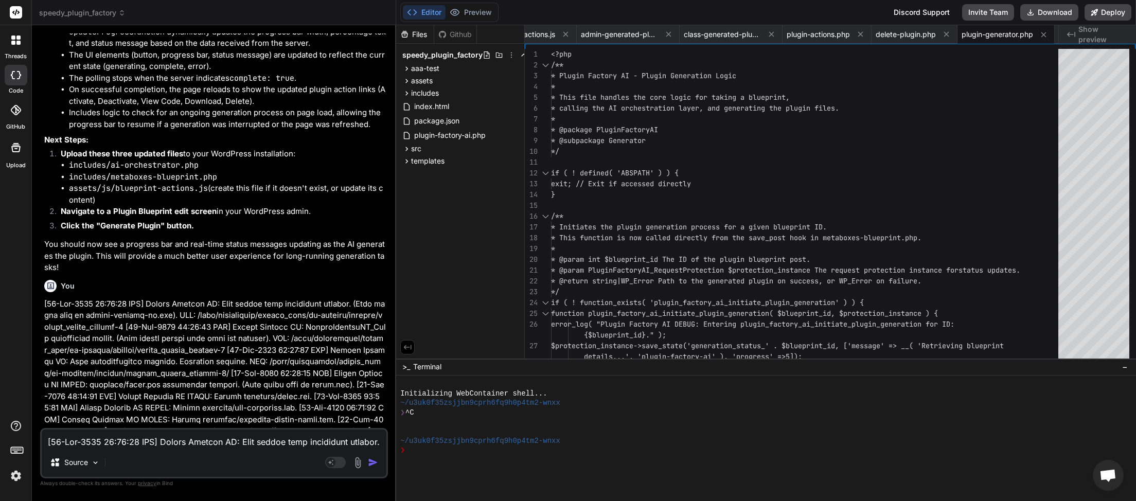
scroll to position [75079, 0]
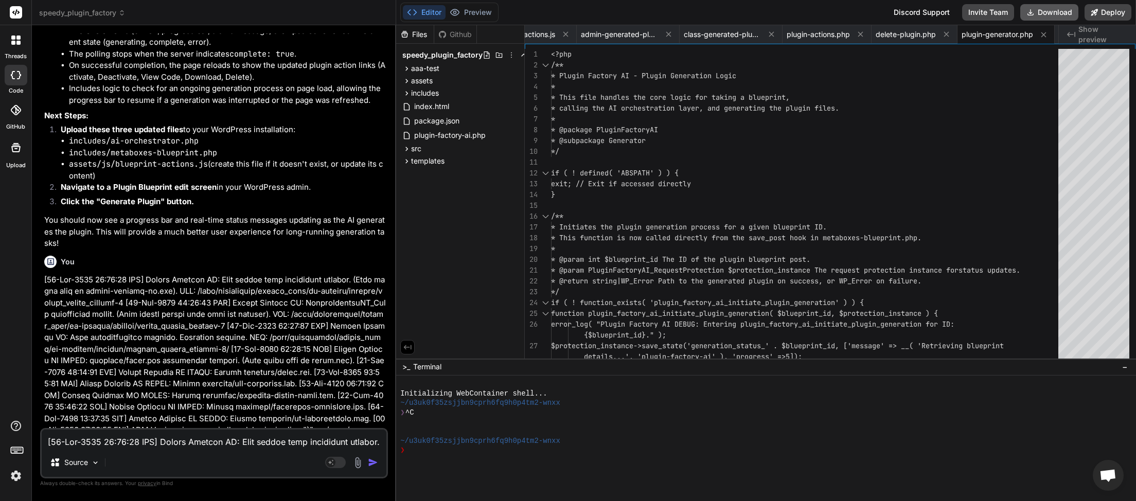
click at [1054, 17] on button "Download" at bounding box center [1050, 12] width 58 height 16
click at [189, 448] on textarea at bounding box center [214, 439] width 345 height 19
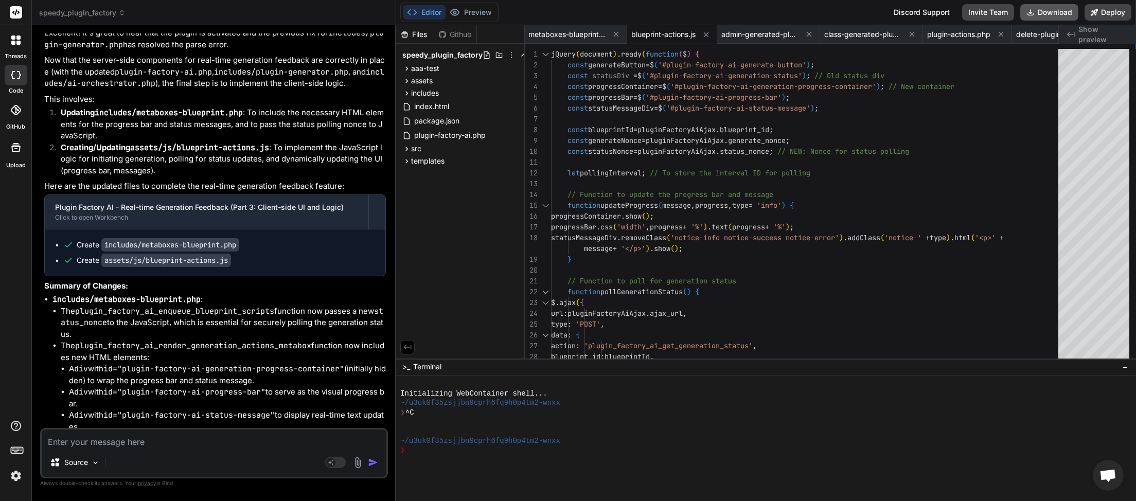
scroll to position [0, 98]
click at [1040, 7] on button "Download" at bounding box center [1050, 12] width 58 height 16
click at [131, 435] on textarea at bounding box center [214, 439] width 345 height 19
click at [107, 440] on textarea at bounding box center [214, 439] width 345 height 19
paste textarea "Generating plugin... This may take a moment."
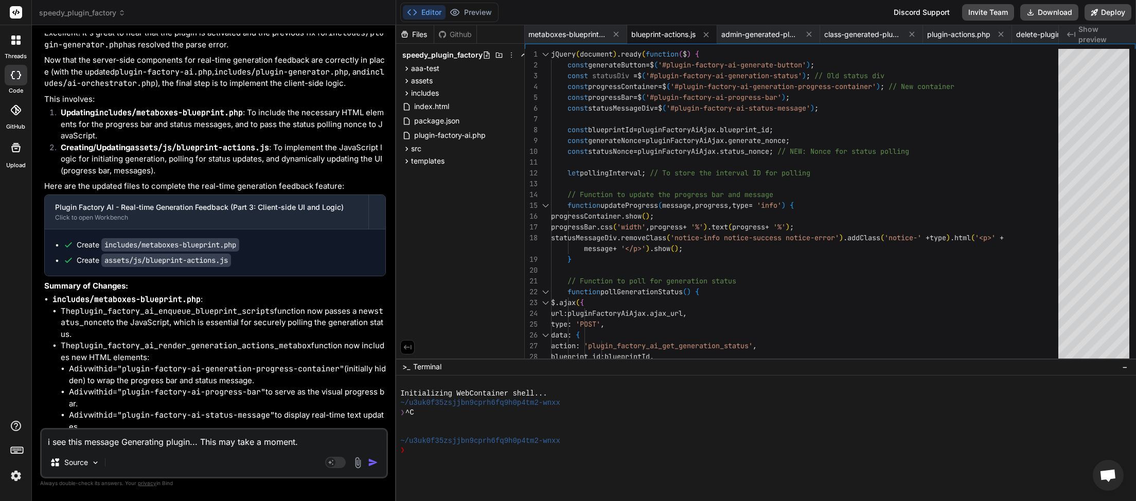
click at [330, 442] on textarea "i see this message Generating plugin... This may take a moment." at bounding box center [214, 439] width 345 height 19
click at [364, 444] on textarea "i see this message Generating plugin... This may take a moment. and status bar" at bounding box center [214, 439] width 345 height 19
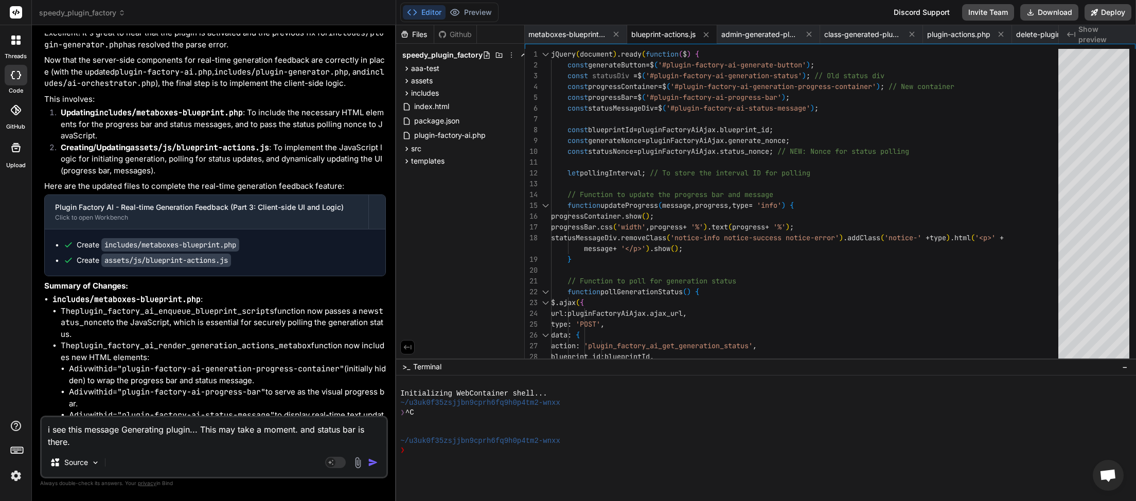
drag, startPoint x: 94, startPoint y: 444, endPoint x: 113, endPoint y: 446, distance: 19.2
click at [105, 445] on textarea "i see this message Generating plugin... This may take a moment. and status bar …" at bounding box center [214, 432] width 345 height 31
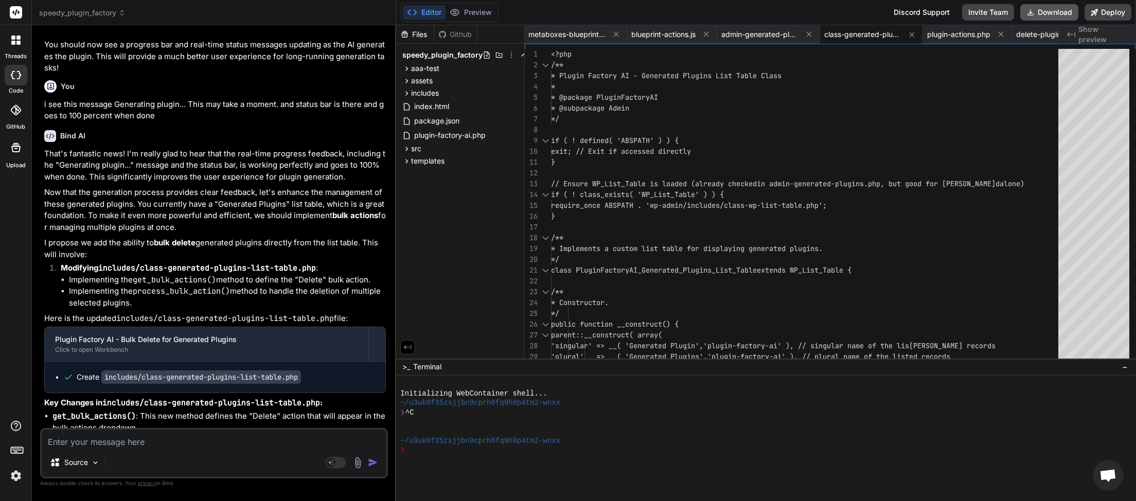
click at [1046, 11] on button "Download" at bounding box center [1050, 12] width 58 height 16
paste textarea "[[DATE] 06:11:07 UTC] Plugin Factory AI: Main plugin file processing started. (…"
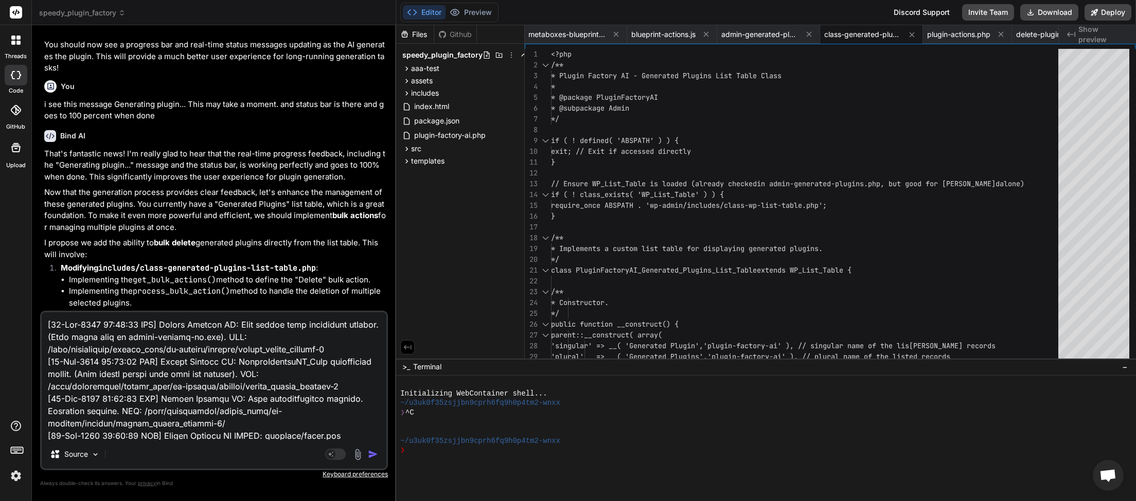
scroll to position [23891, 0]
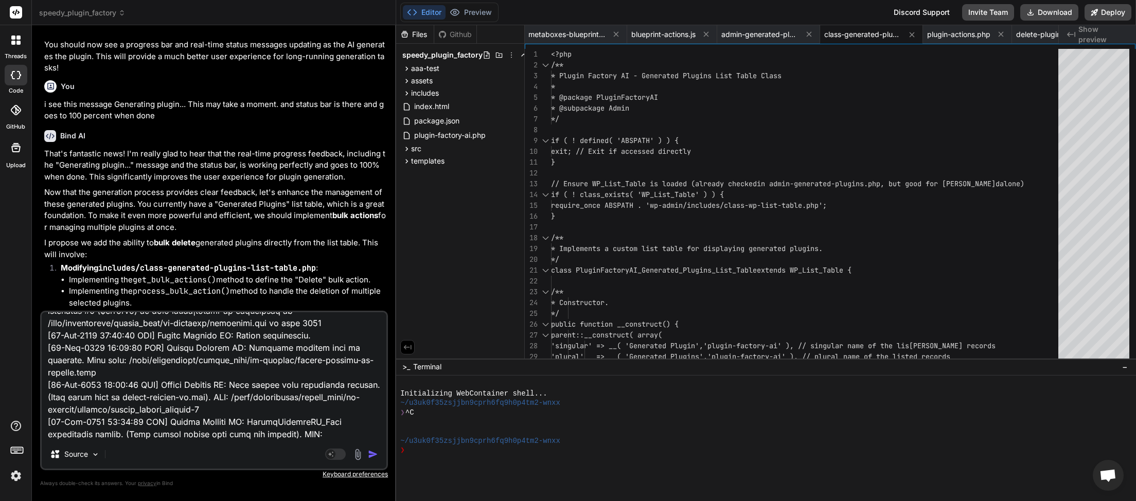
click at [373, 451] on img "button" at bounding box center [373, 454] width 10 height 10
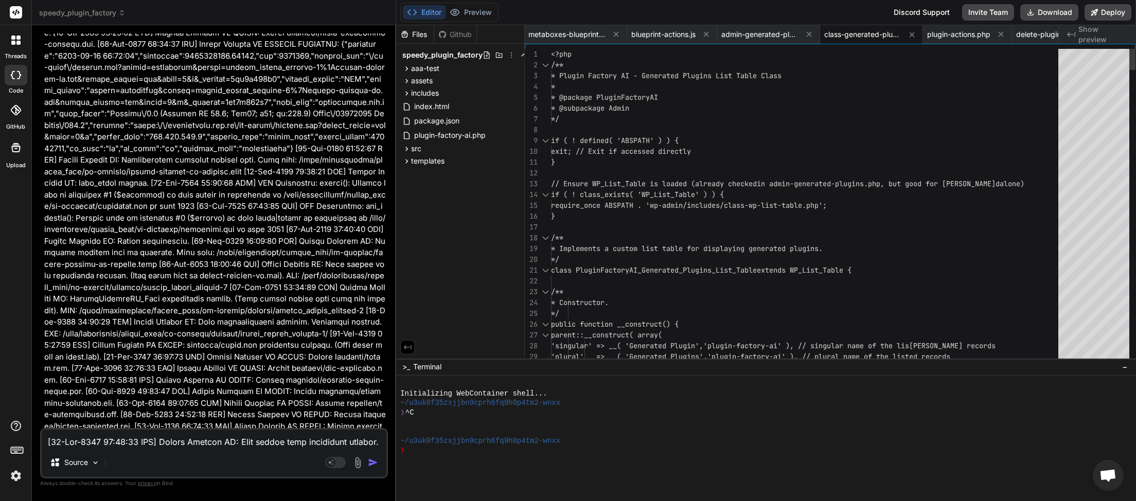
scroll to position [0, 98]
click at [1049, 9] on button "Download" at bounding box center [1050, 12] width 58 height 16
click at [117, 443] on textarea at bounding box center [214, 439] width 345 height 19
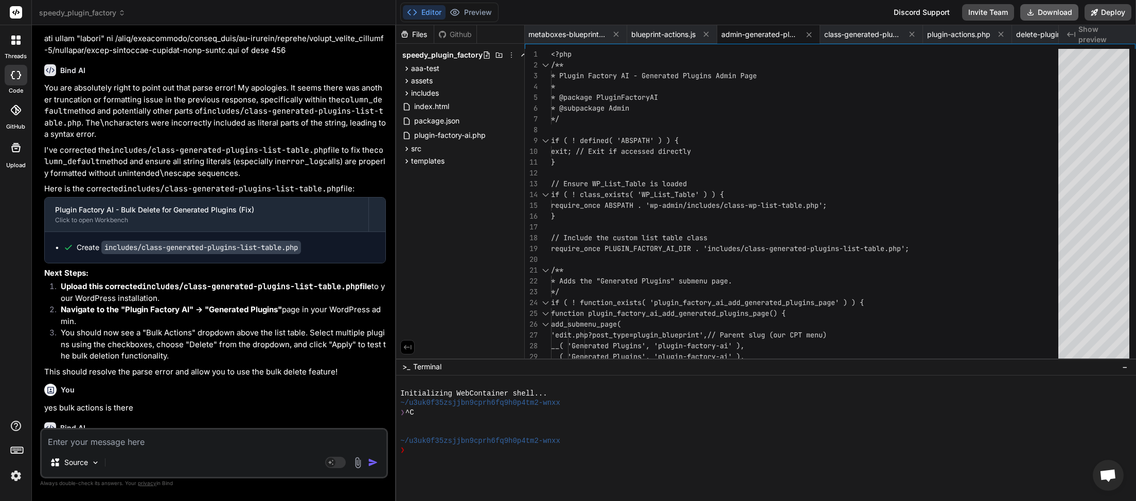
click at [1055, 11] on button "Download" at bounding box center [1050, 12] width 58 height 16
paste textarea "Sorry, you are not allowed to access this page."
click at [372, 465] on img "button" at bounding box center [373, 463] width 10 height 10
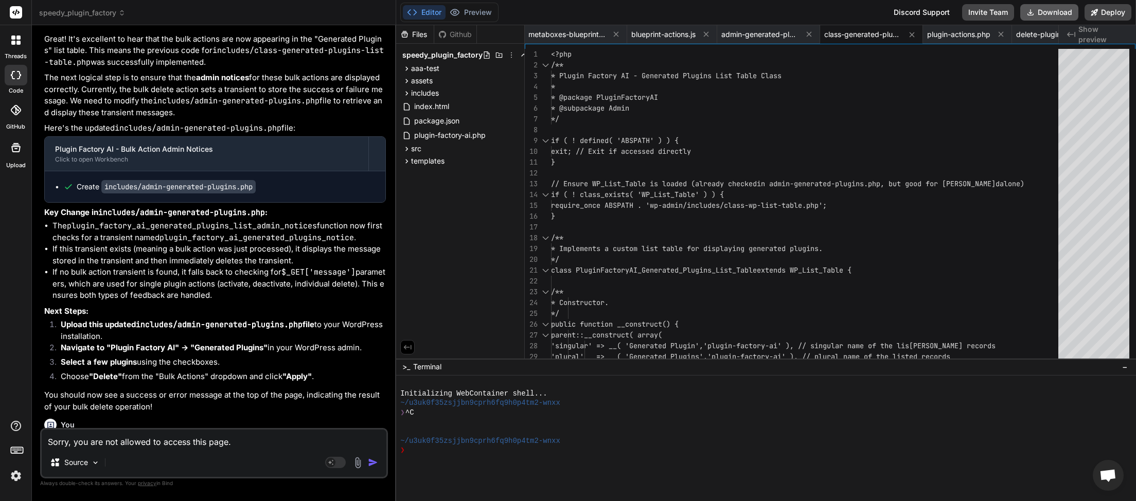
click at [1048, 8] on button "Download" at bounding box center [1050, 12] width 58 height 16
paste textarea "[[DATE] 06:17:26 UTC] Plugin Factory AI: init_hooks called. [[DATE] 06:17:26 UT…"
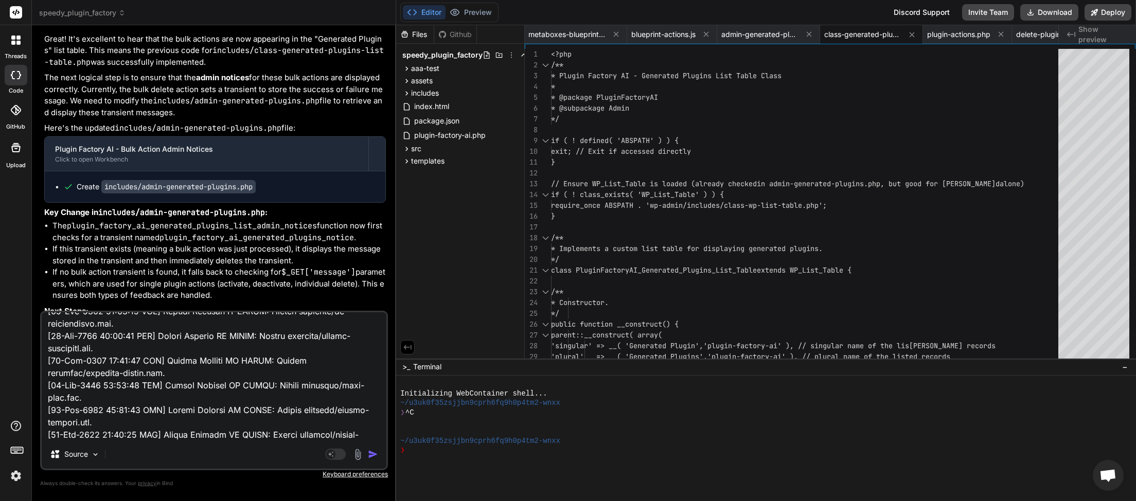
click at [375, 454] on img "button" at bounding box center [373, 454] width 10 height 10
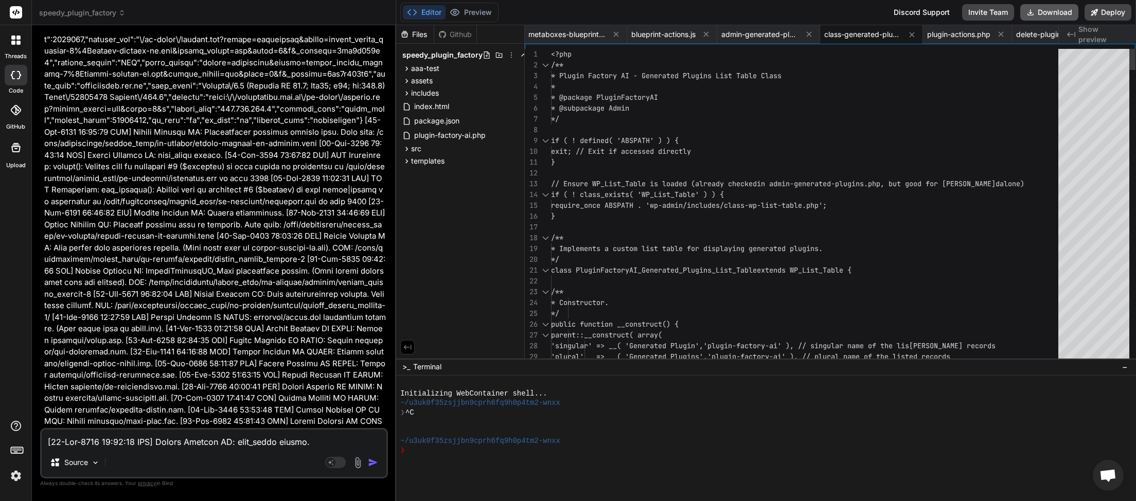
scroll to position [0, 98]
click at [1044, 15] on button "Download" at bounding box center [1050, 12] width 58 height 16
click at [108, 445] on textarea at bounding box center [214, 439] width 345 height 19
click at [109, 445] on textarea at bounding box center [214, 439] width 345 height 19
paste textarea "Sorry, you are not allowed to access this page."
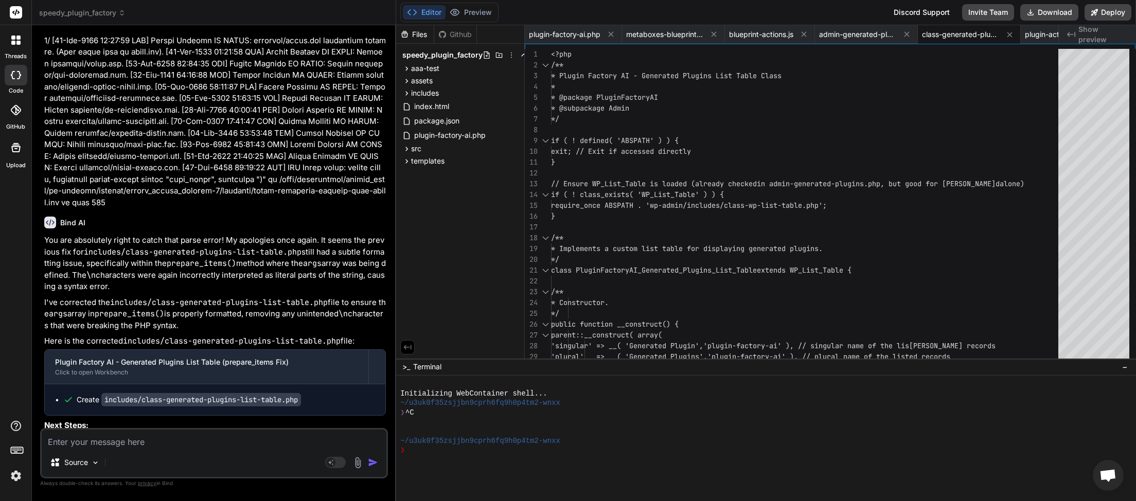
scroll to position [95477, 0]
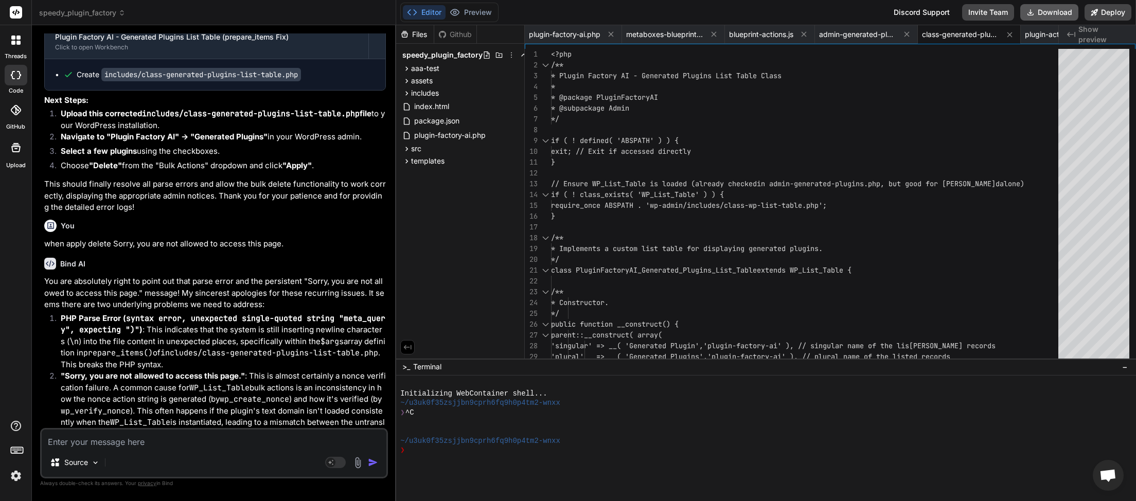
click at [1060, 9] on button "Download" at bounding box center [1050, 12] width 58 height 16
paste textarea "[[DATE] 06:21:56 UTC] Plugin Factory AI: Main plugin file processing started. (…"
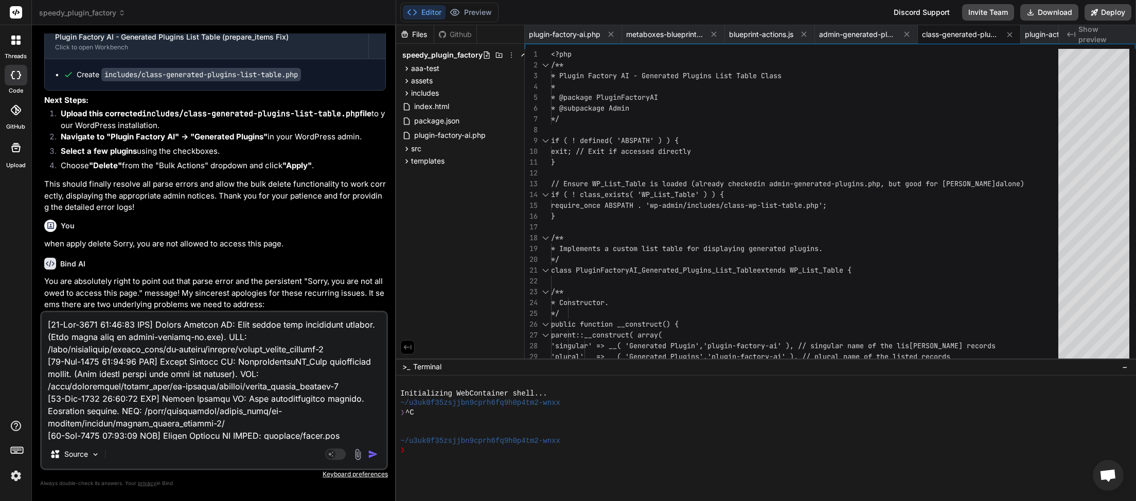
scroll to position [27511, 0]
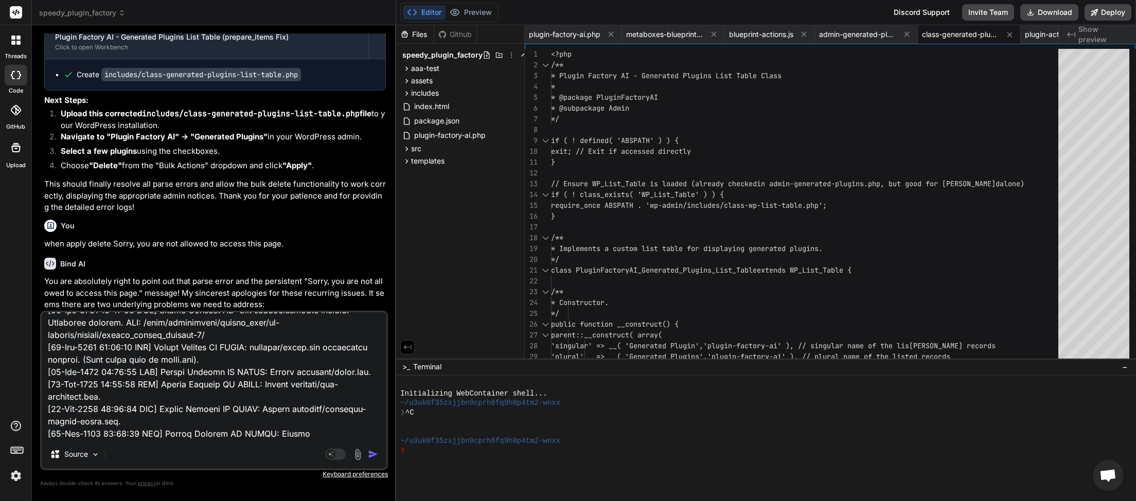
click at [370, 453] on img "button" at bounding box center [373, 454] width 10 height 10
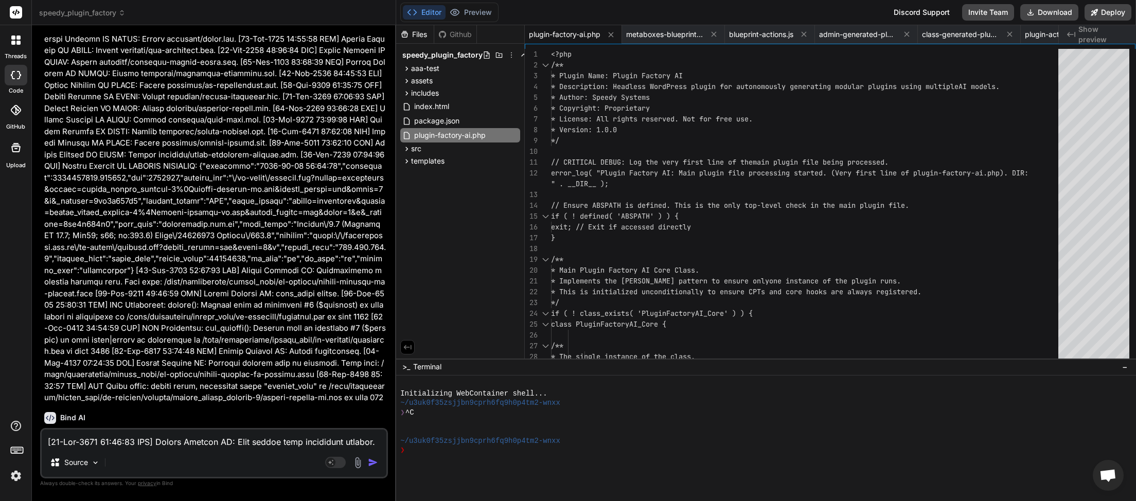
scroll to position [112552, 0]
click at [1052, 12] on button "Download" at bounding box center [1050, 12] width 58 height 16
paste textarea "43:43 UTC] Plugin Factory AI: Released process lock on shutdown. Lock file: /ho…"
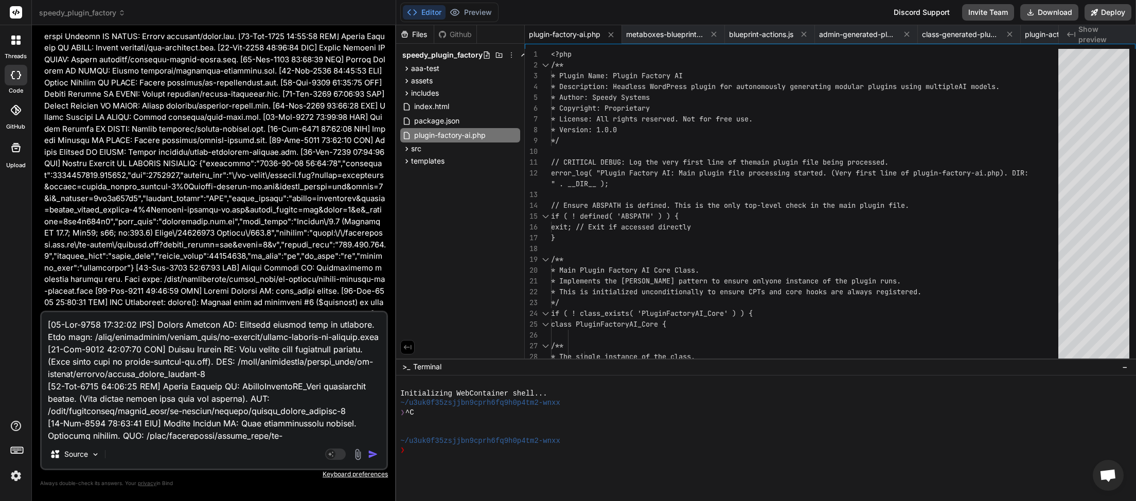
scroll to position [5128, 0]
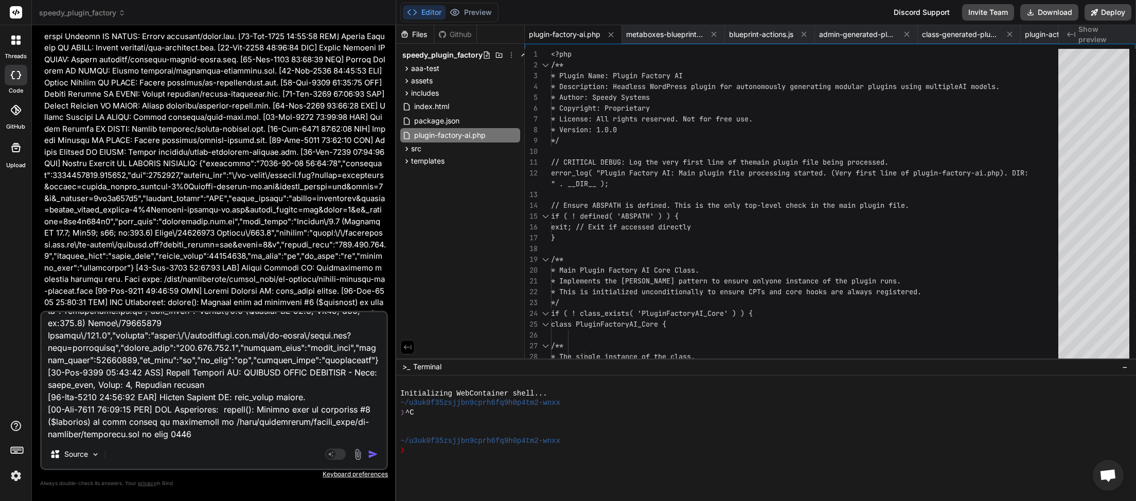
click at [375, 452] on img "button" at bounding box center [373, 454] width 10 height 10
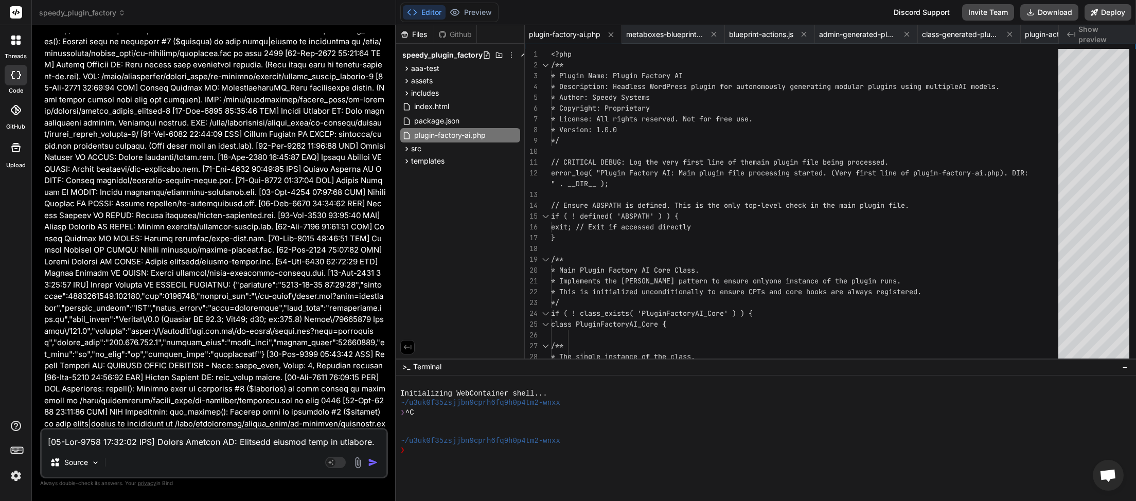
scroll to position [116135, 0]
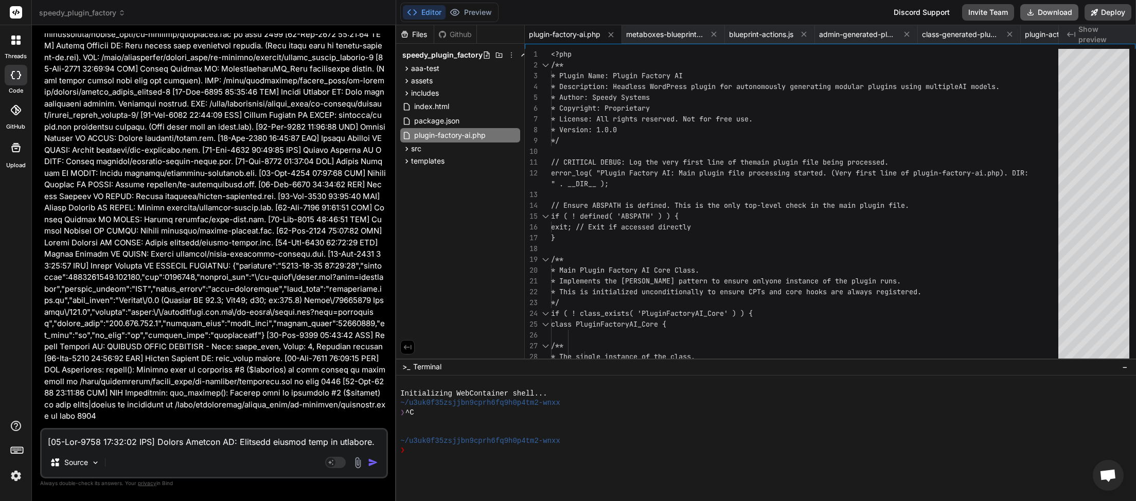
click at [1050, 13] on button "Download" at bounding box center [1050, 12] width 58 height 16
paste textarea "7:53 UTC] PHP Parse error: Unmatched '}' in /home/myinspector/public_html/wp-co…"
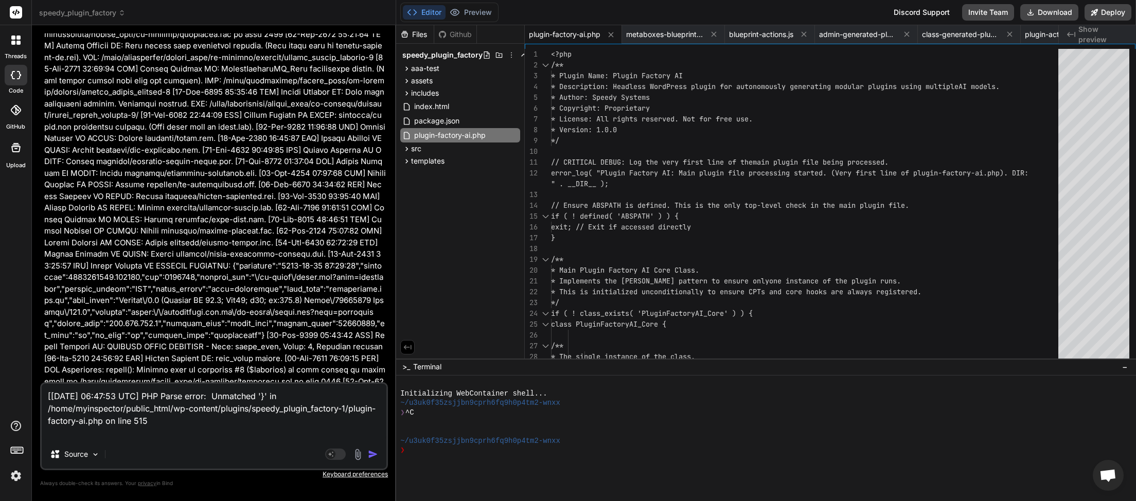
click at [374, 453] on img "button" at bounding box center [373, 454] width 10 height 10
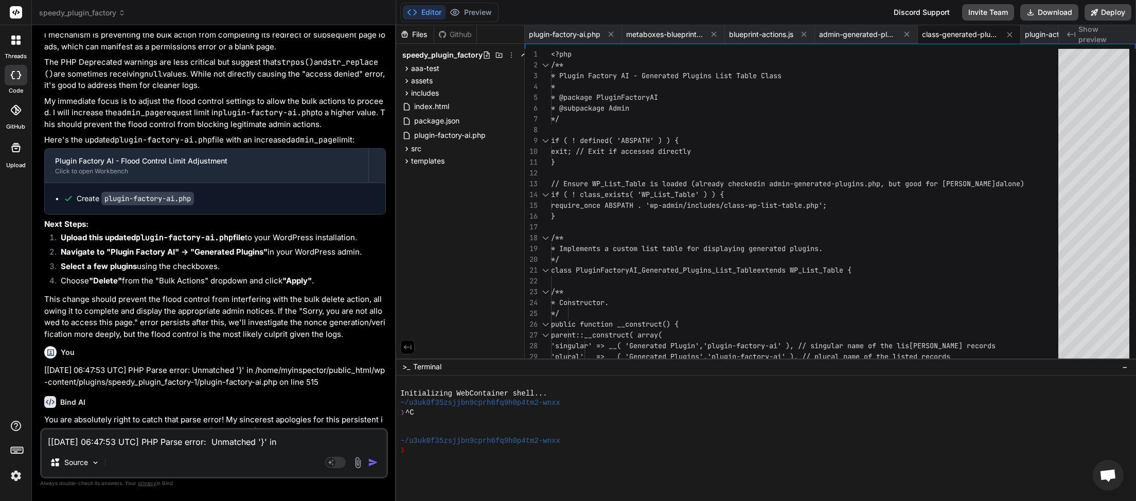
scroll to position [116597, 0]
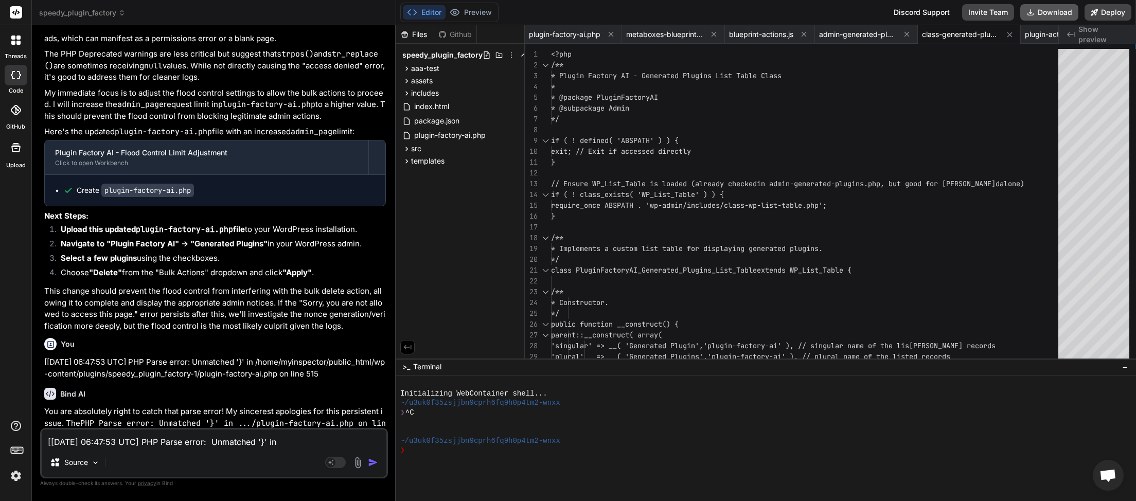
click at [1046, 15] on button "Download" at bounding box center [1050, 12] width 58 height 16
paste textarea "9:42 UTC] Plugin Factory AI: Main plugin file processing started. (Very first l…"
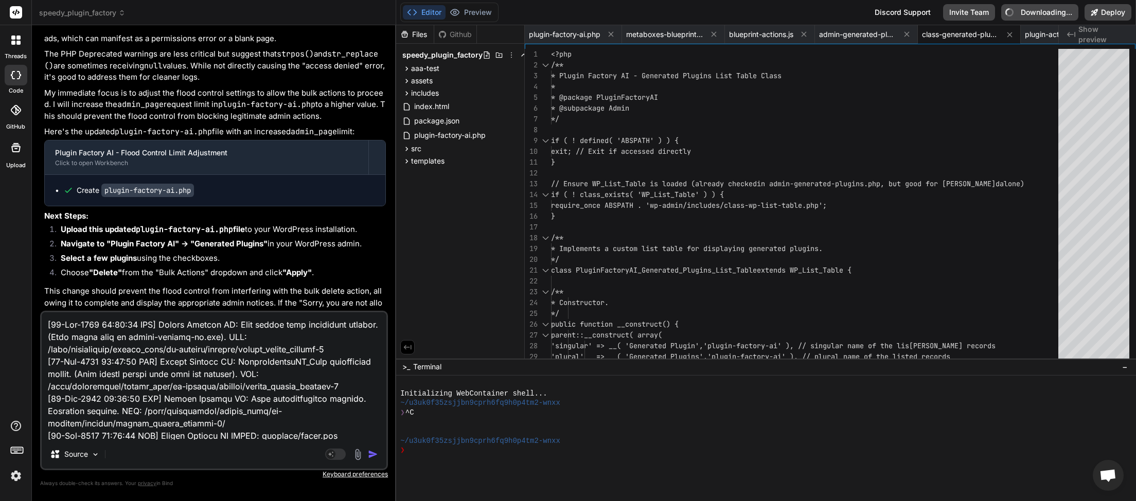
scroll to position [6215, 0]
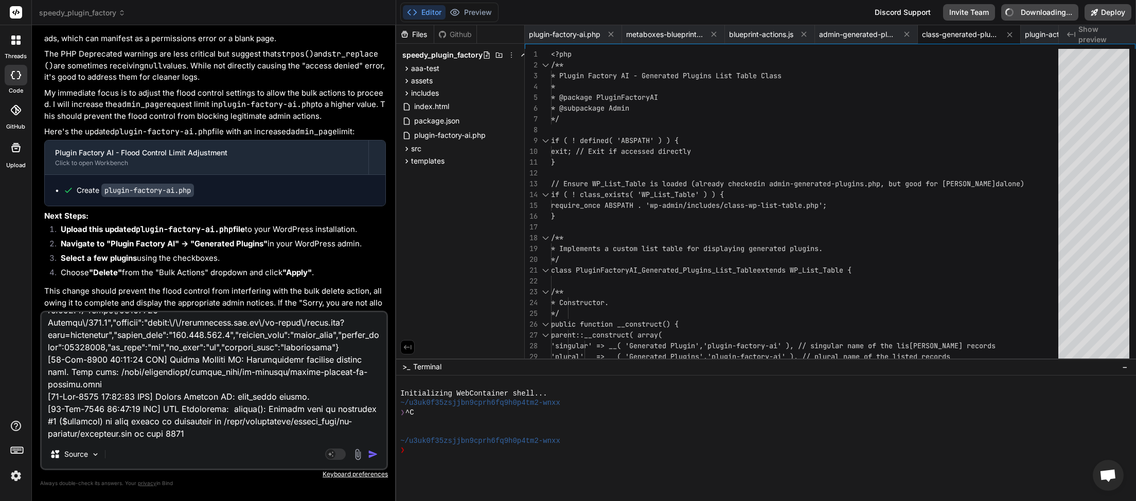
click at [374, 455] on img "button" at bounding box center [373, 454] width 10 height 10
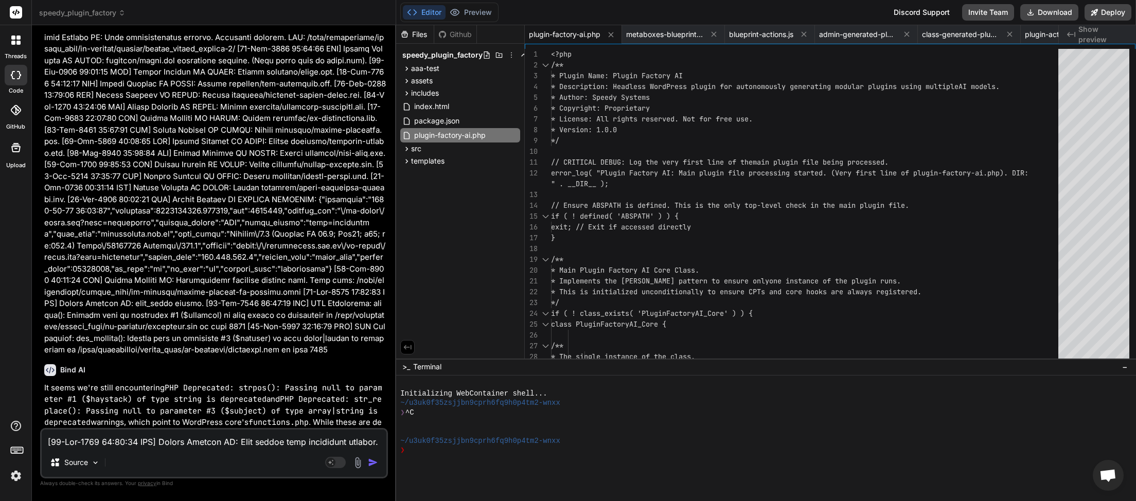
scroll to position [120929, 0]
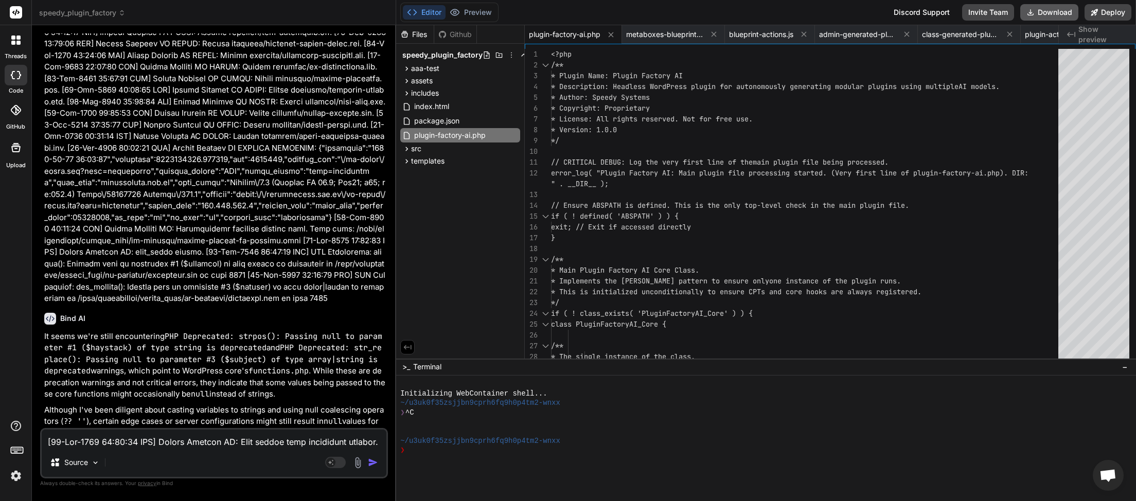
click at [1052, 18] on button "Download" at bounding box center [1050, 12] width 58 height 16
paste textarea "58:08 UTC] Plugin Factory AI: Released process lock on shutdown. Lock file: /ho…"
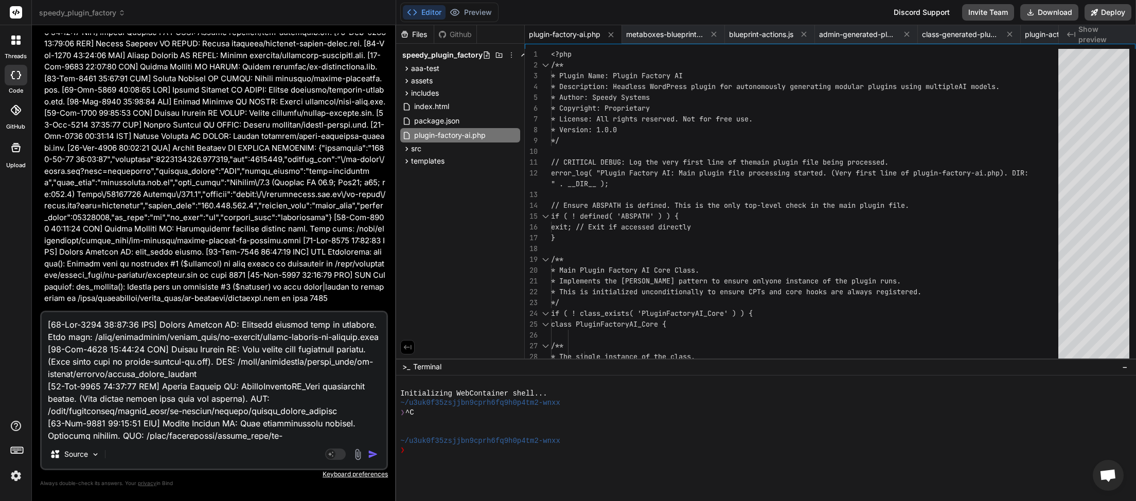
scroll to position [1892, 0]
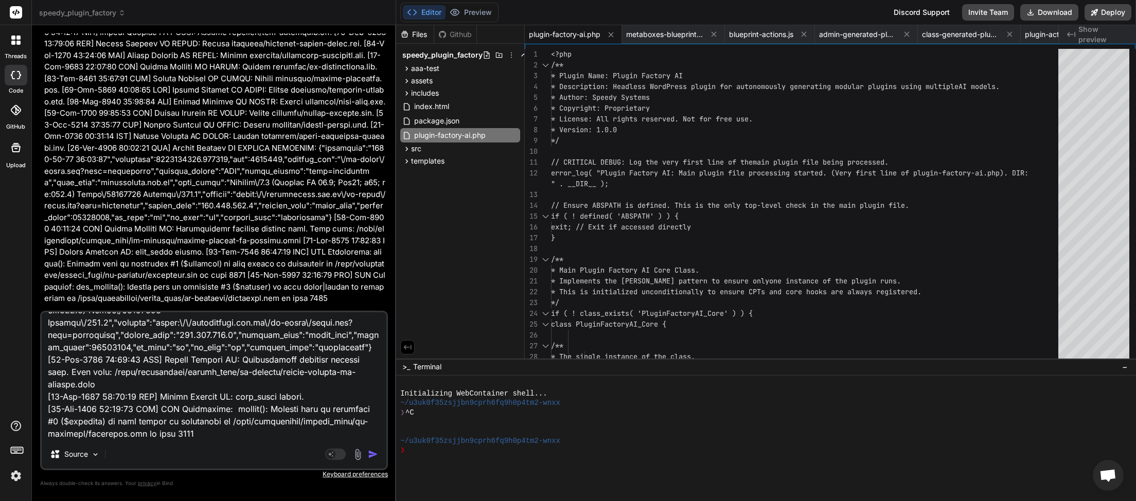
click at [370, 452] on img "button" at bounding box center [373, 454] width 10 height 10
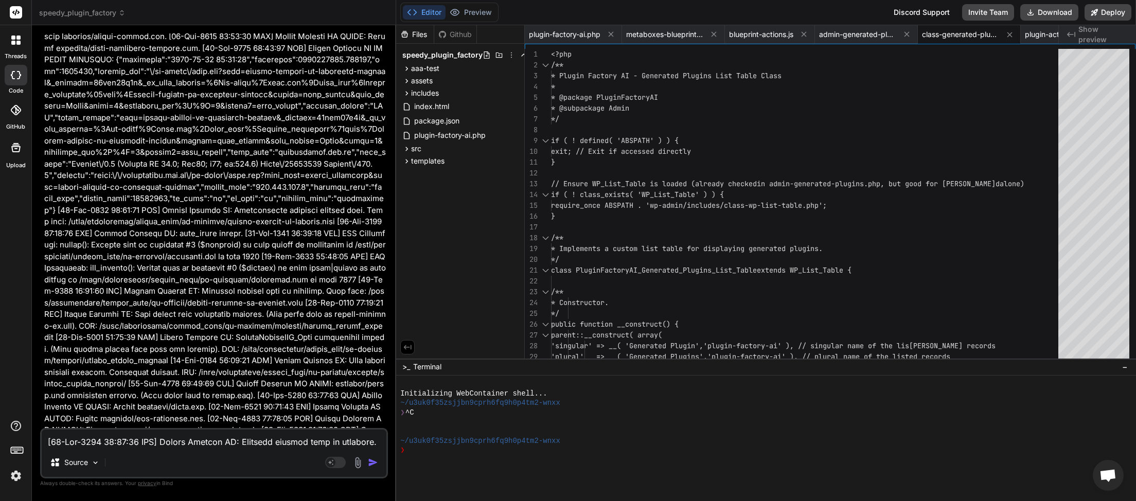
scroll to position [122579, 0]
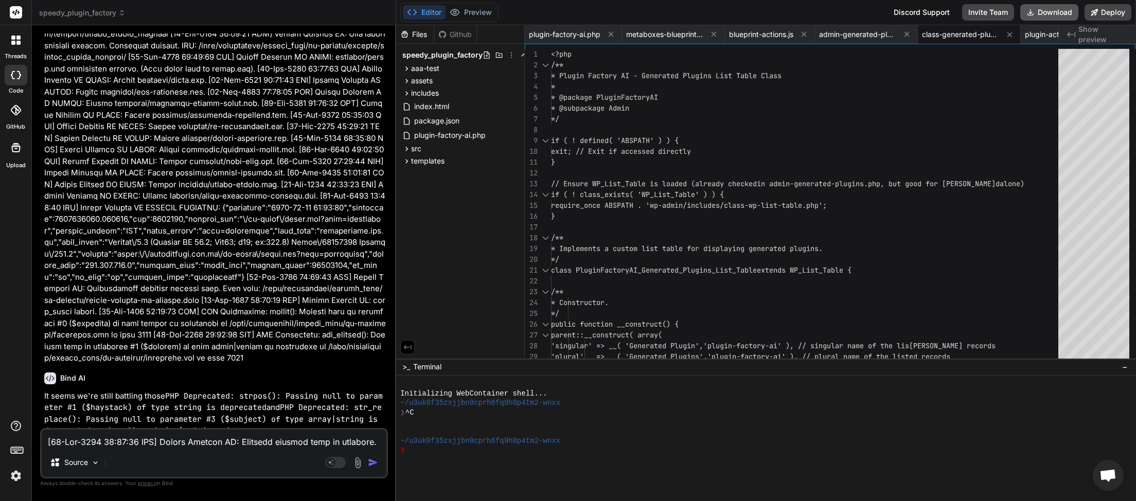
click at [1037, 13] on button "Download" at bounding box center [1050, 12] width 58 height 16
paste textarea "7:04:12 UTC] Plugin Factory AI: Released process lock on shutdown. Lock file: /…"
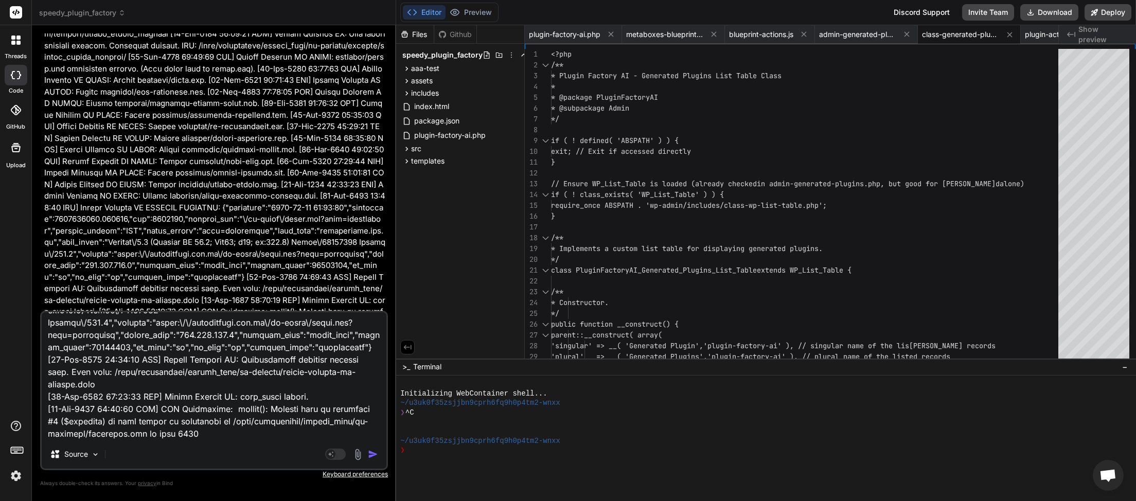
click at [372, 455] on img "button" at bounding box center [373, 454] width 10 height 10
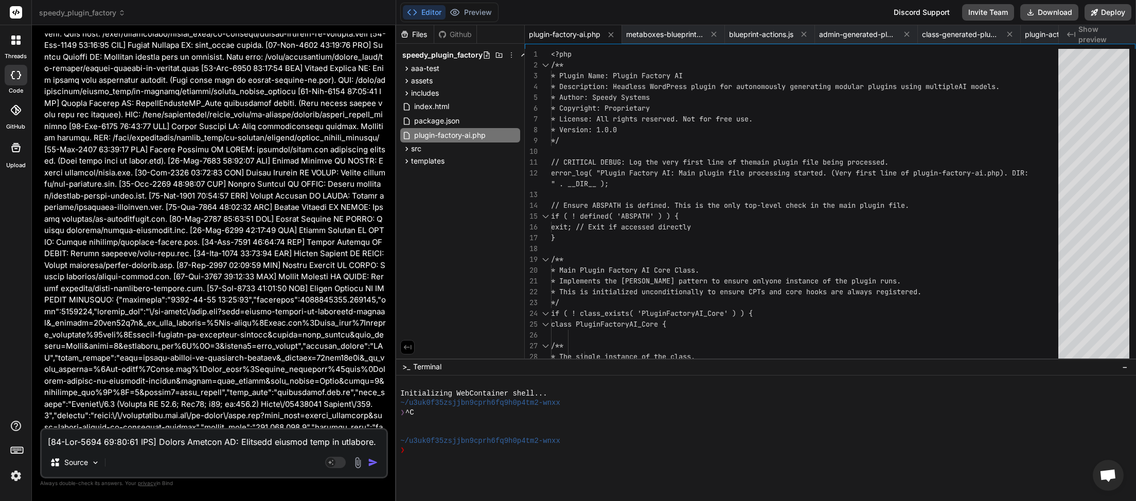
scroll to position [124424, 0]
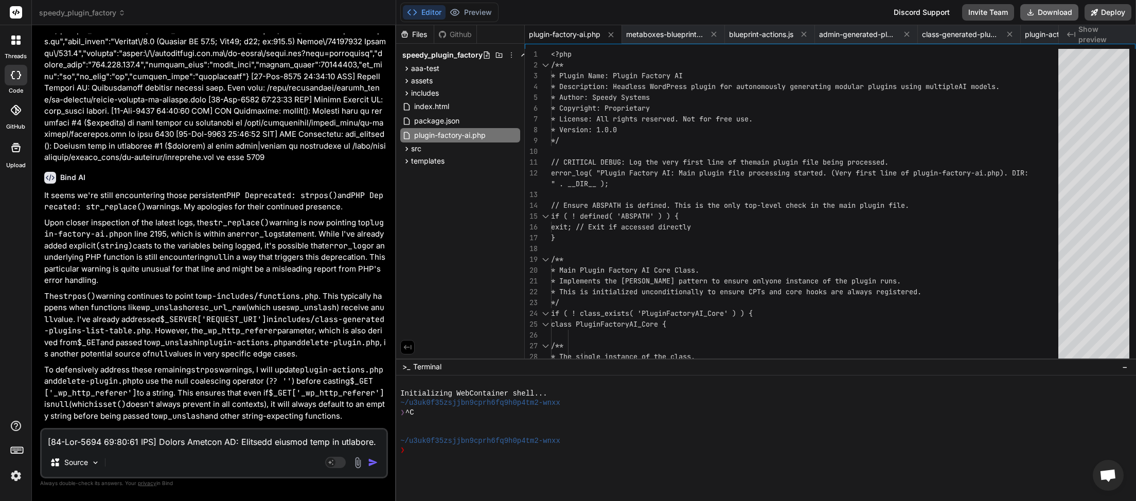
click at [1051, 9] on button "Download" at bounding box center [1050, 12] width 58 height 16
paste textarea "9:55 UTC] Plugin Factory AI: Released process lock on shutdown. Lock file: /hom…"
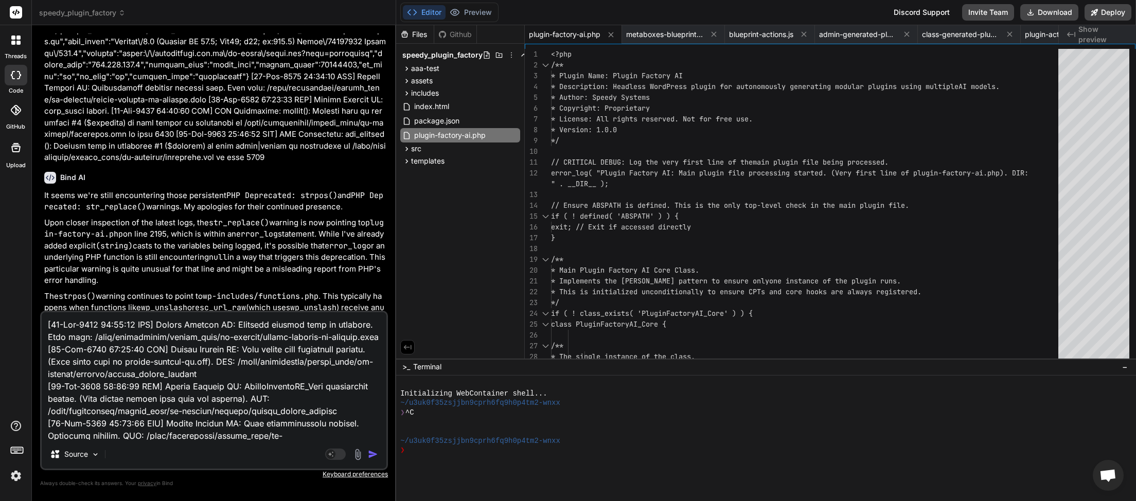
scroll to position [1892, 0]
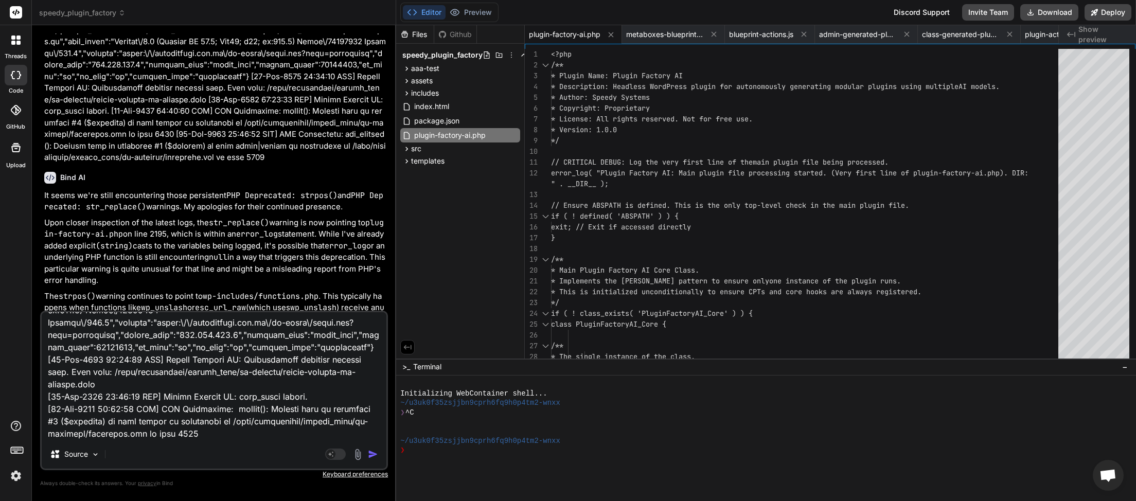
click at [372, 453] on img "button" at bounding box center [373, 454] width 10 height 10
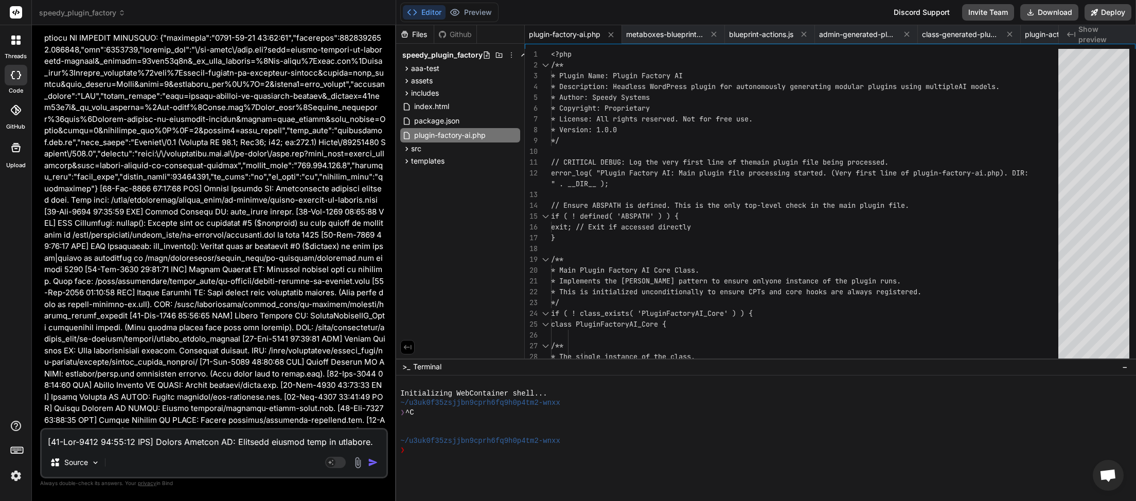
scroll to position [126180, 0]
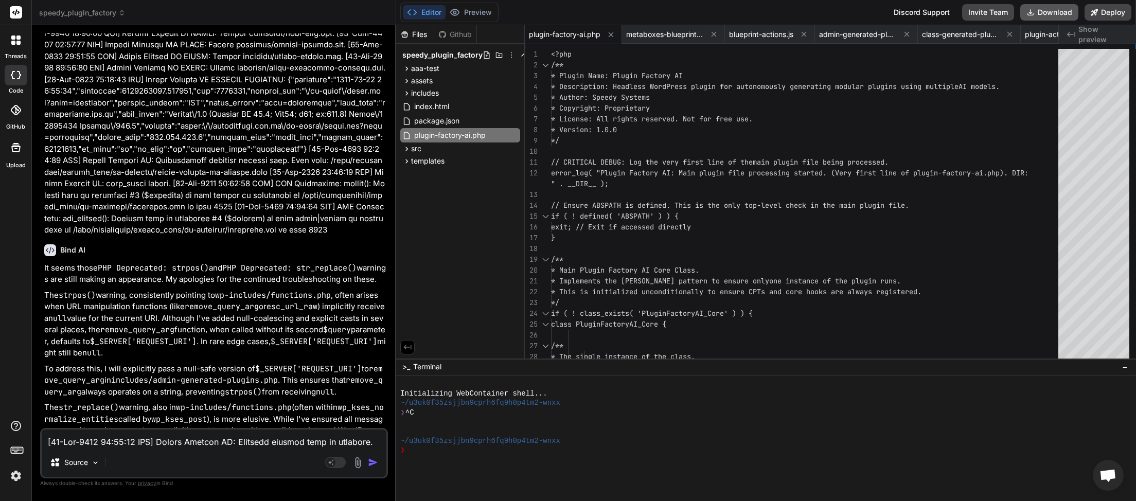
click at [1054, 16] on button "Download" at bounding box center [1050, 12] width 58 height 16
paste textarea "13:31 UTC] Plugin Factory AI: Main plugin file processing started. (Very first …"
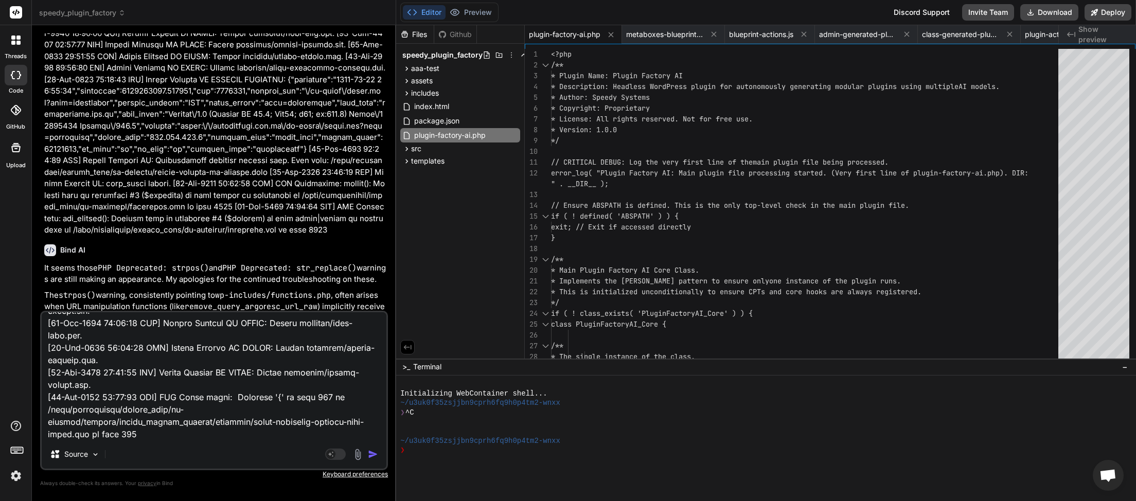
click at [374, 453] on img "button" at bounding box center [373, 454] width 10 height 10
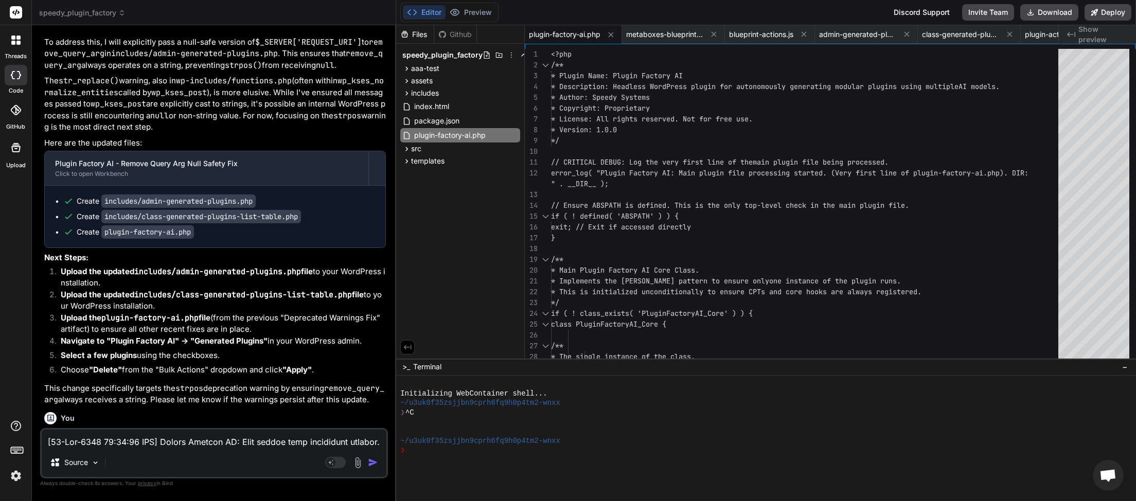
click at [260, 440] on textarea at bounding box center [214, 439] width 345 height 19
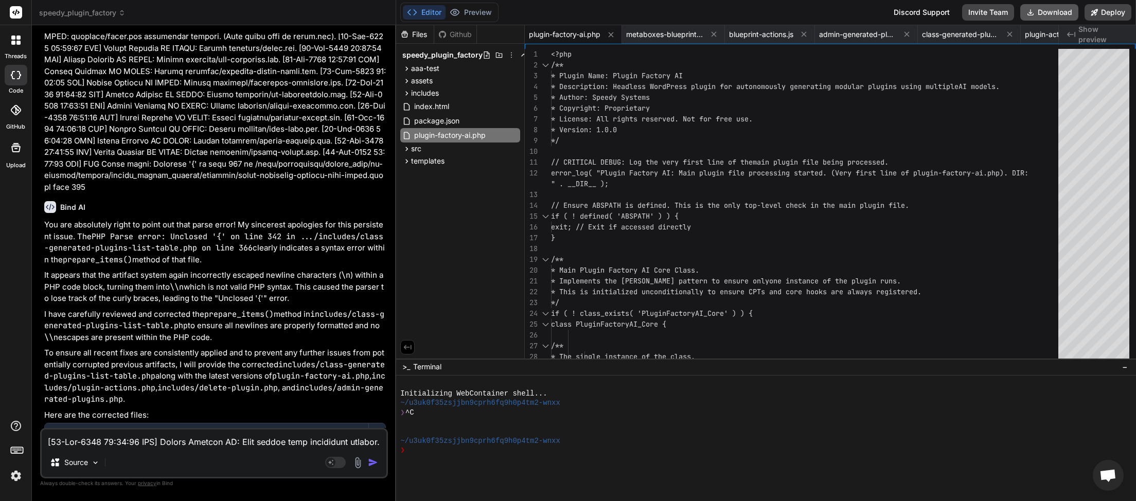
click at [1046, 11] on button "Download" at bounding box center [1050, 12] width 58 height 16
paste textarea "8:46 UTC] Plugin Factory AI: Released process lock on shutdown. Lock file: /hom…"
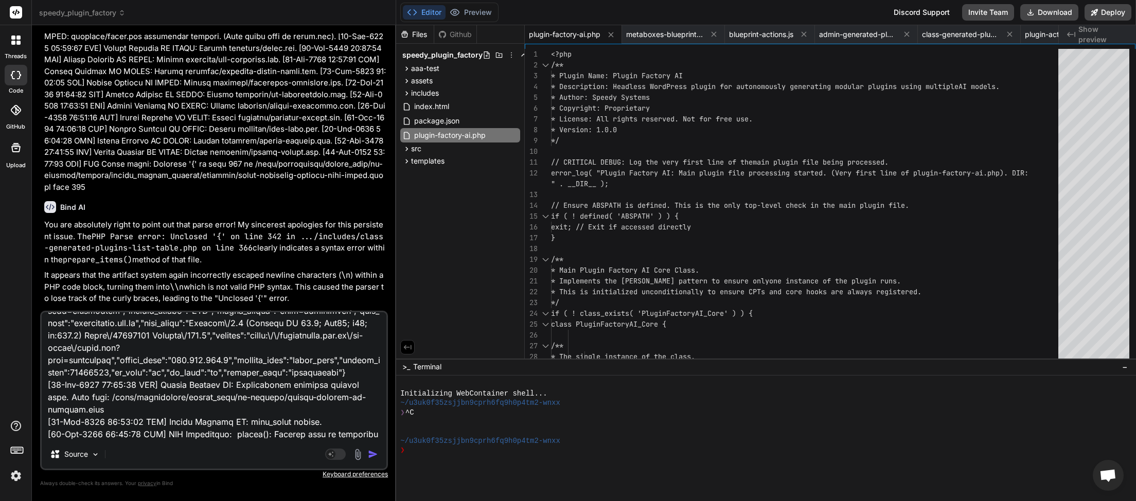
click at [371, 452] on img "button" at bounding box center [373, 454] width 10 height 10
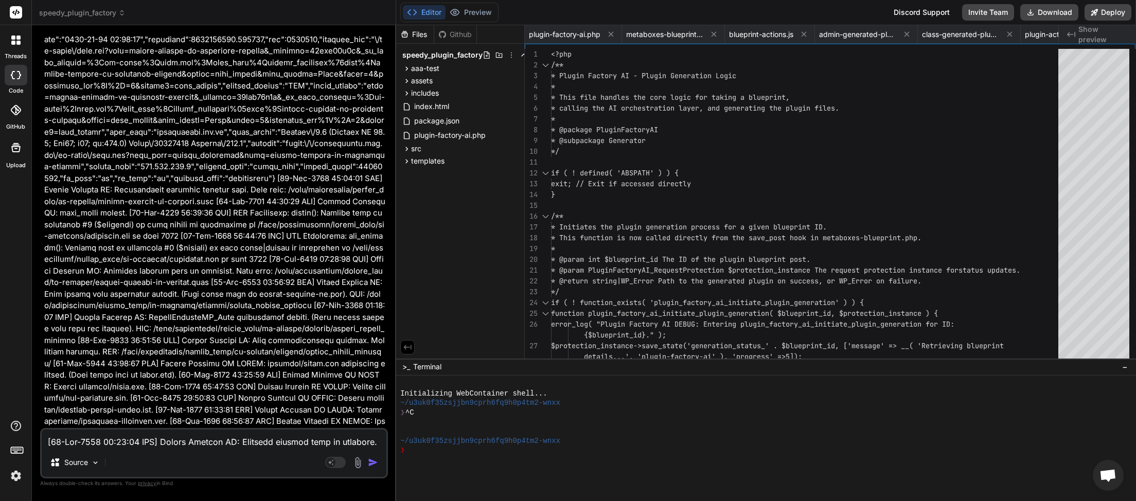
scroll to position [0, 238]
